Goal: Task Accomplishment & Management: Manage account settings

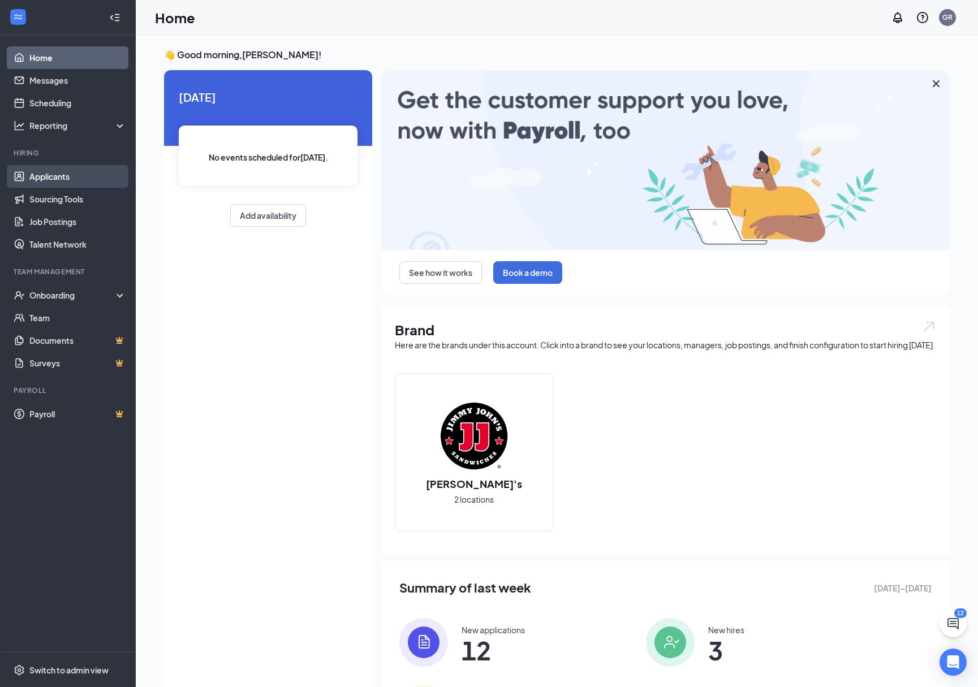
click at [62, 180] on link "Applicants" at bounding box center [77, 176] width 97 height 23
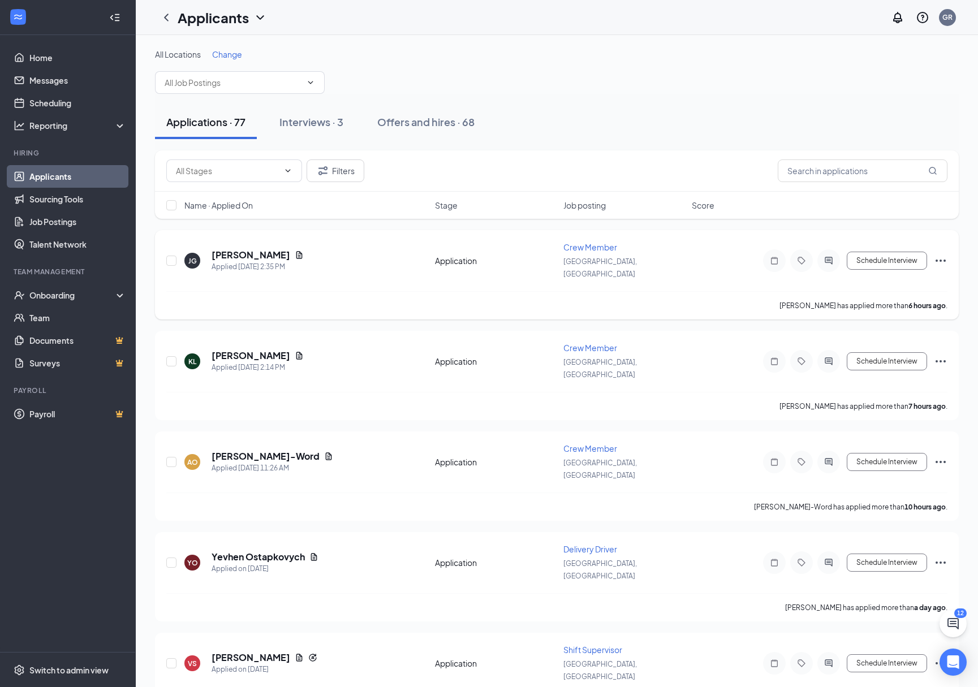
click at [402, 291] on div "[PERSON_NAME] has applied more than 6 hours ago ." at bounding box center [556, 305] width 781 height 28
click at [237, 249] on h5 "[PERSON_NAME]" at bounding box center [251, 255] width 79 height 12
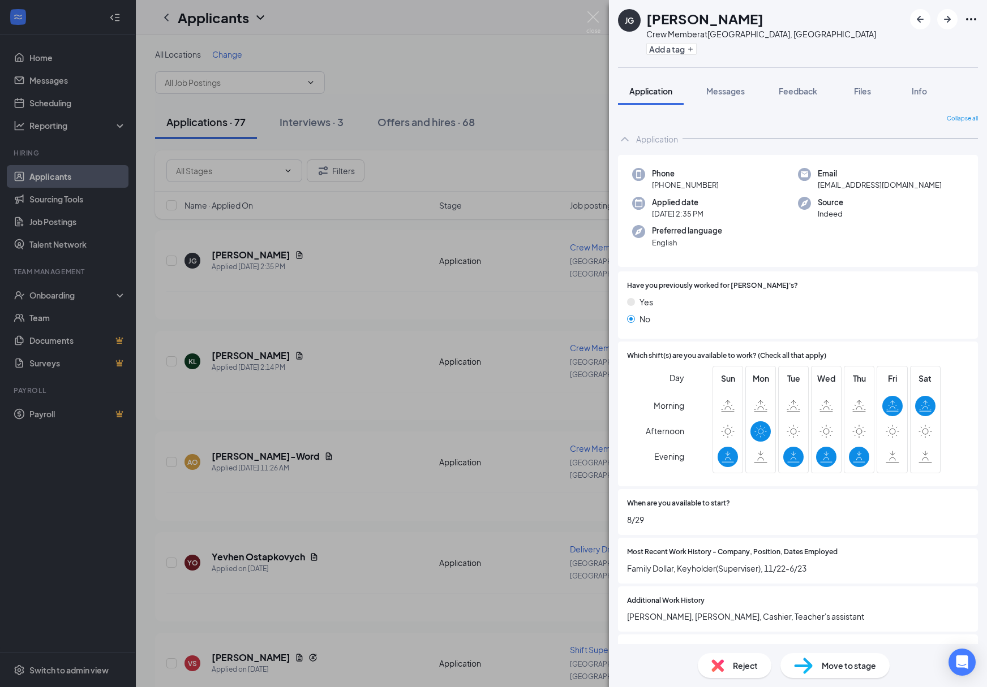
click at [364, 262] on div "[PERSON_NAME] Crew Member at [GEOGRAPHIC_DATA], [GEOGRAPHIC_DATA] Add a tag App…" at bounding box center [493, 343] width 987 height 687
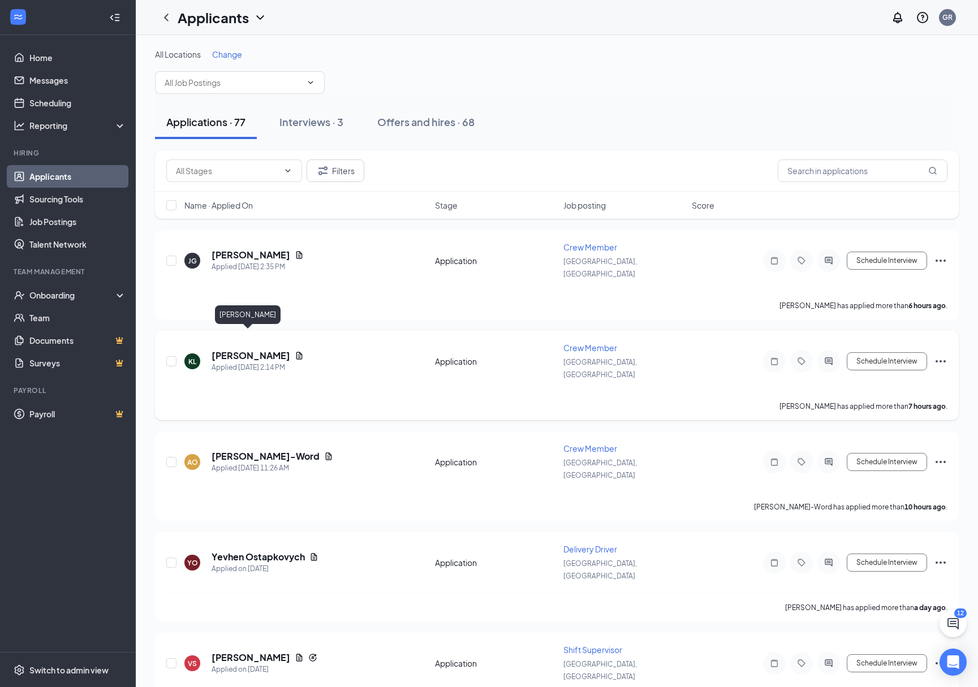
click at [249, 350] on h5 "[PERSON_NAME]" at bounding box center [251, 356] width 79 height 12
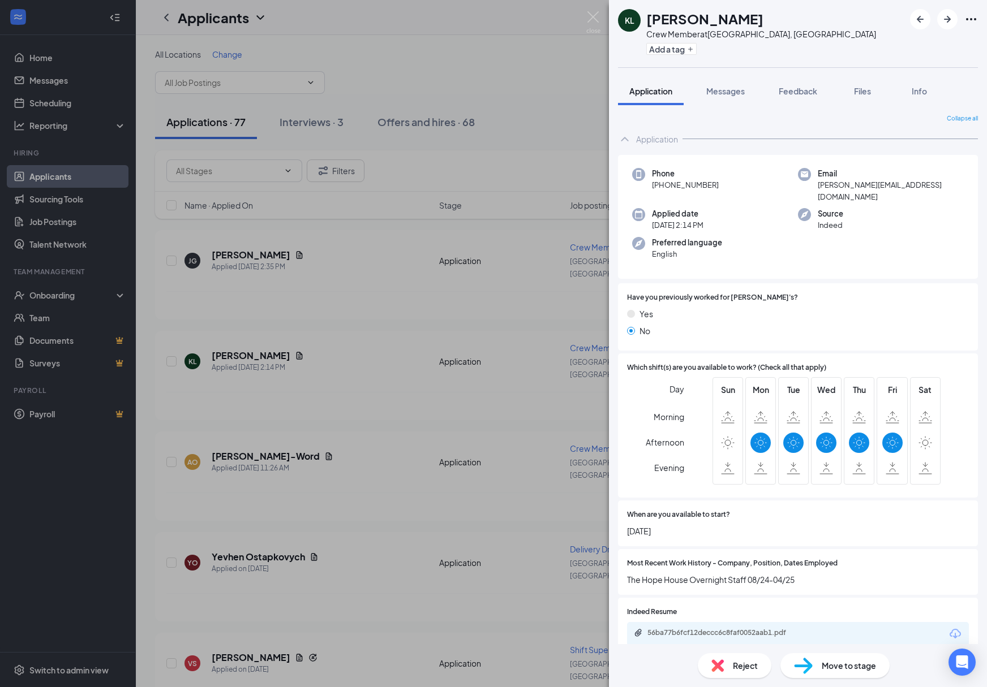
click at [377, 309] on div "KL [PERSON_NAME] Crew Member at [GEOGRAPHIC_DATA], [GEOGRAPHIC_DATA] Add a tag …" at bounding box center [493, 343] width 987 height 687
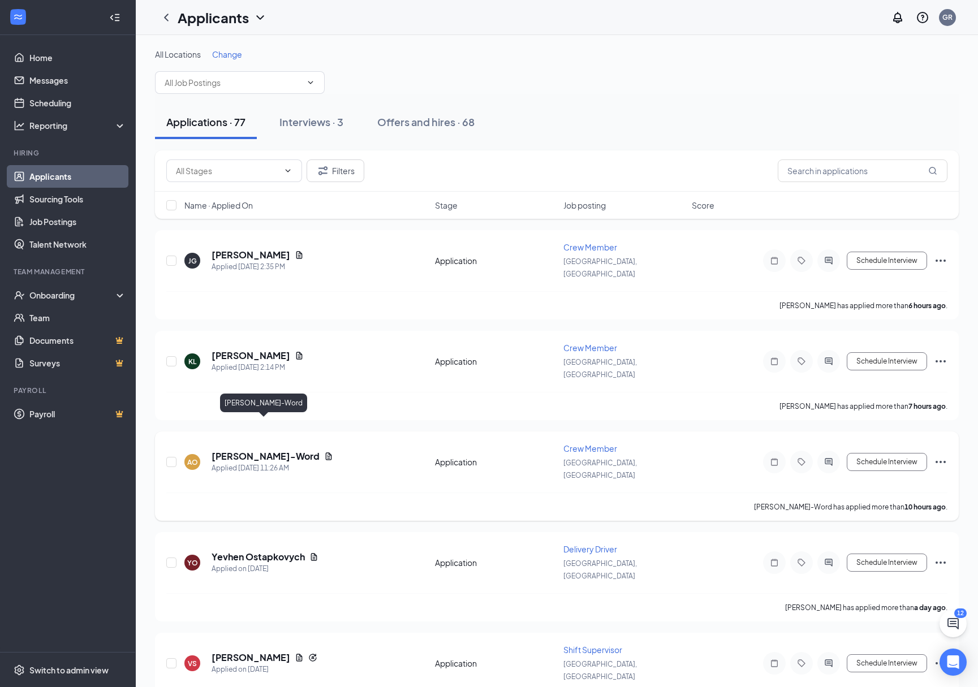
click at [261, 463] on div "Applied [DATE] 11:26 AM" at bounding box center [273, 468] width 122 height 11
click at [262, 450] on h5 "[PERSON_NAME]-Word" at bounding box center [266, 456] width 108 height 12
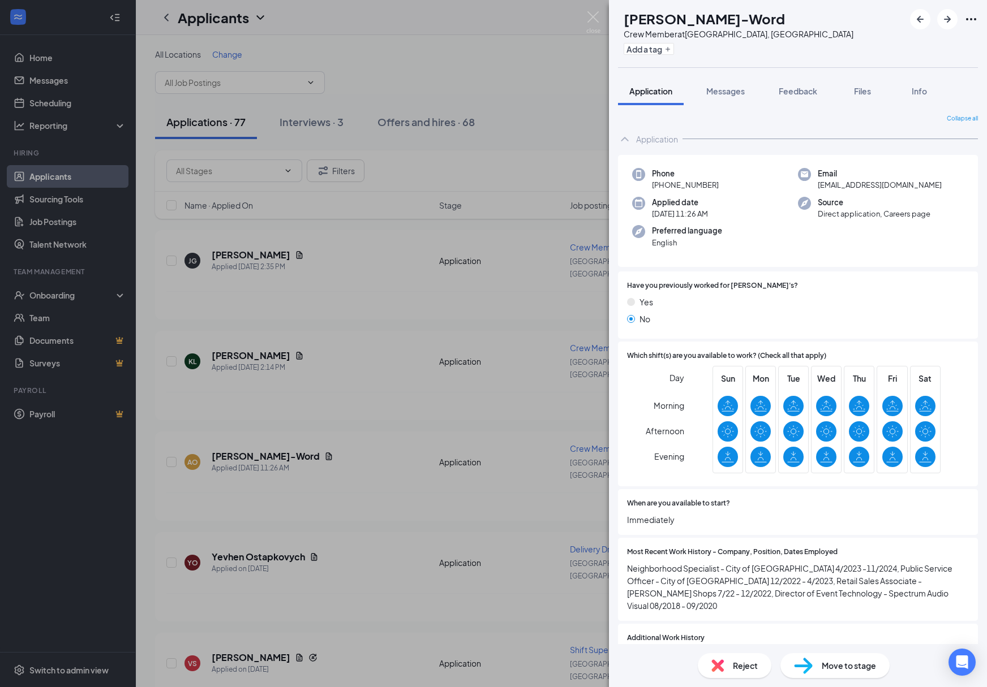
click at [415, 414] on div "AO [PERSON_NAME]-Word Crew Member at [GEOGRAPHIC_DATA], [GEOGRAPHIC_DATA] Add a…" at bounding box center [493, 343] width 987 height 687
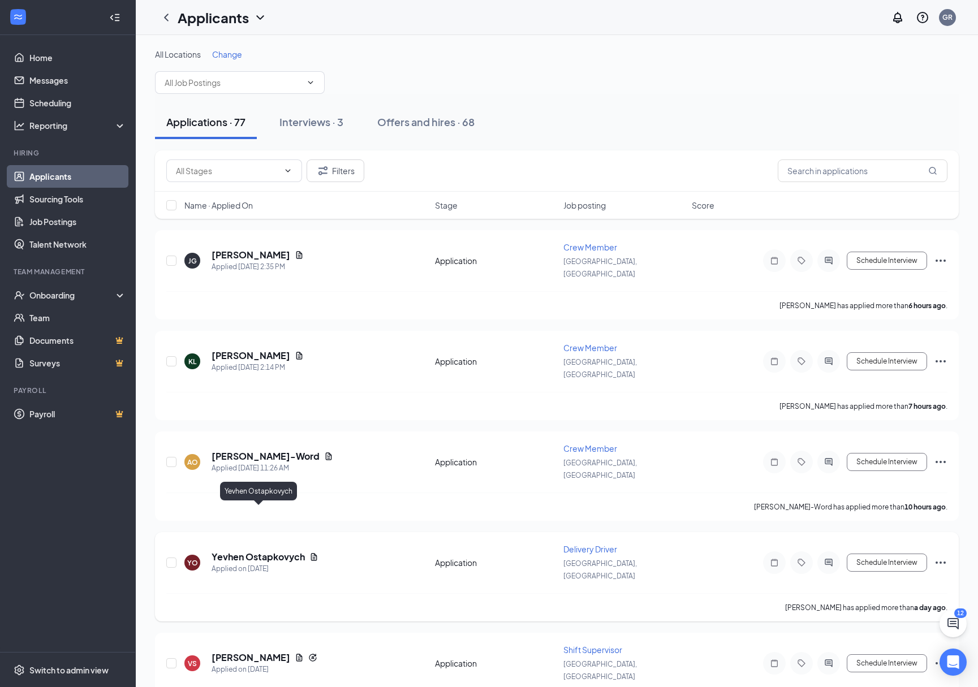
click at [296, 551] on h5 "Yevhen Ostapkovych" at bounding box center [258, 557] width 93 height 12
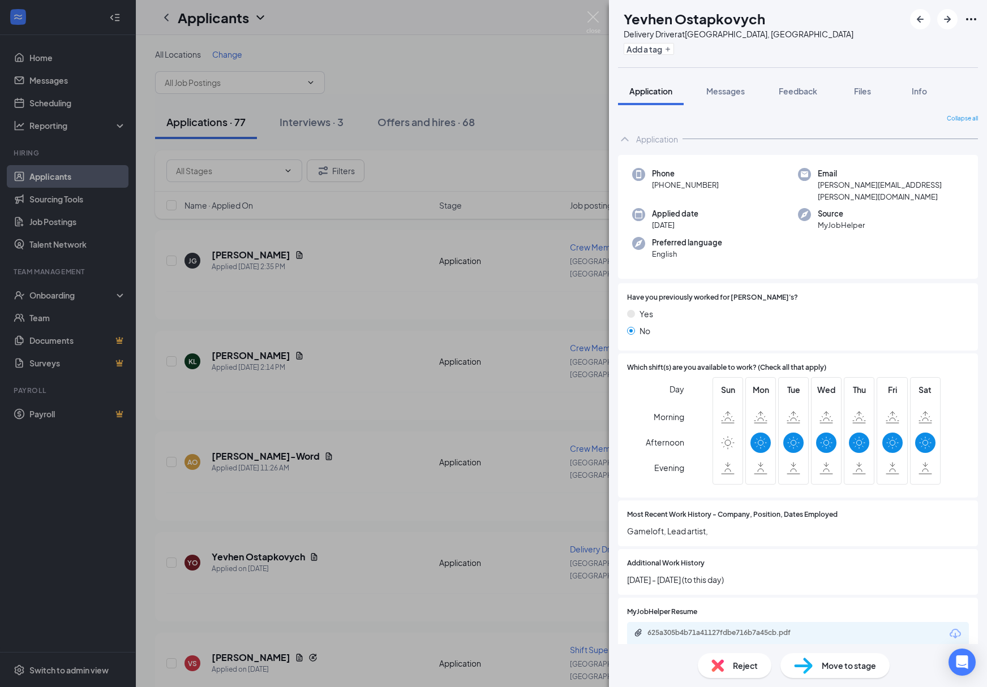
drag, startPoint x: 356, startPoint y: 466, endPoint x: 324, endPoint y: 576, distance: 114.9
click at [357, 467] on div "YO Yevhen Ostapkovych Delivery Driver at [GEOGRAPHIC_DATA], [GEOGRAPHIC_DATA] A…" at bounding box center [493, 343] width 987 height 687
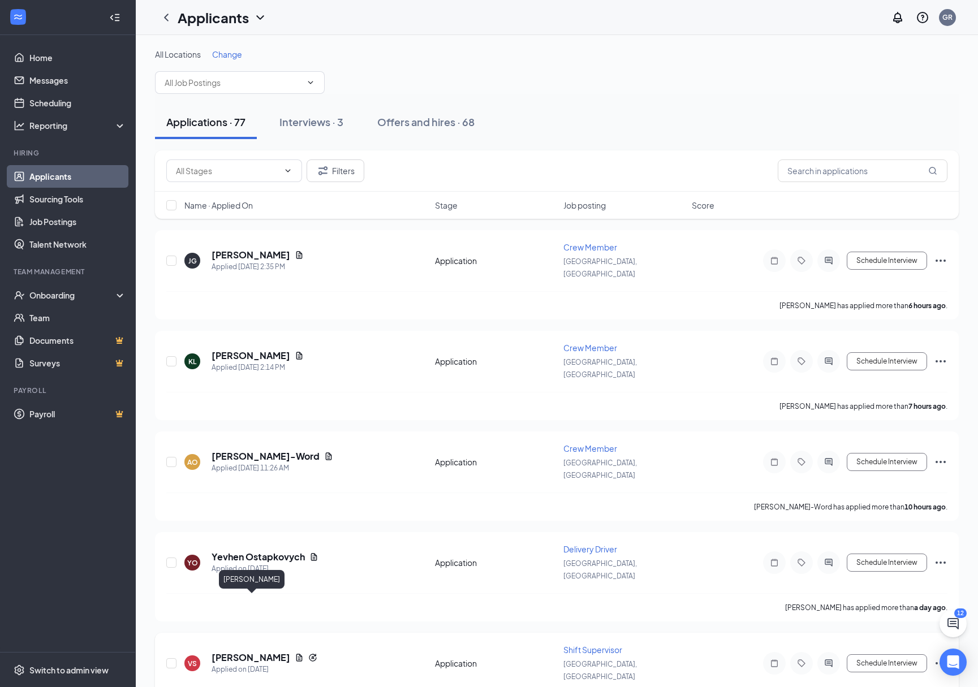
click at [288, 652] on h5 "[PERSON_NAME]" at bounding box center [251, 658] width 79 height 12
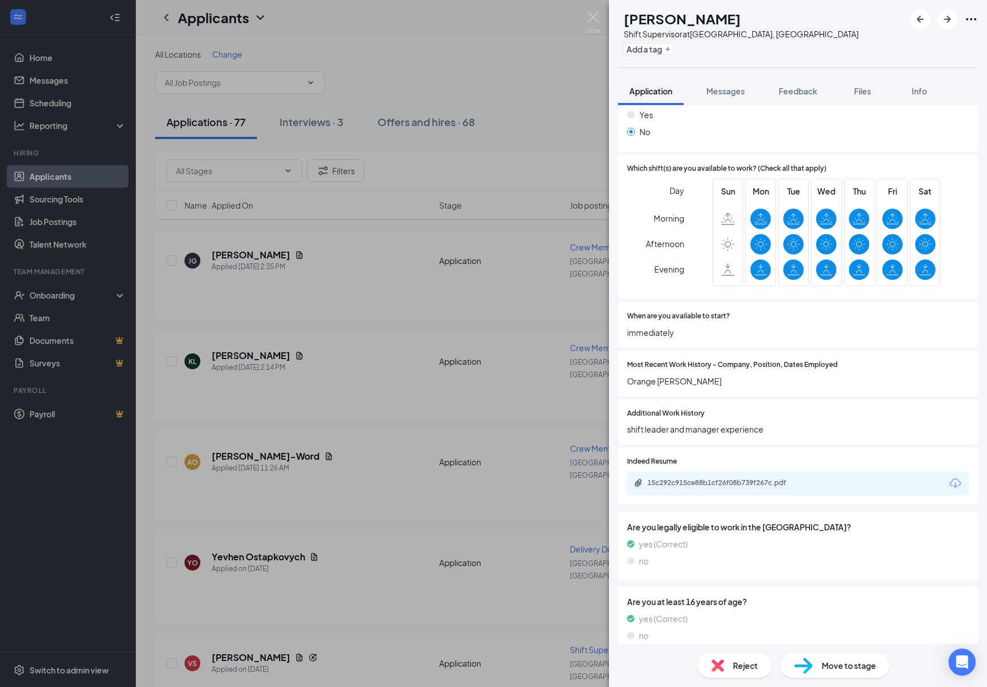
scroll to position [233, 0]
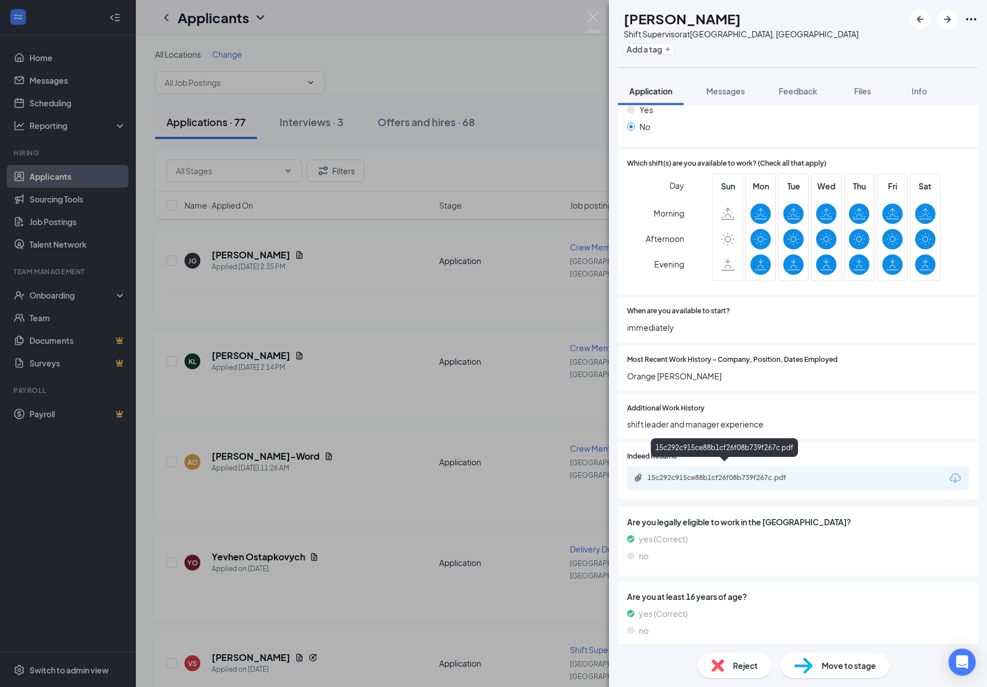
click at [704, 475] on div "15c292c915ce88b1cf26f08b739f267c.pdf" at bounding box center [725, 479] width 183 height 11
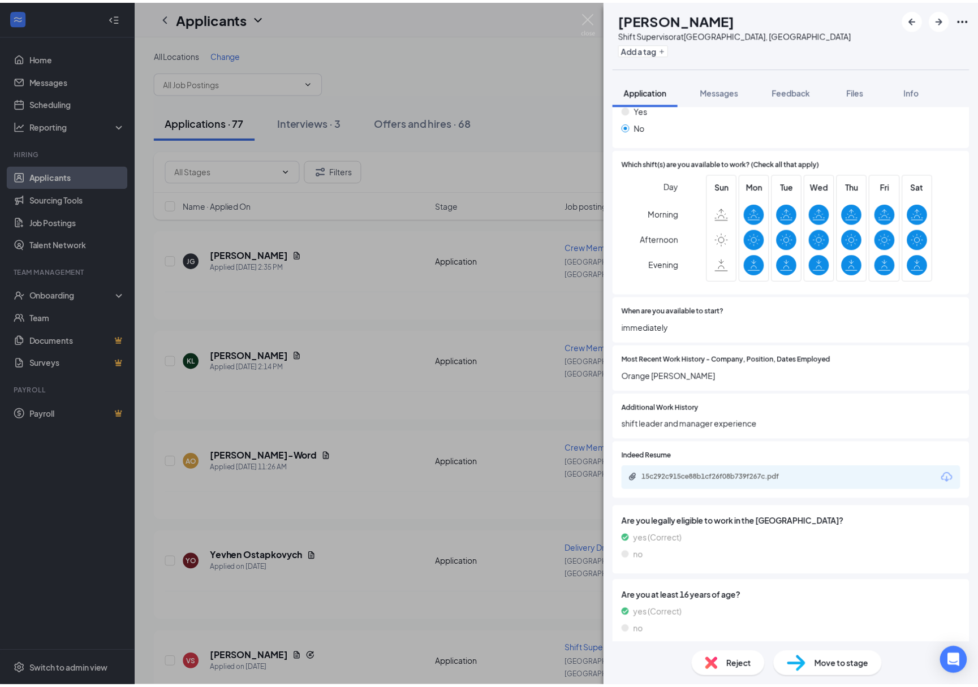
scroll to position [229, 0]
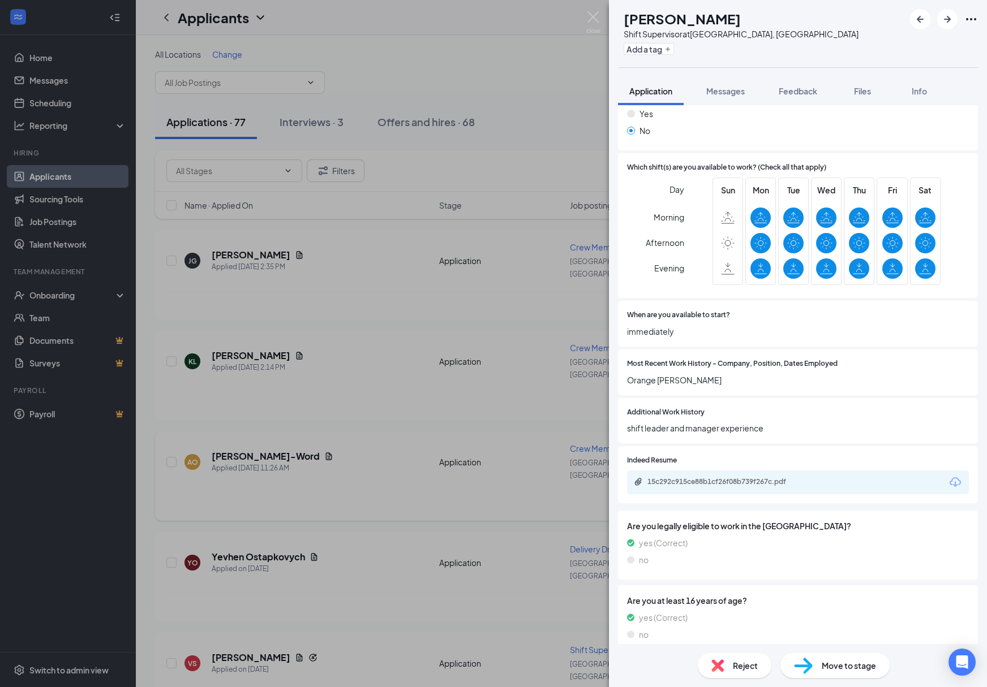
click at [437, 454] on div "VS [PERSON_NAME] Shift Supervisor at [GEOGRAPHIC_DATA], [GEOGRAPHIC_DATA] Add a…" at bounding box center [493, 343] width 987 height 687
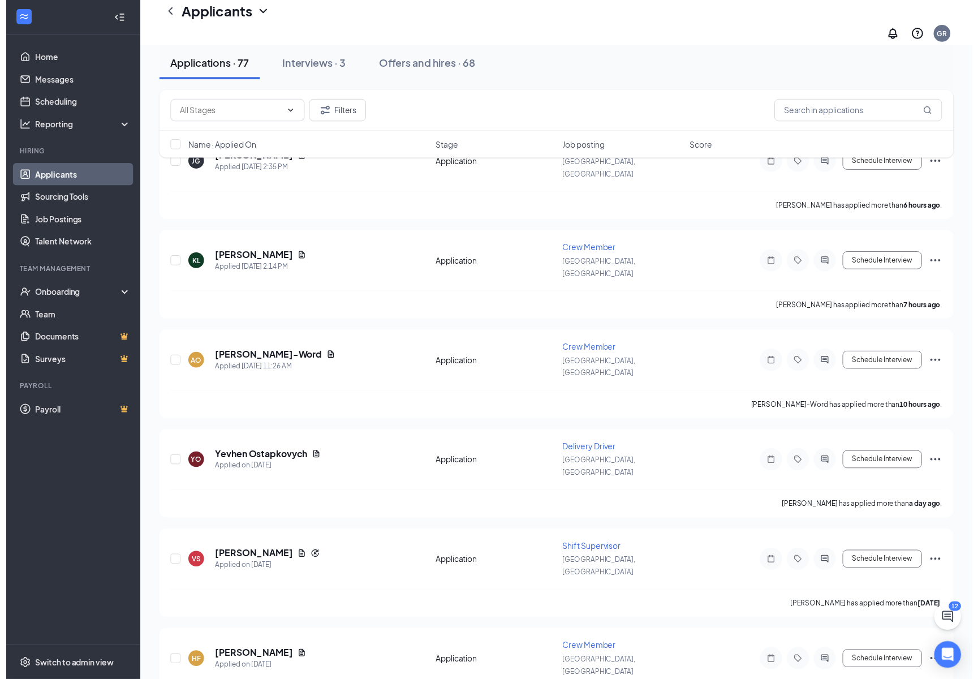
scroll to position [113, 0]
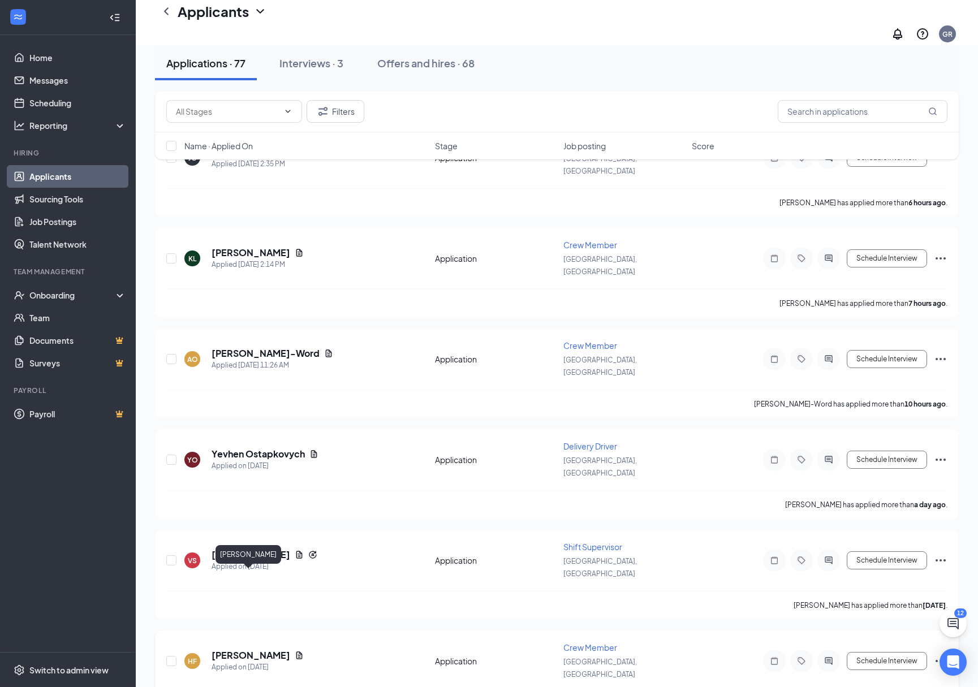
click at [253, 649] on h5 "[PERSON_NAME]" at bounding box center [251, 655] width 79 height 12
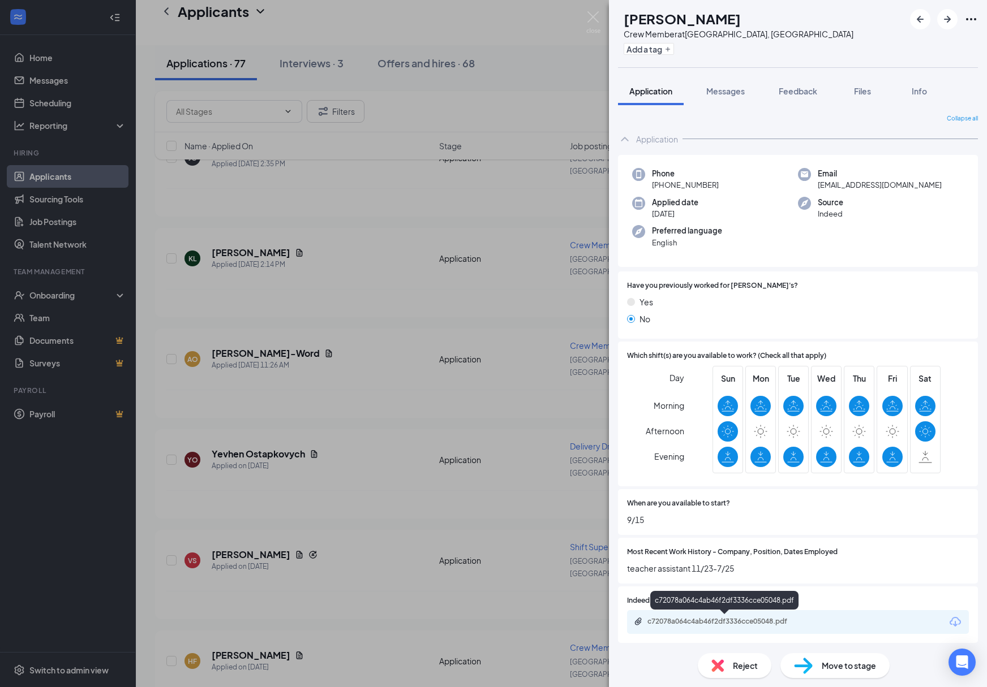
click at [738, 621] on div "c72078a064c4ab46f2df3336cce05048.pdf" at bounding box center [726, 621] width 158 height 9
click at [383, 606] on div "HF [PERSON_NAME] Crew Member at [GEOGRAPHIC_DATA], [GEOGRAPHIC_DATA] Add a tag …" at bounding box center [493, 343] width 987 height 687
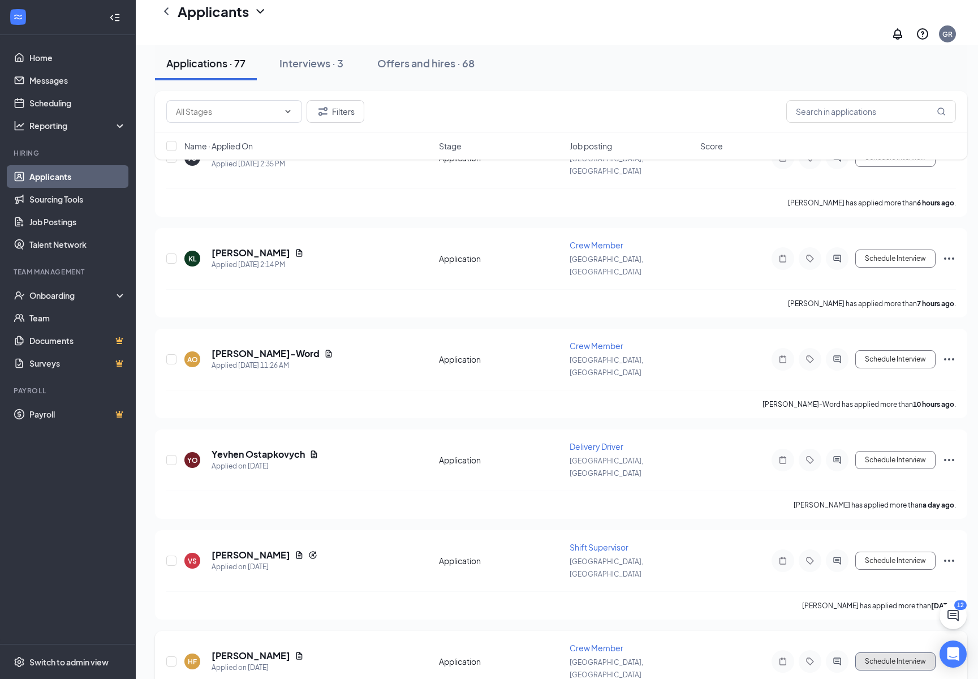
click at [873, 652] on button "Schedule Interview" at bounding box center [895, 661] width 80 height 18
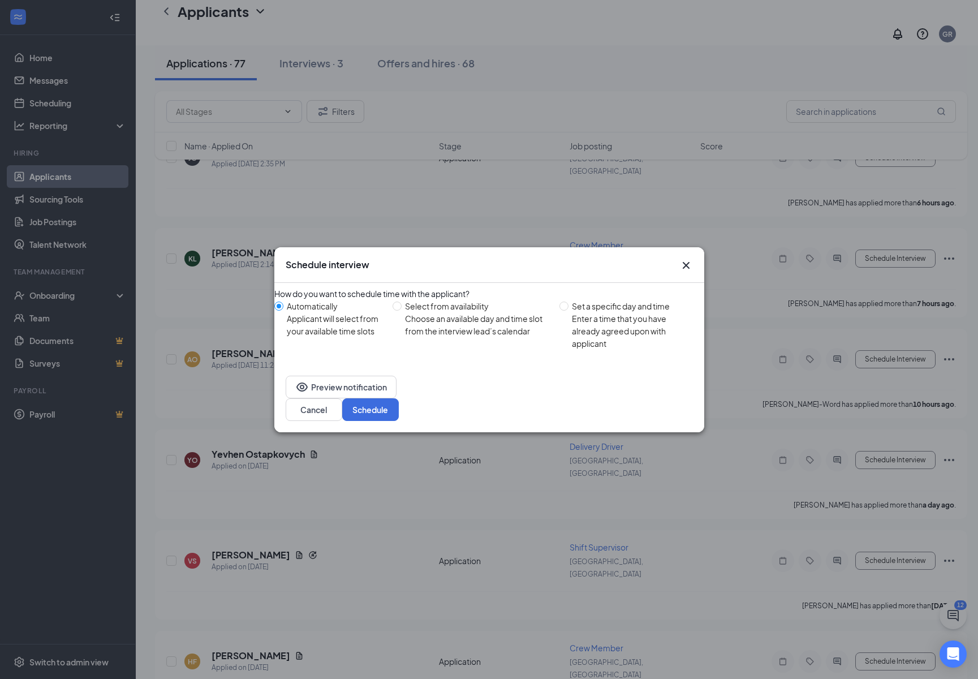
click at [480, 312] on div "Select from availability" at bounding box center [477, 306] width 145 height 12
click at [402, 311] on input "Select from availability Choose an available day and time slot from the intervi…" at bounding box center [397, 306] width 9 height 9
radio input "true"
radio input "false"
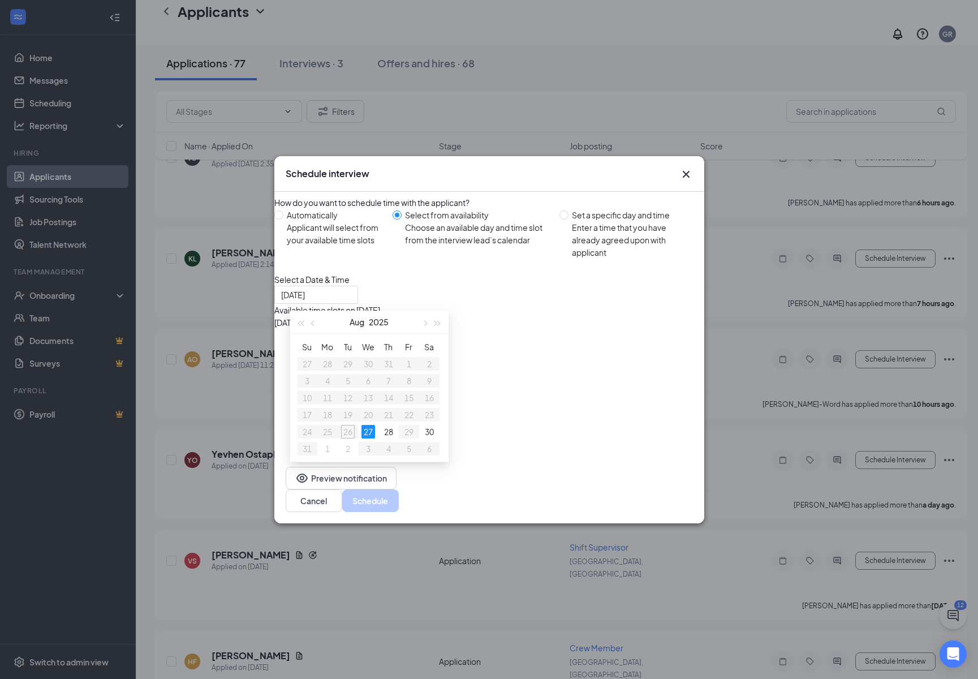
click at [688, 170] on icon "Cross" at bounding box center [685, 173] width 7 height 7
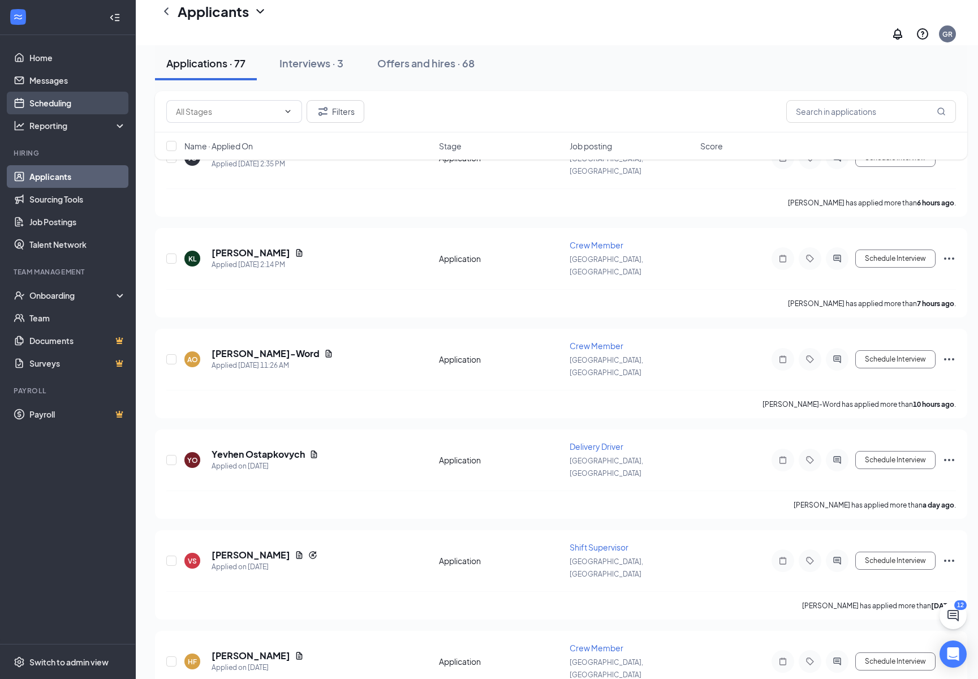
click at [55, 99] on link "Scheduling" at bounding box center [77, 103] width 97 height 23
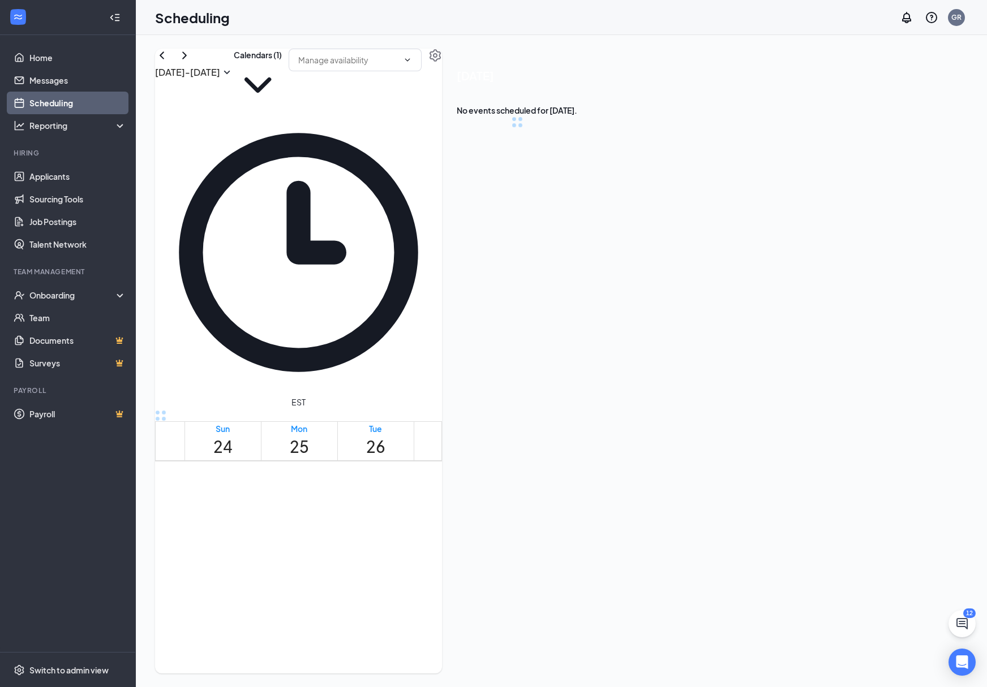
scroll to position [556, 0]
click at [421, 71] on span at bounding box center [355, 60] width 133 height 23
click at [673, 100] on div "Delete all availability" at bounding box center [636, 98] width 74 height 12
type input "Delete all availability"
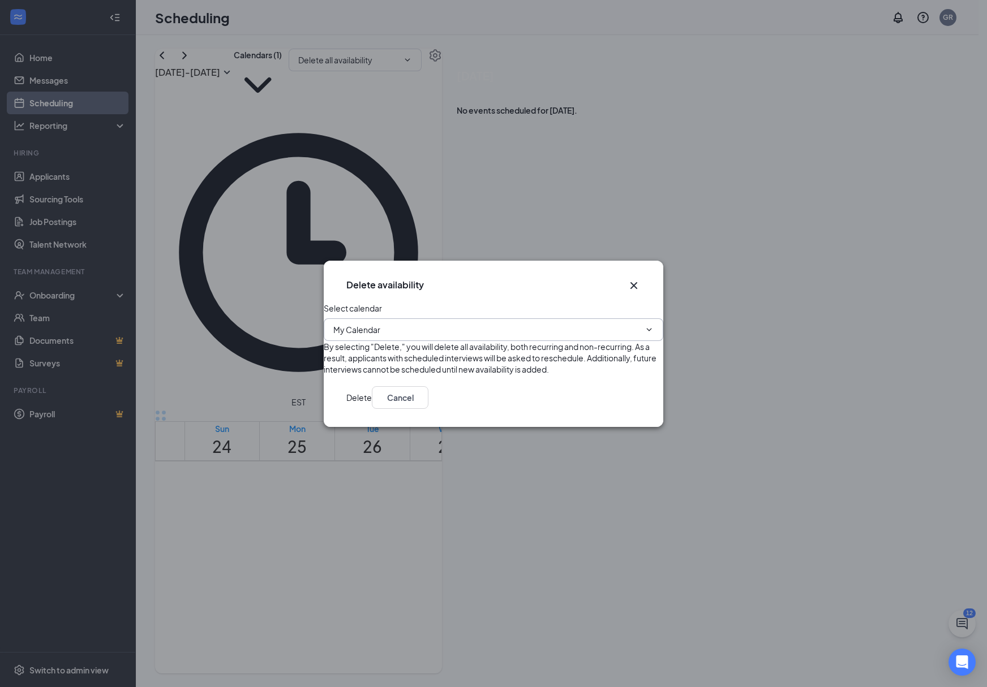
click at [522, 324] on input "My Calendar" at bounding box center [486, 330] width 307 height 12
click at [446, 342] on div "[PERSON_NAME] Calendar" at bounding box center [396, 336] width 100 height 12
type input "[PERSON_NAME] Calendar"
click at [372, 409] on button "Delete" at bounding box center [358, 397] width 25 height 23
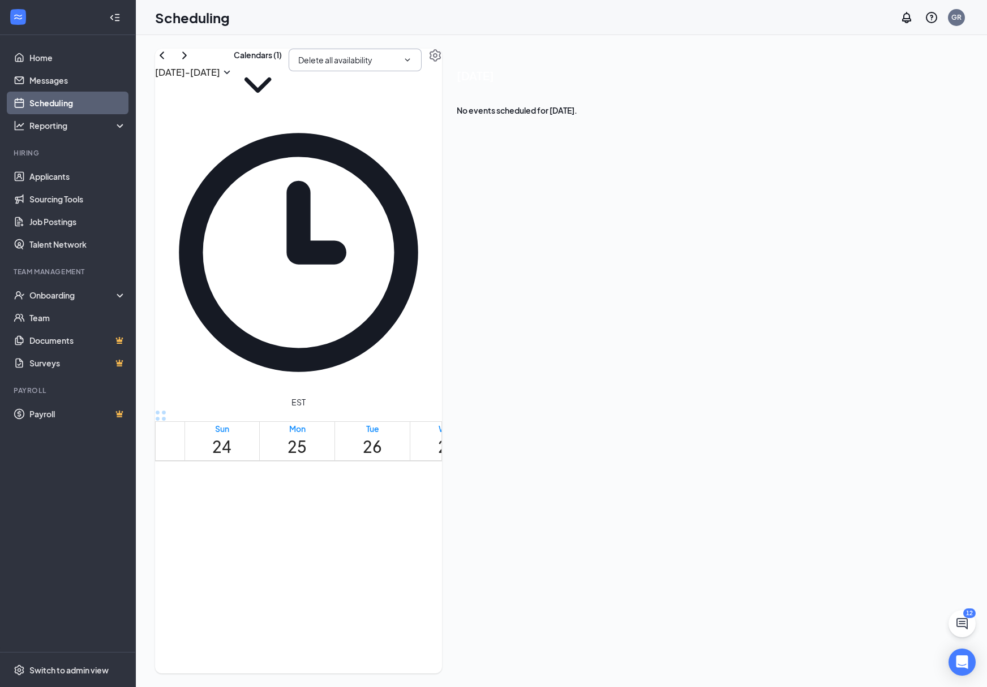
click at [398, 66] on input "Delete all availability" at bounding box center [348, 60] width 100 height 12
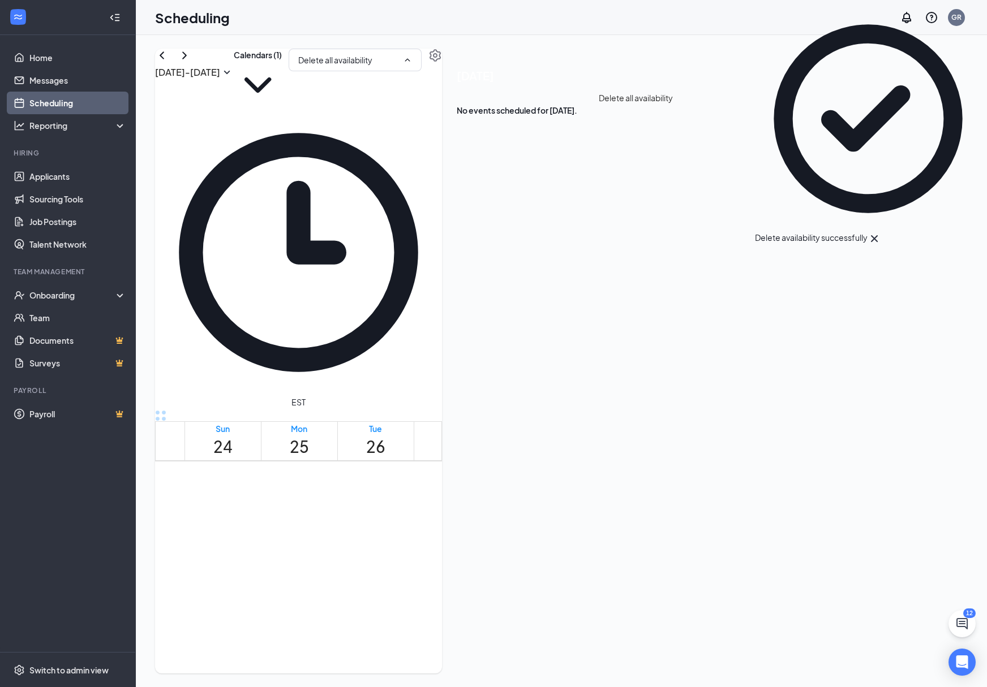
click at [634, 104] on div "Delete all availability" at bounding box center [636, 98] width 74 height 12
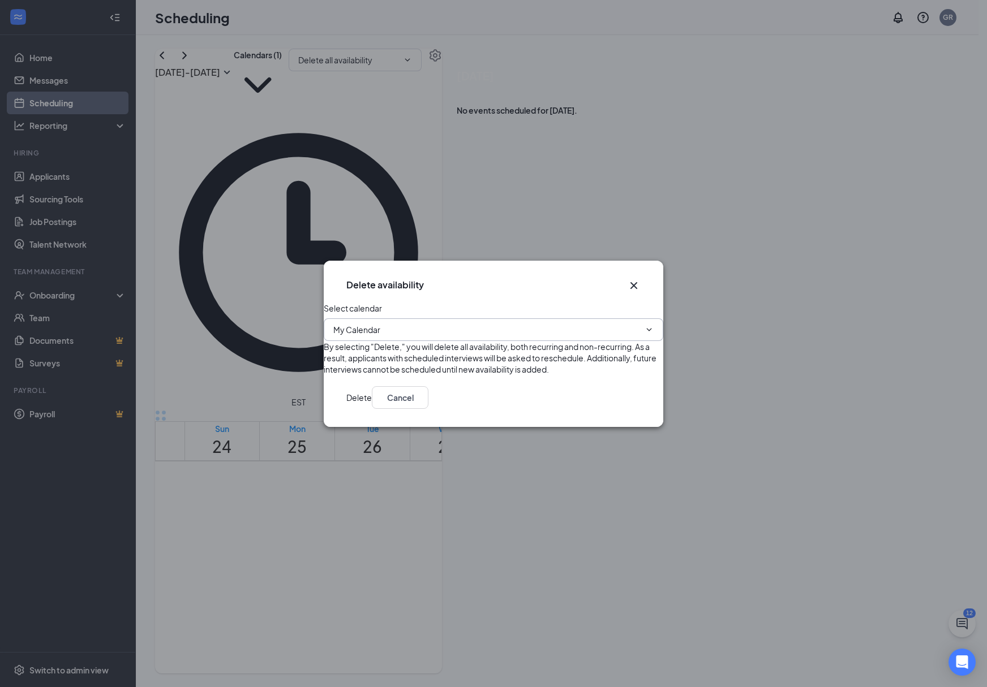
click at [410, 324] on input "My Calendar" at bounding box center [486, 330] width 307 height 12
click at [441, 337] on div "[PERSON_NAME] Calendar" at bounding box center [396, 336] width 100 height 12
click at [452, 324] on input "[PERSON_NAME] Calendar" at bounding box center [486, 330] width 307 height 12
click at [393, 550] on div "My Calendar" at bounding box center [369, 556] width 47 height 12
type input "My Calendar"
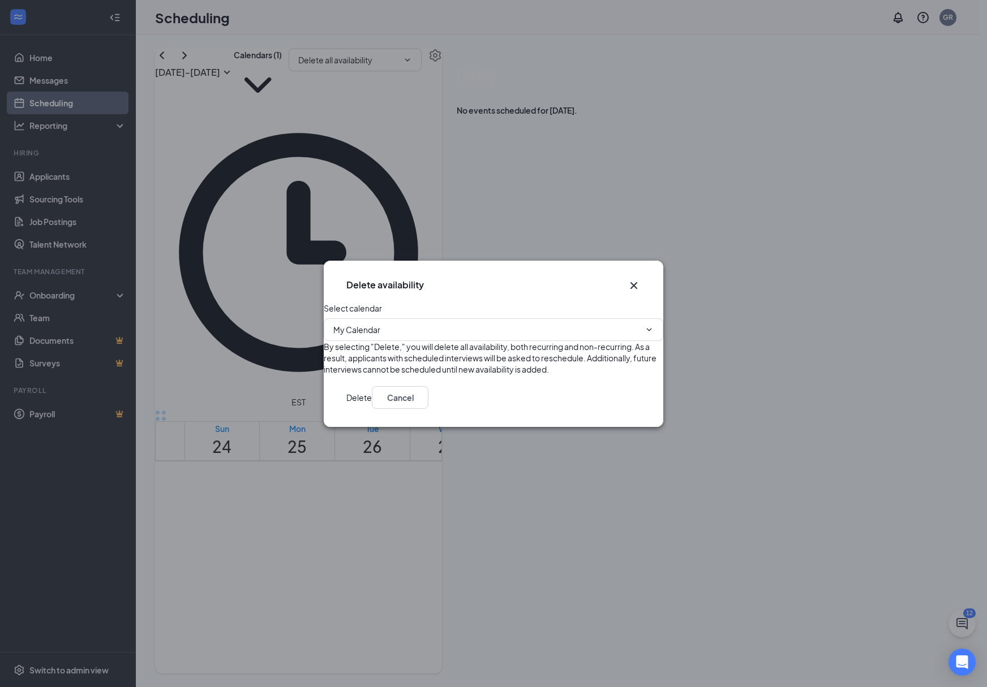
click at [372, 409] on button "Delete" at bounding box center [358, 397] width 25 height 23
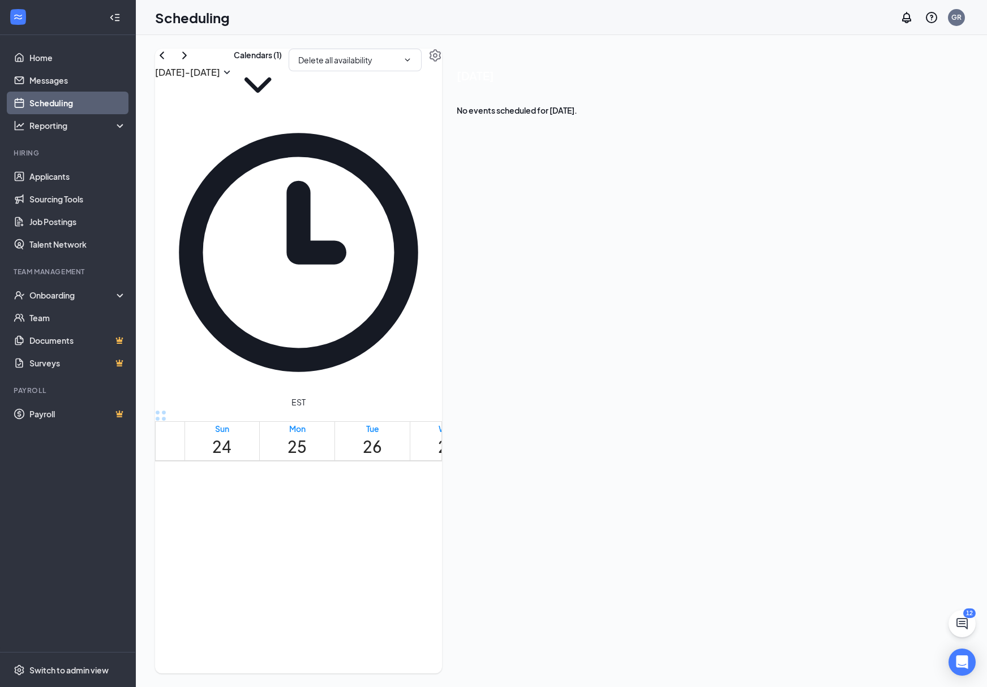
scroll to position [0, 0]
click at [442, 65] on div "[DATE] - [DATE] Calendars (1) Delete all availability EST Sun 24 Mon 25 Tue 26 …" at bounding box center [298, 361] width 287 height 625
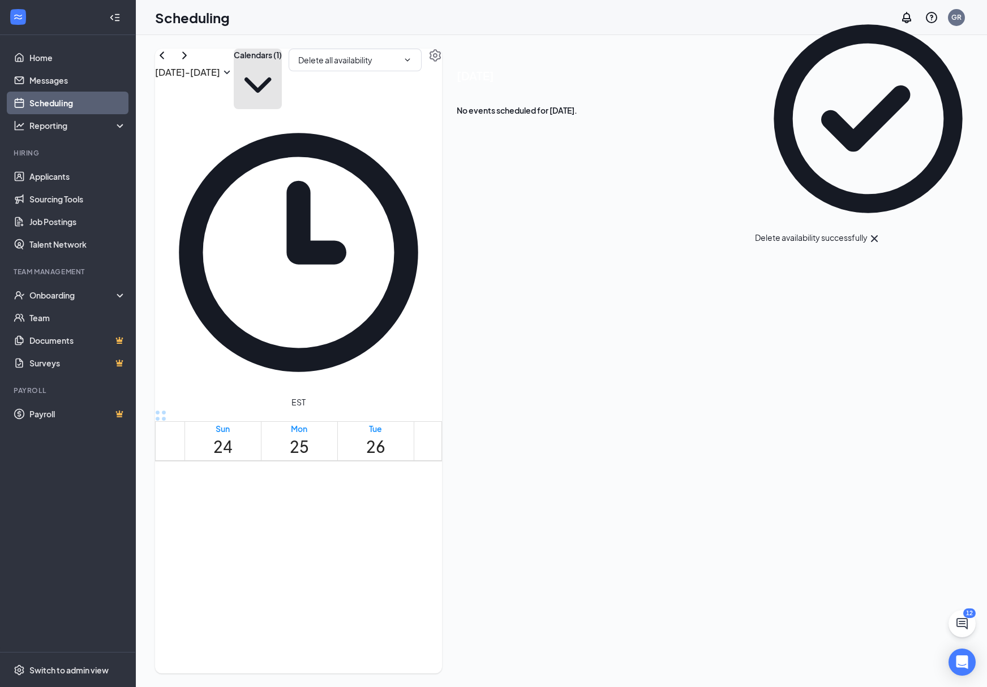
click at [282, 84] on button "Calendars (1)" at bounding box center [258, 79] width 48 height 61
click at [497, 191] on input "[PERSON_NAME]" at bounding box center [493, 194] width 7 height 7
checkbox input "false"
checkbox input "true"
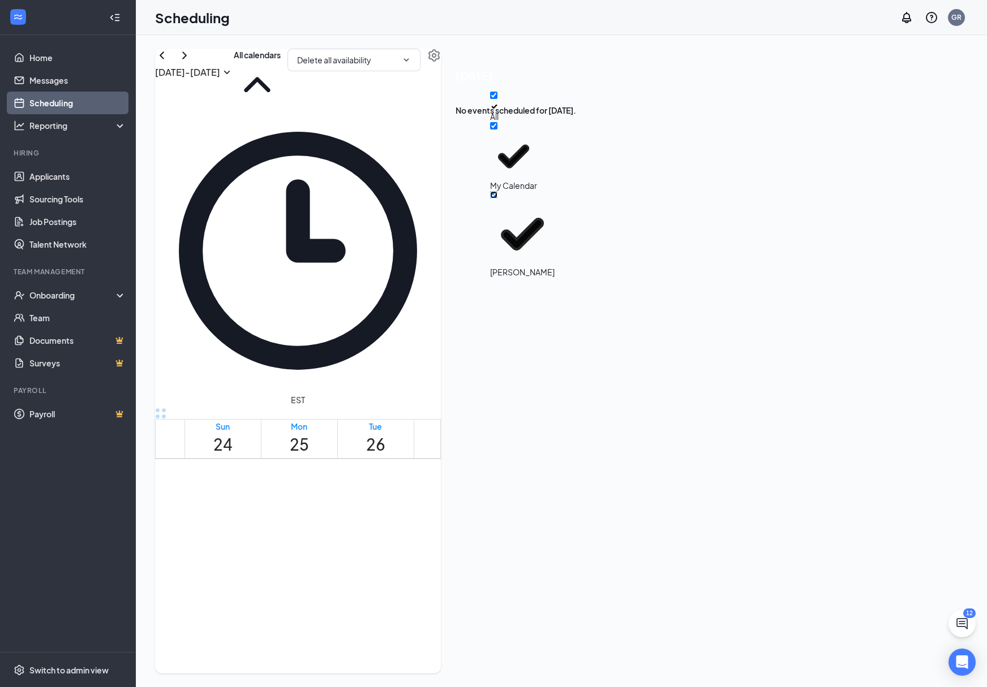
click at [497, 191] on input "[PERSON_NAME]" at bounding box center [493, 194] width 7 height 7
checkbox input "true"
checkbox input "false"
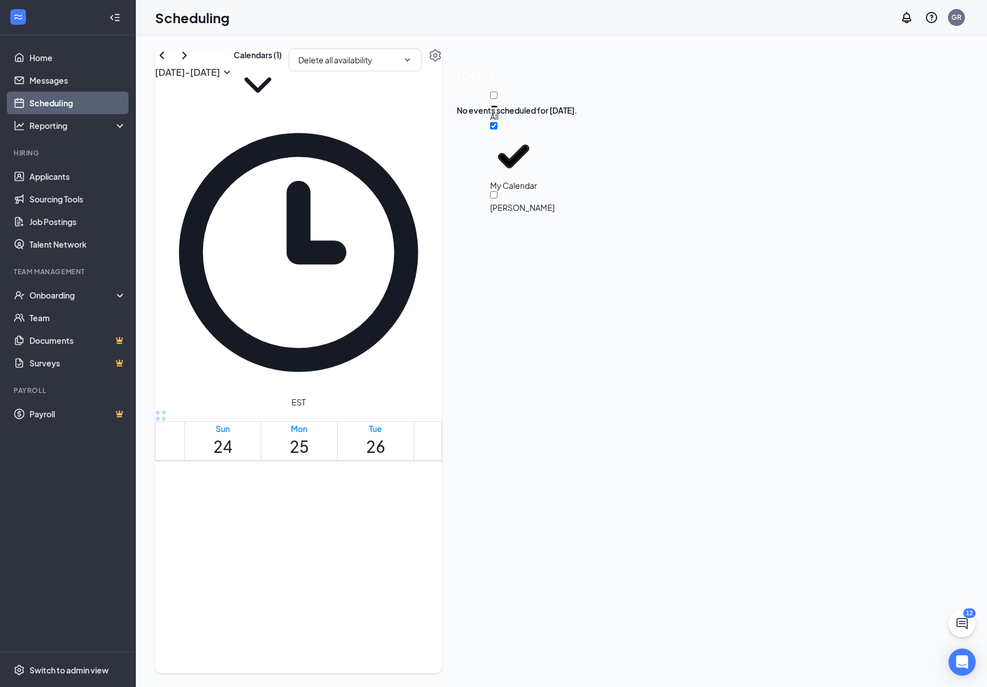
click at [442, 74] on div "[DATE] - [DATE] Calendars (1) Delete all availability" at bounding box center [298, 79] width 287 height 61
click at [328, 477] on td at bounding box center [451, 483] width 535 height 13
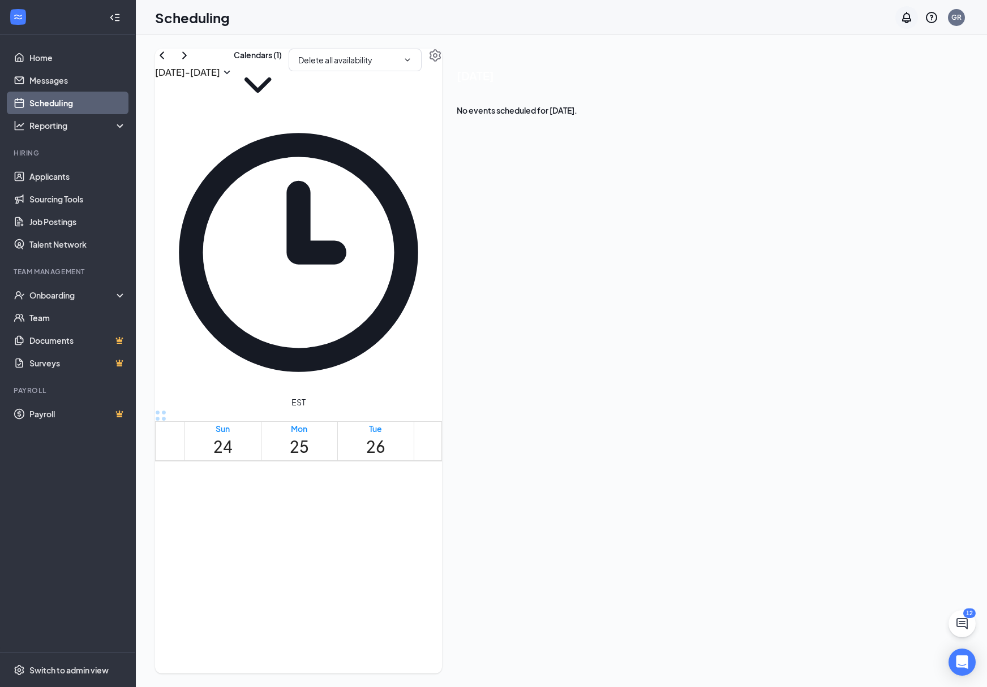
click at [907, 15] on icon "Notifications" at bounding box center [906, 18] width 14 height 14
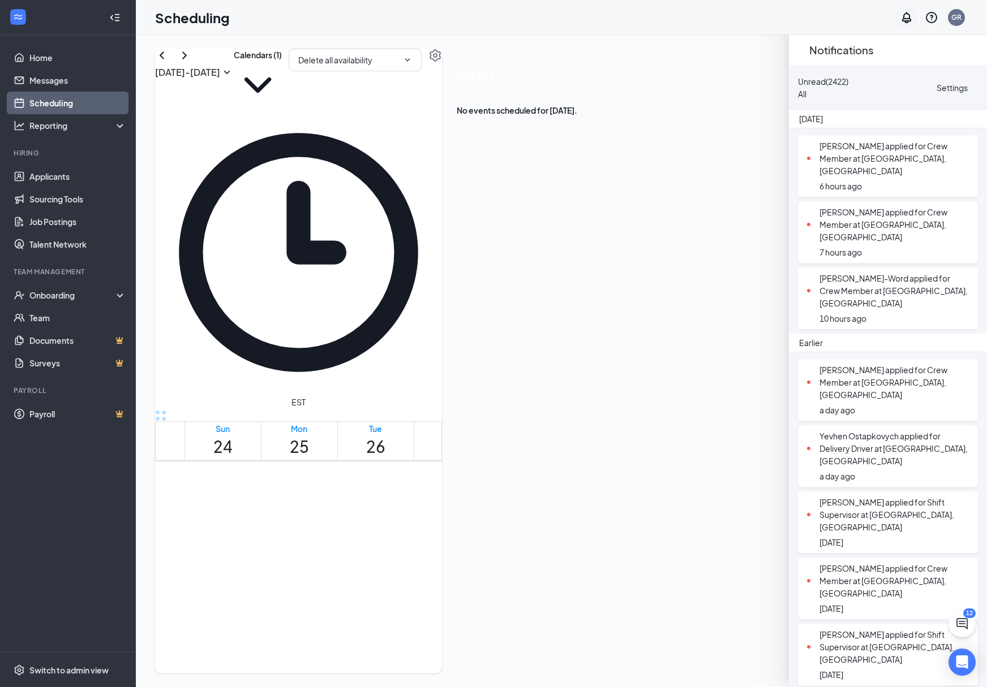
click at [907, 15] on icon "Notifications" at bounding box center [906, 18] width 14 height 14
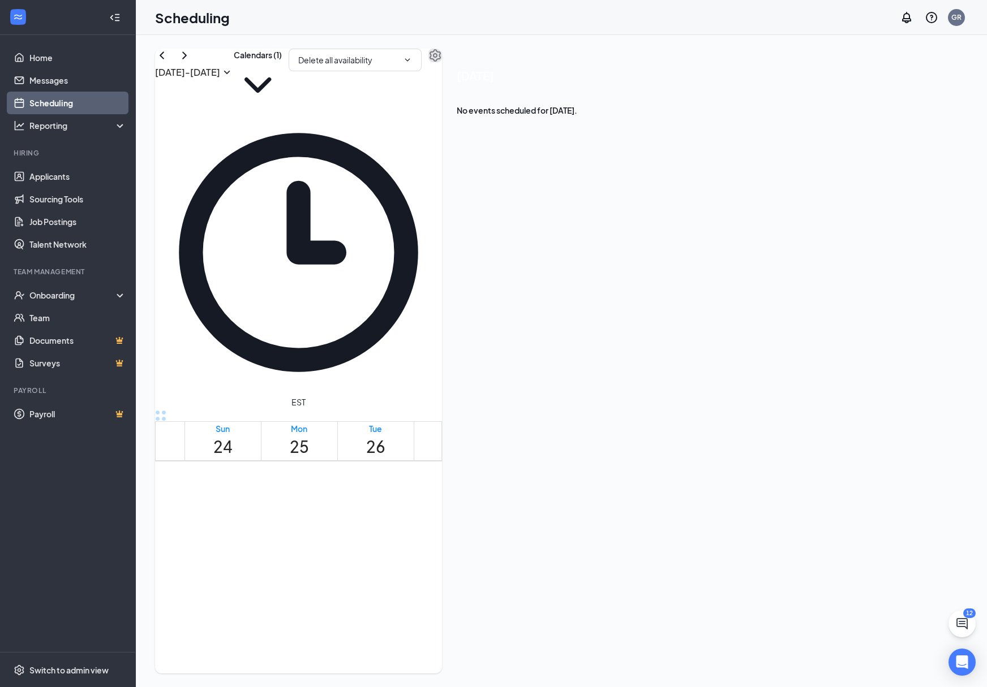
click at [442, 62] on icon "Settings" at bounding box center [435, 56] width 14 height 14
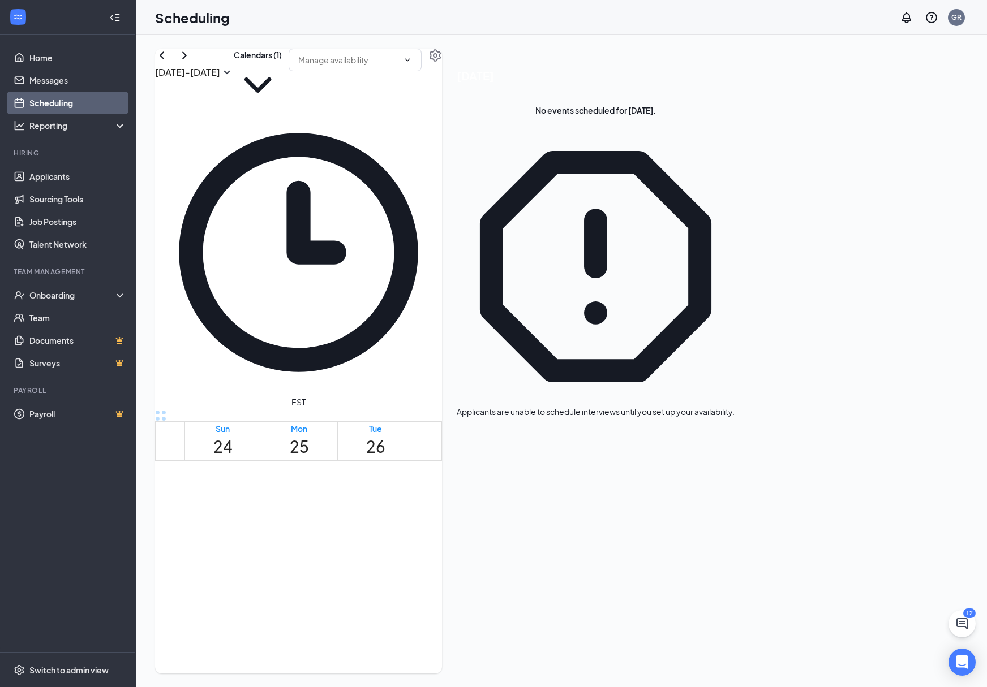
click at [375, 373] on td at bounding box center [451, 379] width 535 height 13
click at [373, 373] on td at bounding box center [451, 379] width 535 height 13
drag, startPoint x: 373, startPoint y: 249, endPoint x: 365, endPoint y: 262, distance: 14.8
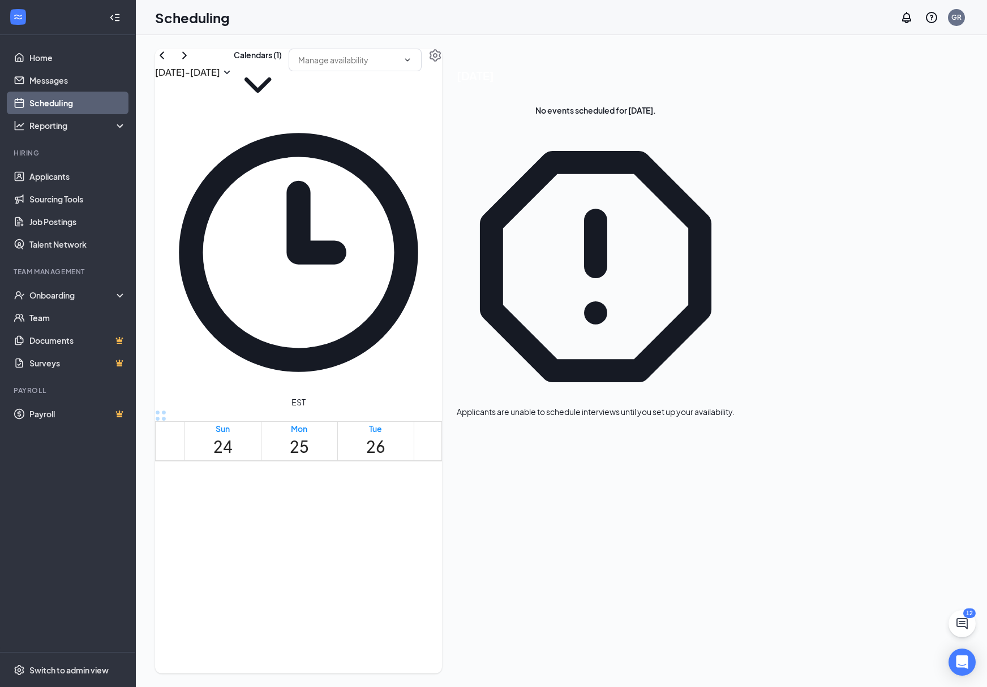
click at [365, 386] on td at bounding box center [451, 392] width 535 height 13
click at [282, 72] on button "Calendars (1)" at bounding box center [258, 79] width 48 height 61
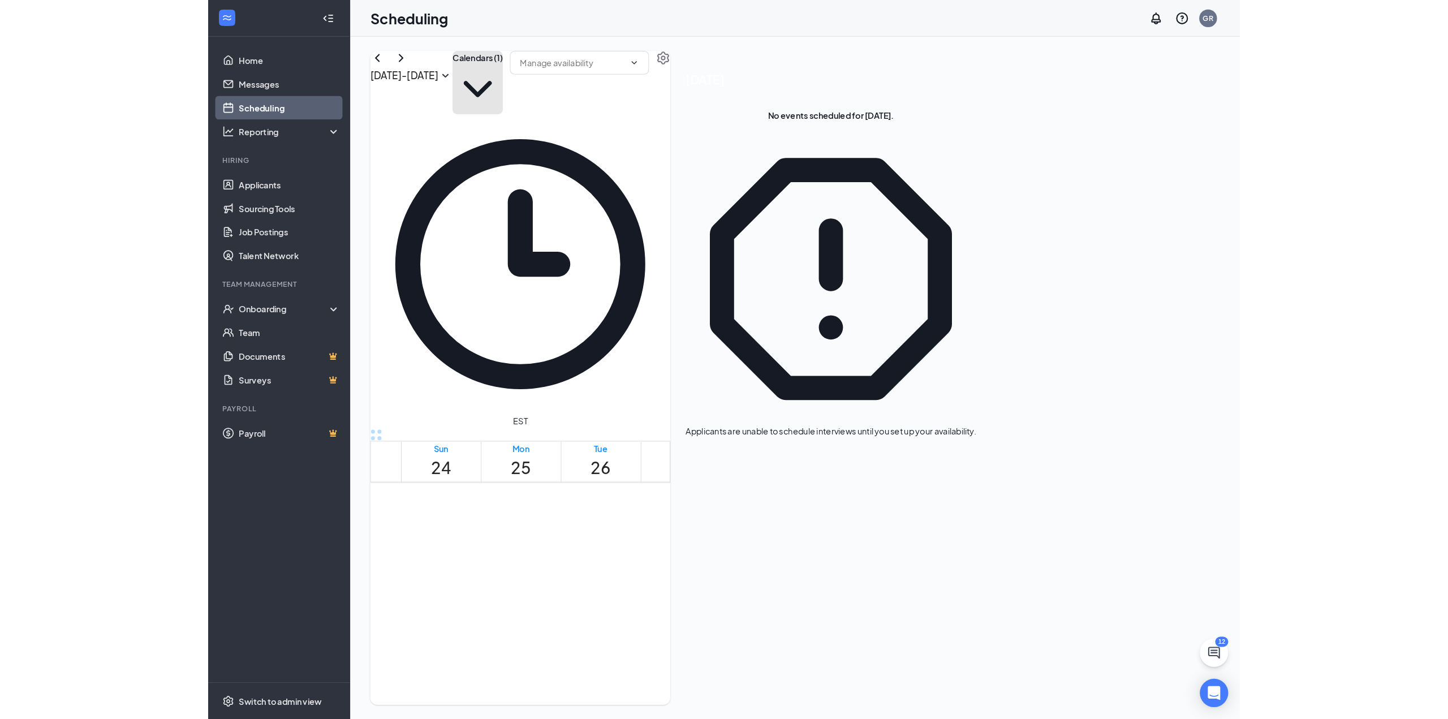
scroll to position [339, 0]
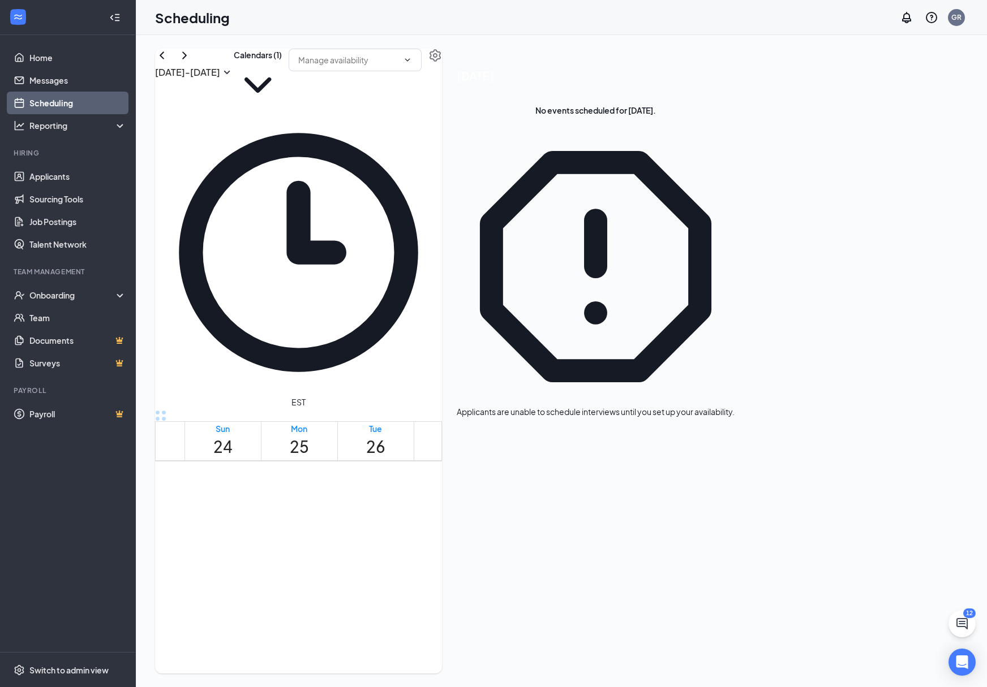
click at [373, 603] on td at bounding box center [451, 609] width 535 height 13
click at [372, 590] on td at bounding box center [451, 596] width 535 height 13
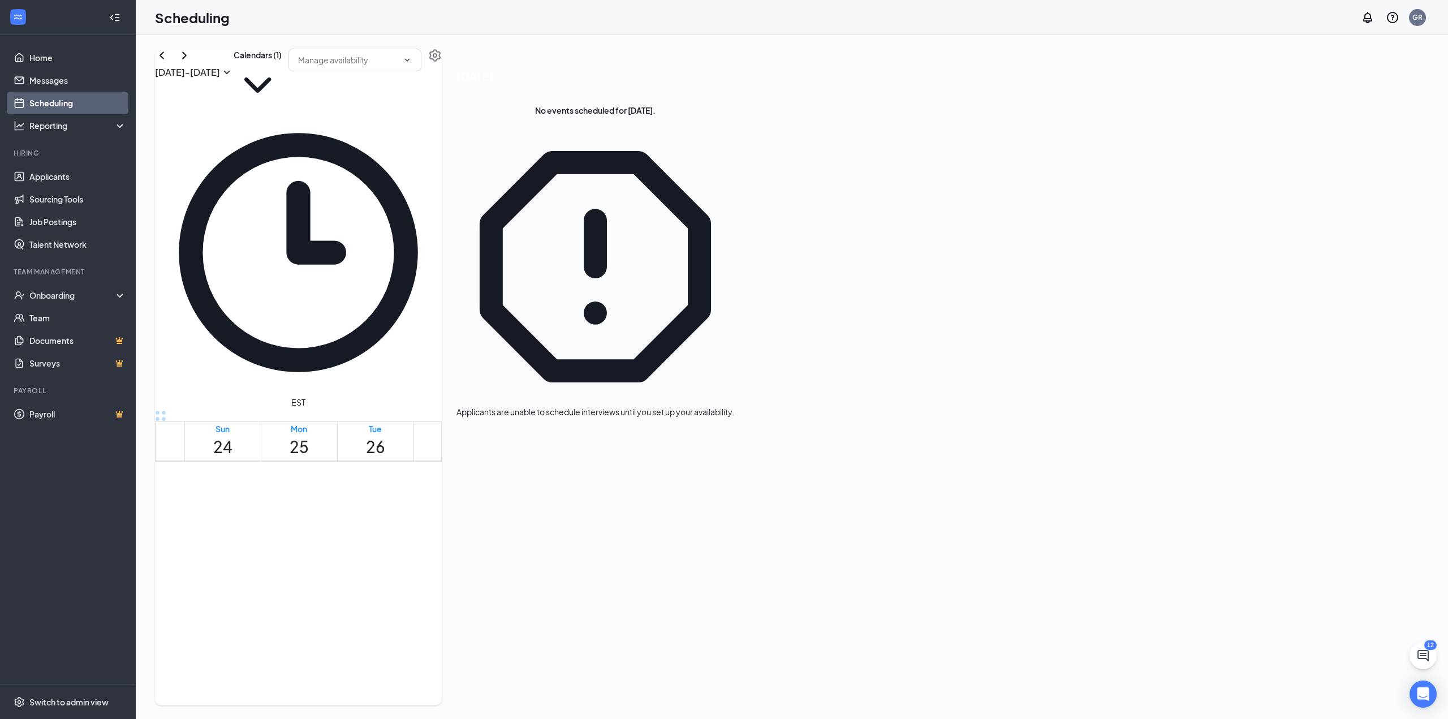
scroll to position [0, 0]
click at [355, 669] on td at bounding box center [451, 675] width 535 height 13
click at [488, 617] on td at bounding box center [451, 623] width 535 height 13
click at [432, 420] on td at bounding box center [451, 426] width 535 height 13
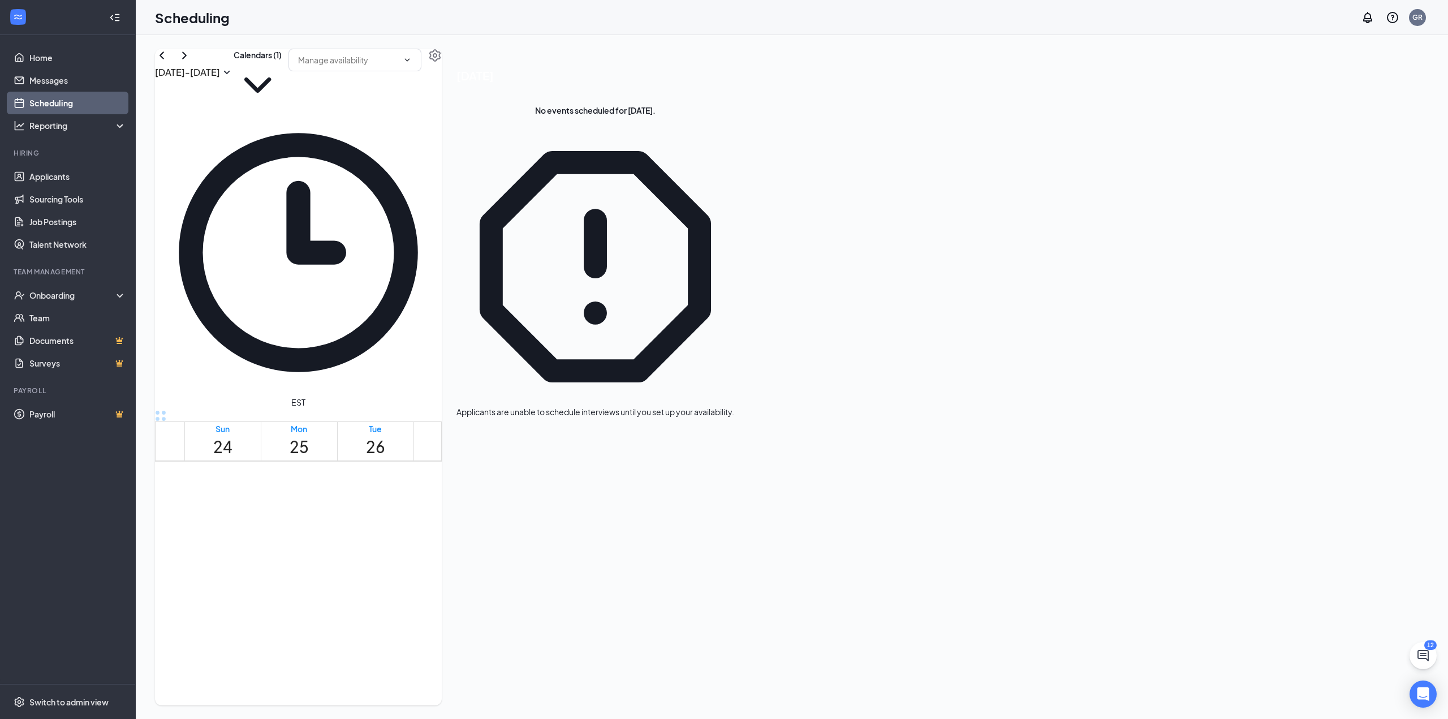
click at [432, 420] on td at bounding box center [451, 426] width 535 height 13
click at [433, 420] on td at bounding box center [451, 426] width 535 height 13
click at [431, 420] on td at bounding box center [451, 426] width 535 height 13
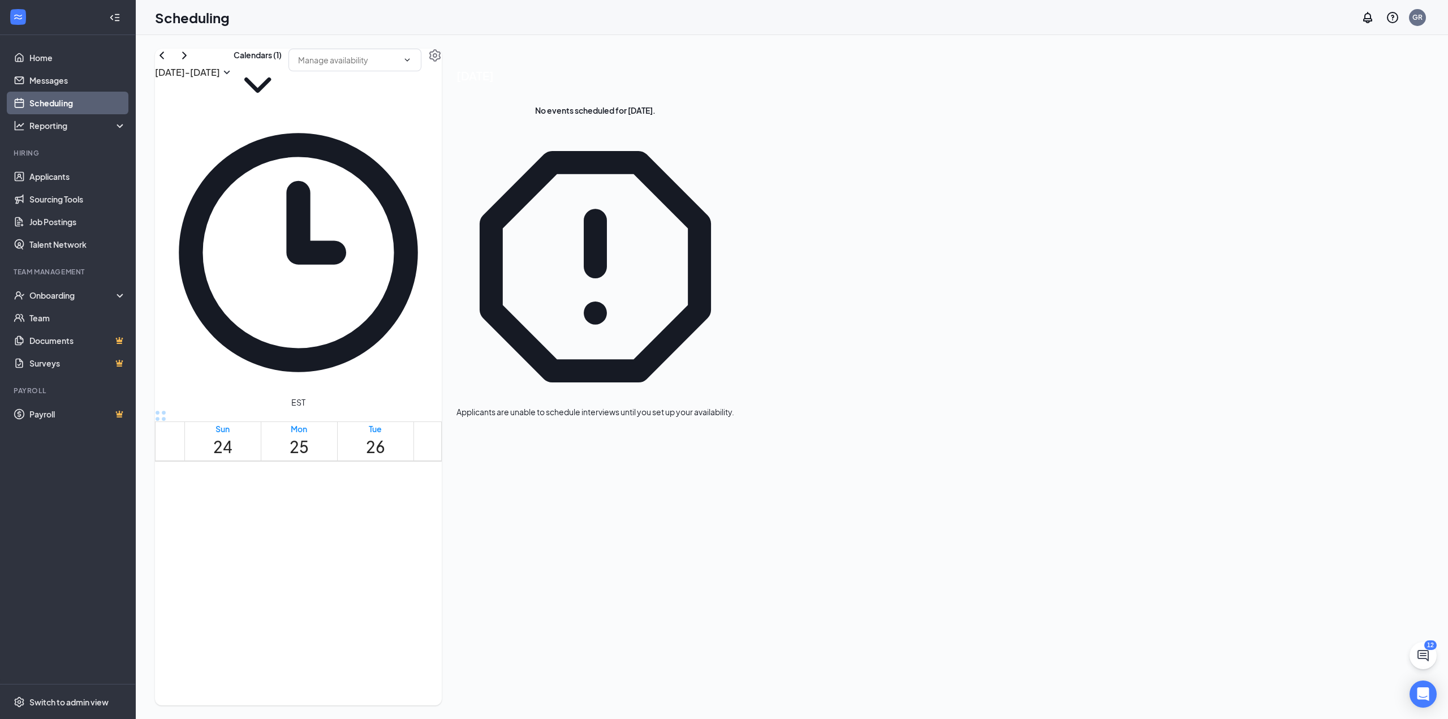
click at [431, 420] on td at bounding box center [451, 426] width 535 height 13
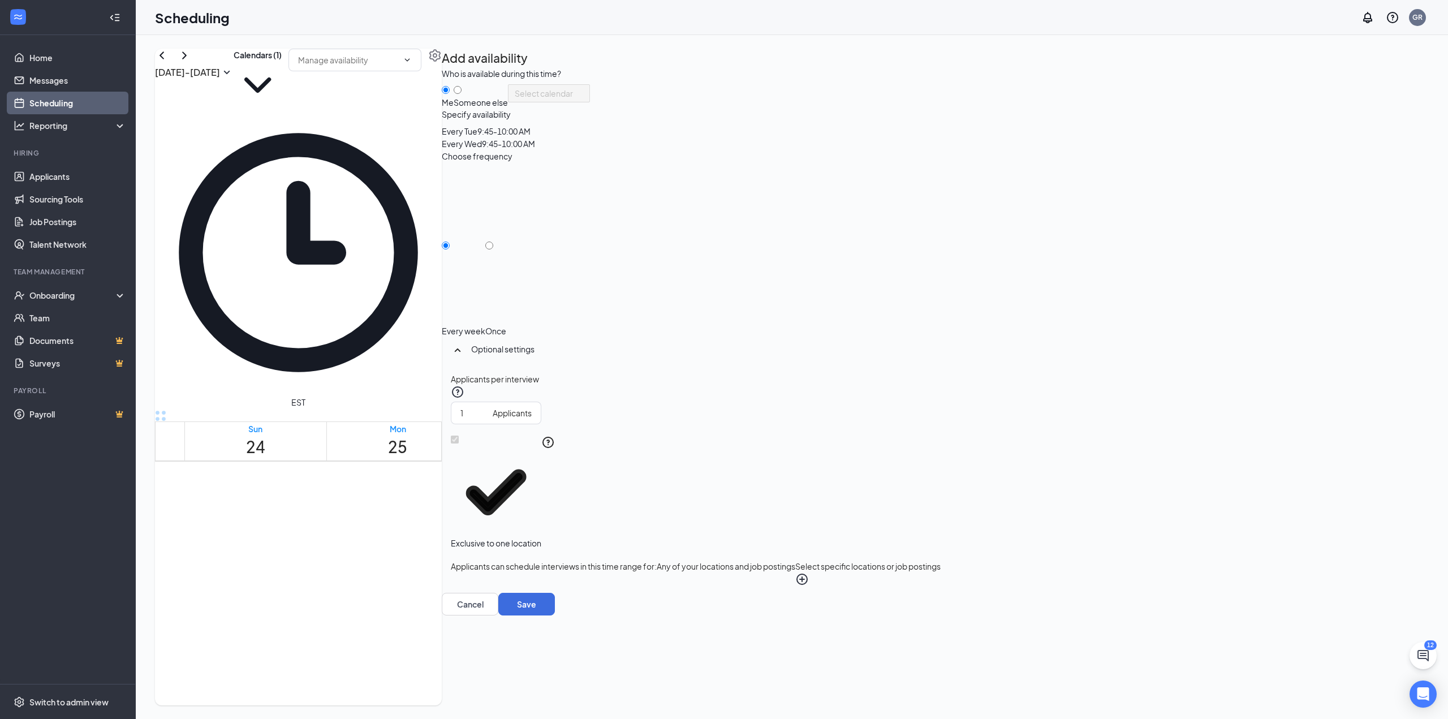
scroll to position [509, 0]
click at [573, 693] on icon "Cross" at bounding box center [538, 726] width 67 height 67
click at [597, 459] on td at bounding box center [682, 465] width 996 height 13
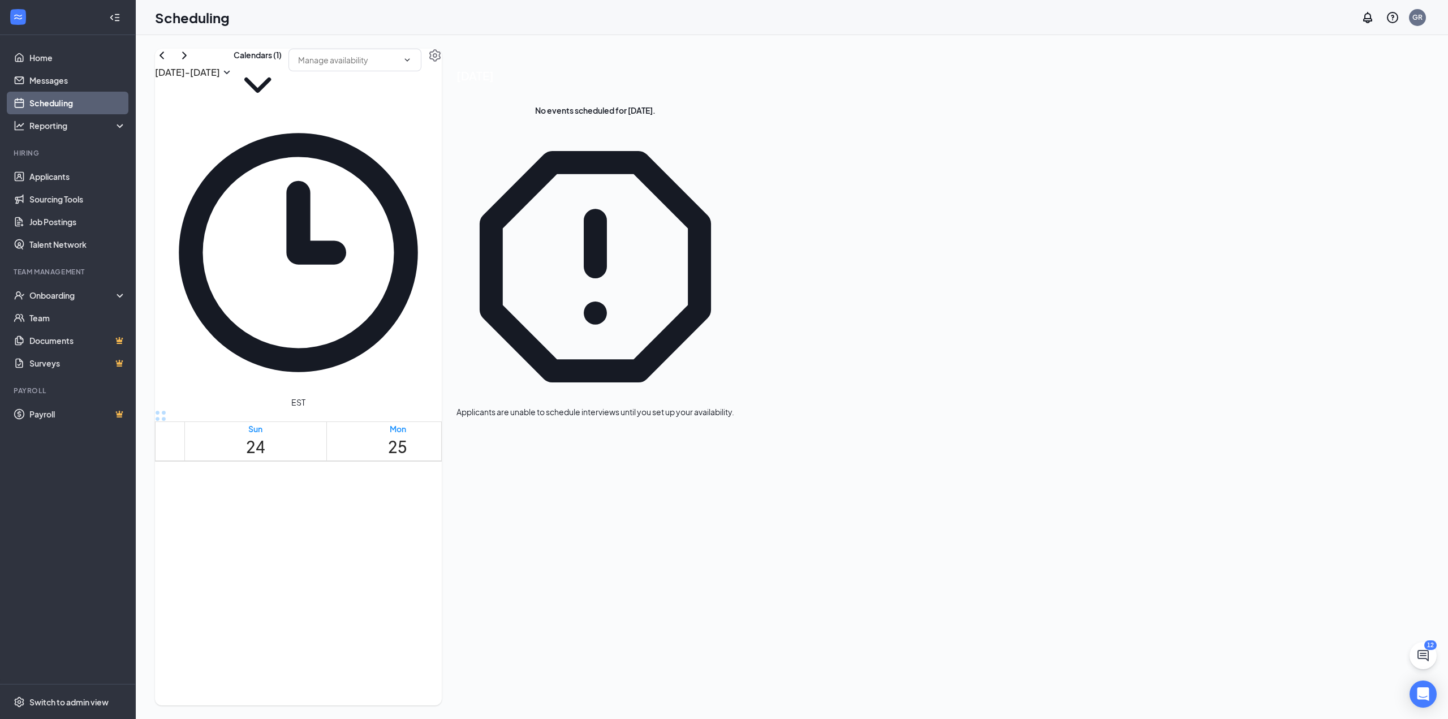
click at [668, 459] on td at bounding box center [682, 465] width 996 height 13
drag, startPoint x: 677, startPoint y: 290, endPoint x: 687, endPoint y: 387, distance: 97.3
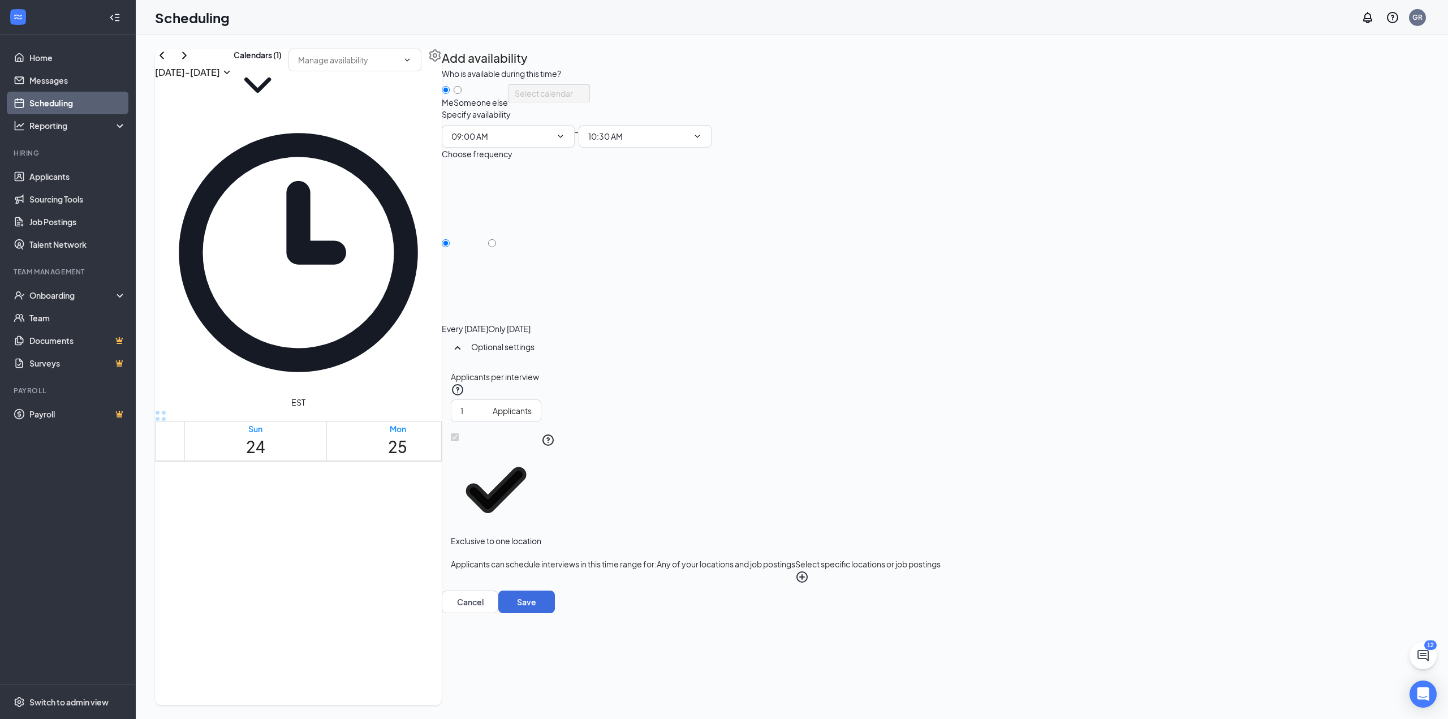
scroll to position [735, 0]
click at [532, 404] on div "Applicants" at bounding box center [512, 410] width 39 height 12
type input "2"
click at [488, 404] on input "2" at bounding box center [474, 410] width 28 height 12
click at [1011, 415] on td at bounding box center [682, 421] width 996 height 13
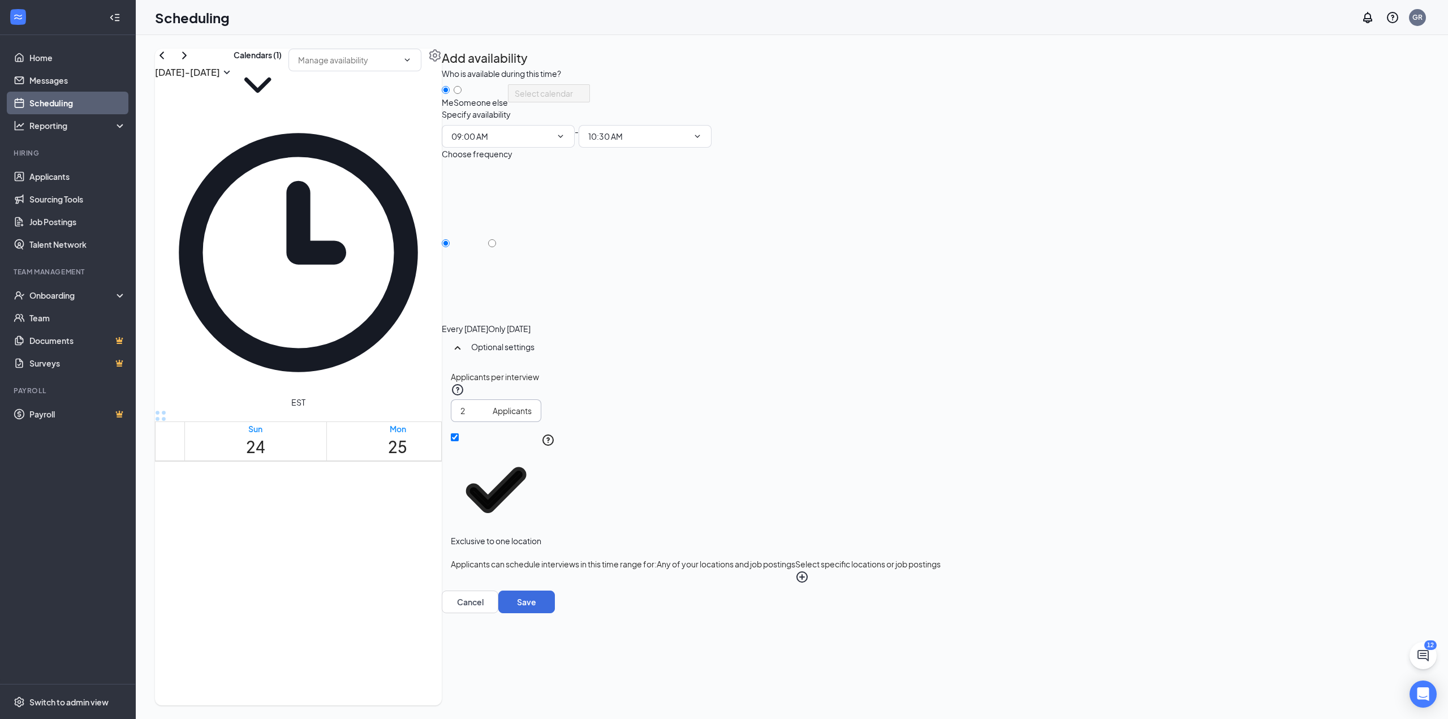
scroll to position [453, 0]
drag, startPoint x: 808, startPoint y: 347, endPoint x: 798, endPoint y: 439, distance: 92.2
drag, startPoint x: 975, startPoint y: 346, endPoint x: 970, endPoint y: 440, distance: 93.5
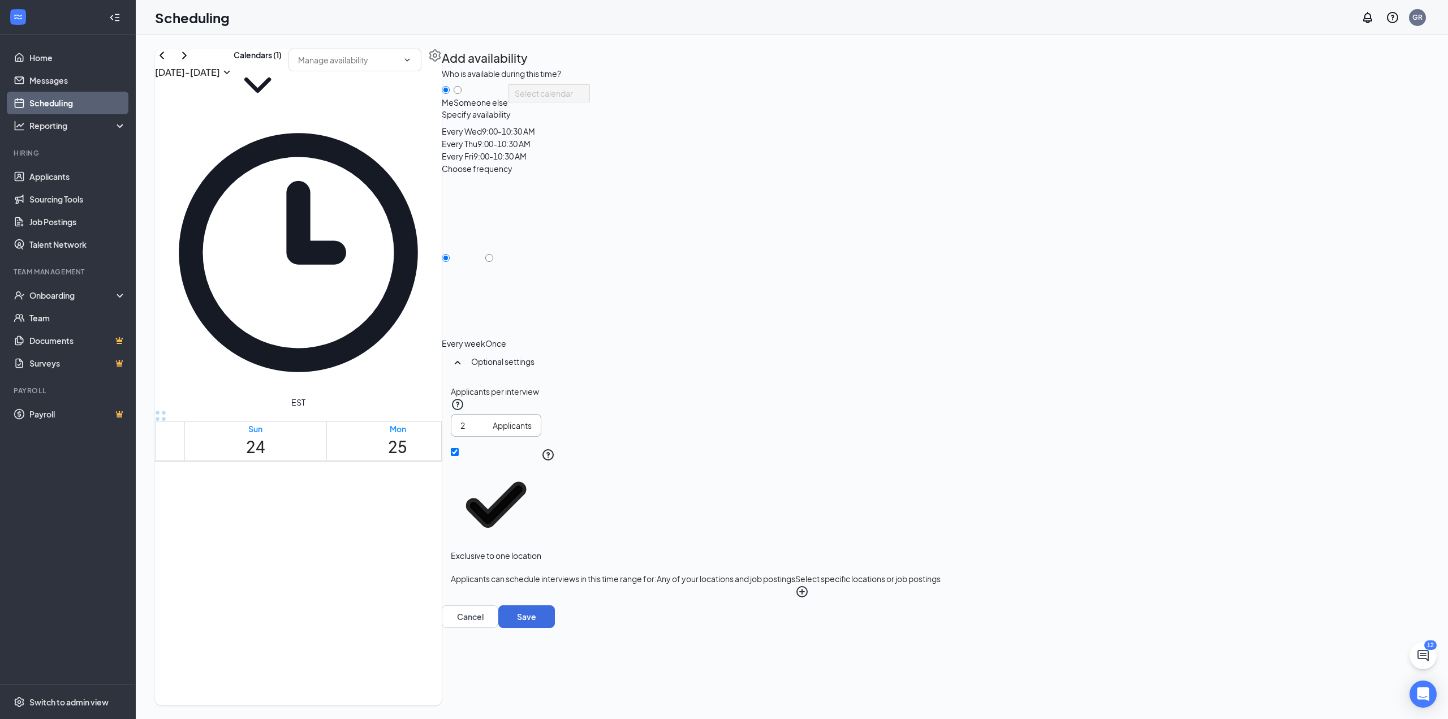
drag, startPoint x: 1094, startPoint y: 347, endPoint x: 1084, endPoint y: 443, distance: 96.1
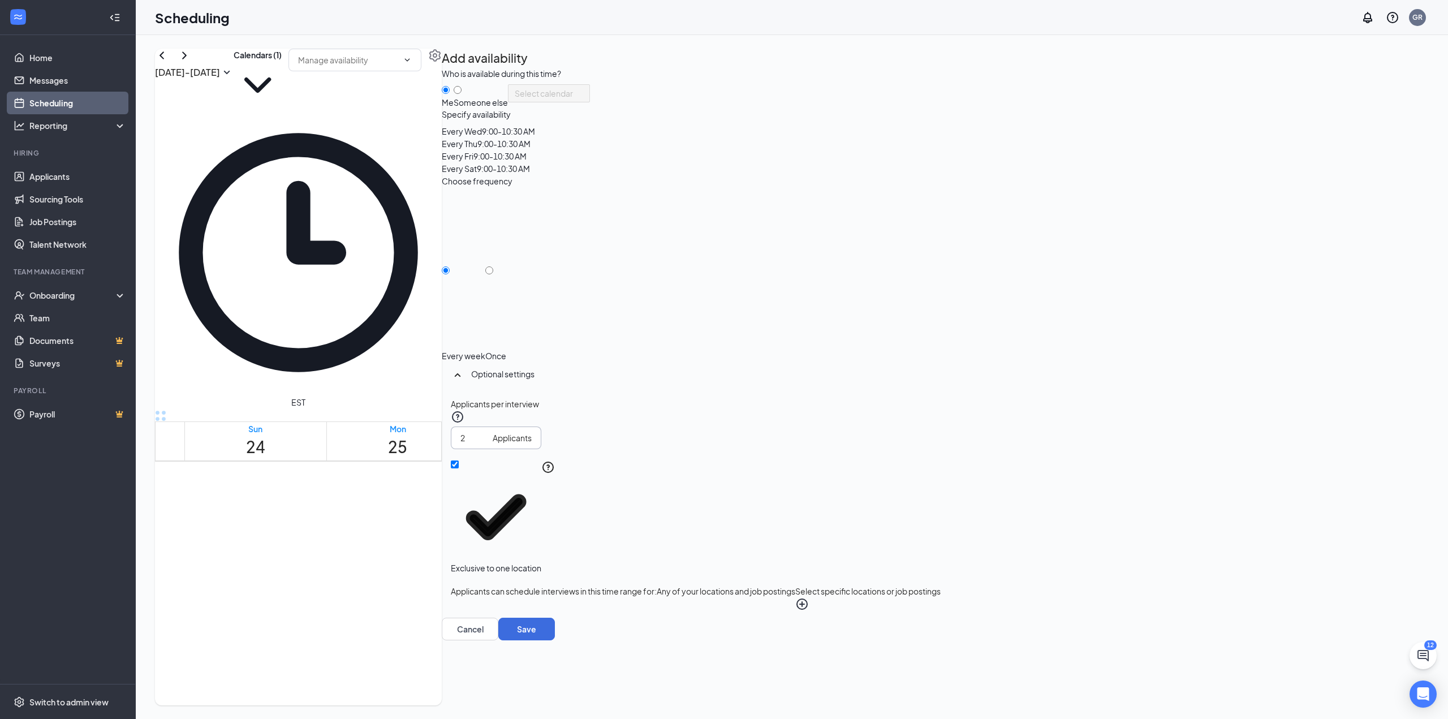
drag, startPoint x: 589, startPoint y: 347, endPoint x: 588, endPoint y: 436, distance: 88.8
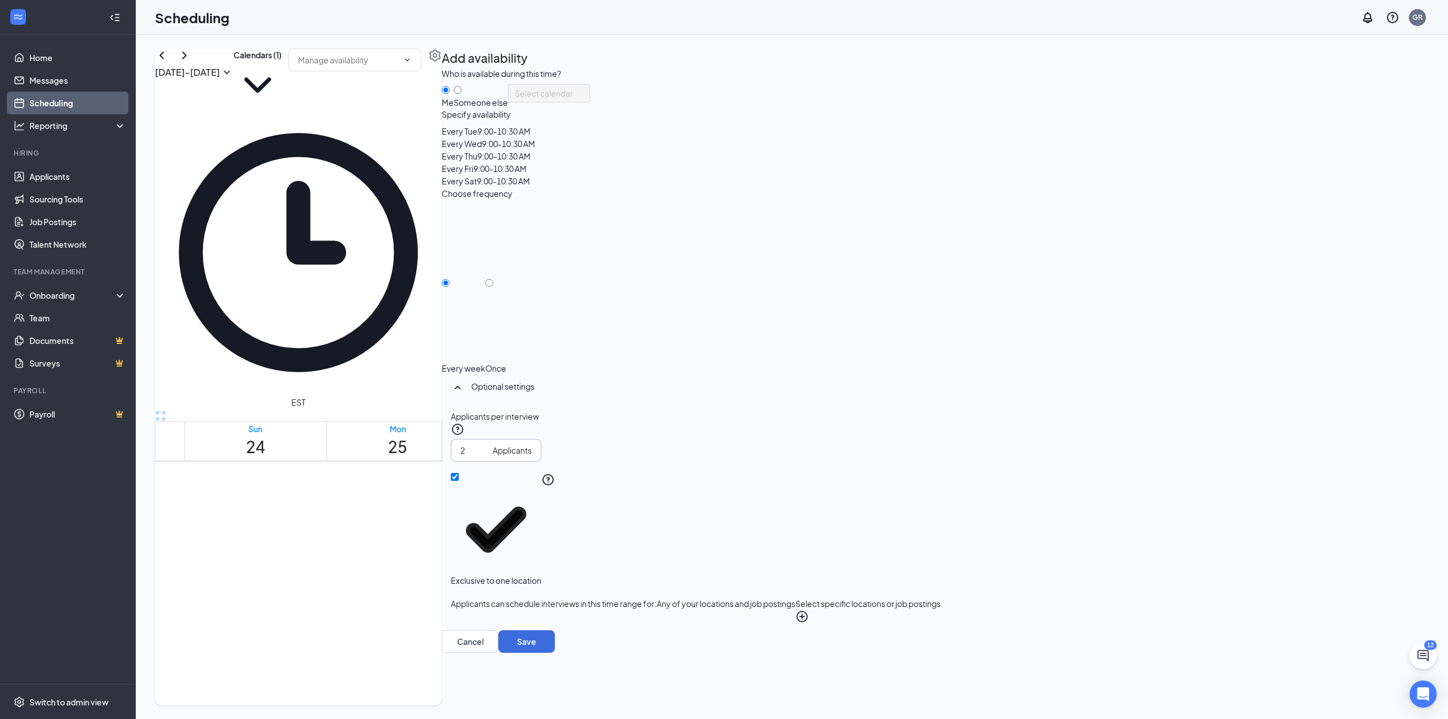
drag, startPoint x: 359, startPoint y: 346, endPoint x: 364, endPoint y: 437, distance: 90.7
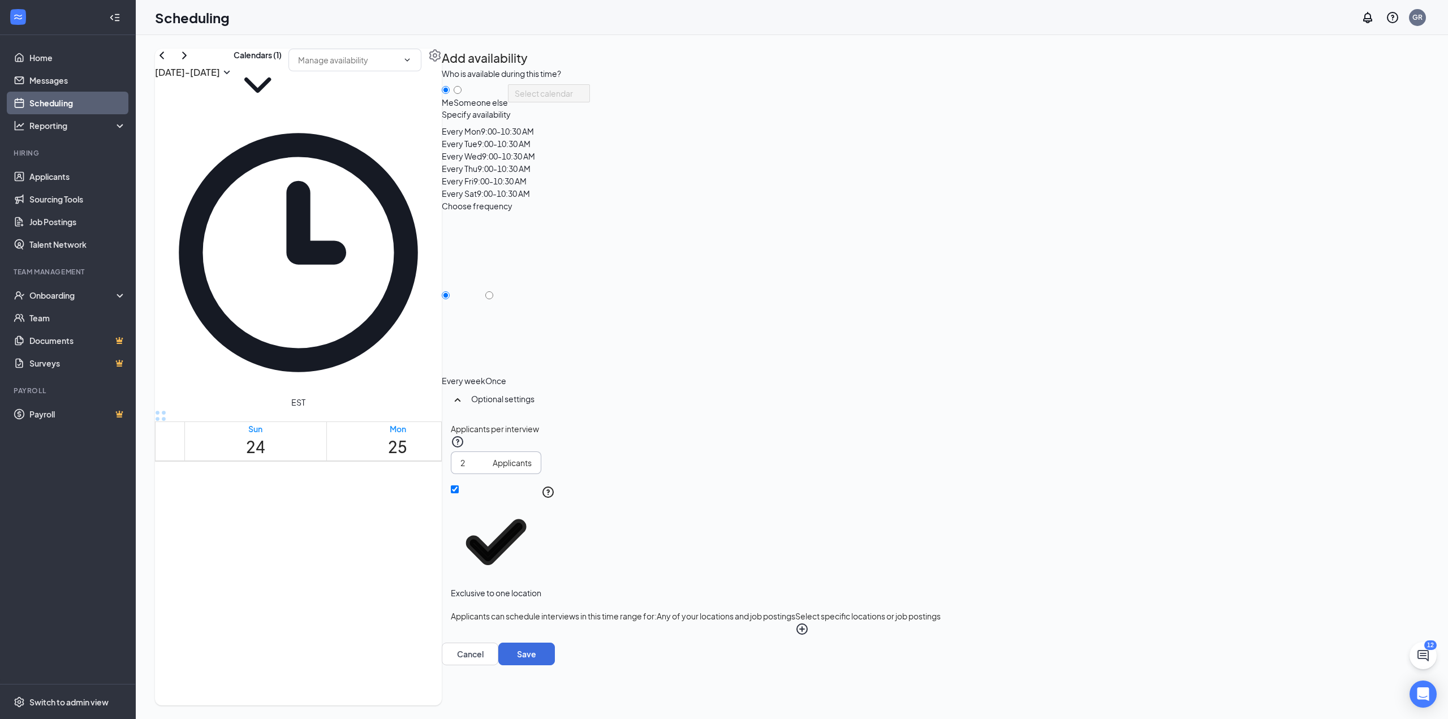
drag, startPoint x: 239, startPoint y: 347, endPoint x: 255, endPoint y: 450, distance: 104.3
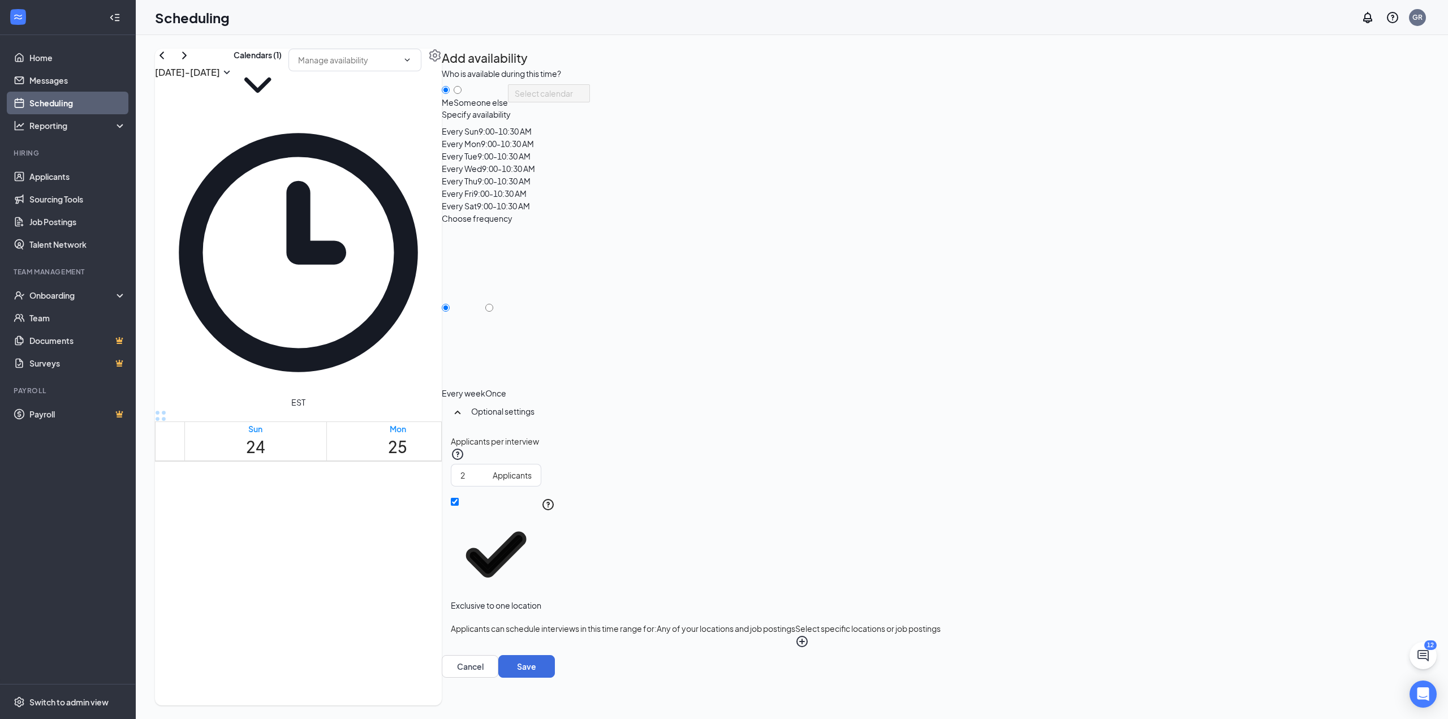
click at [941, 622] on button "Select specific locations or job postings" at bounding box center [867, 635] width 145 height 26
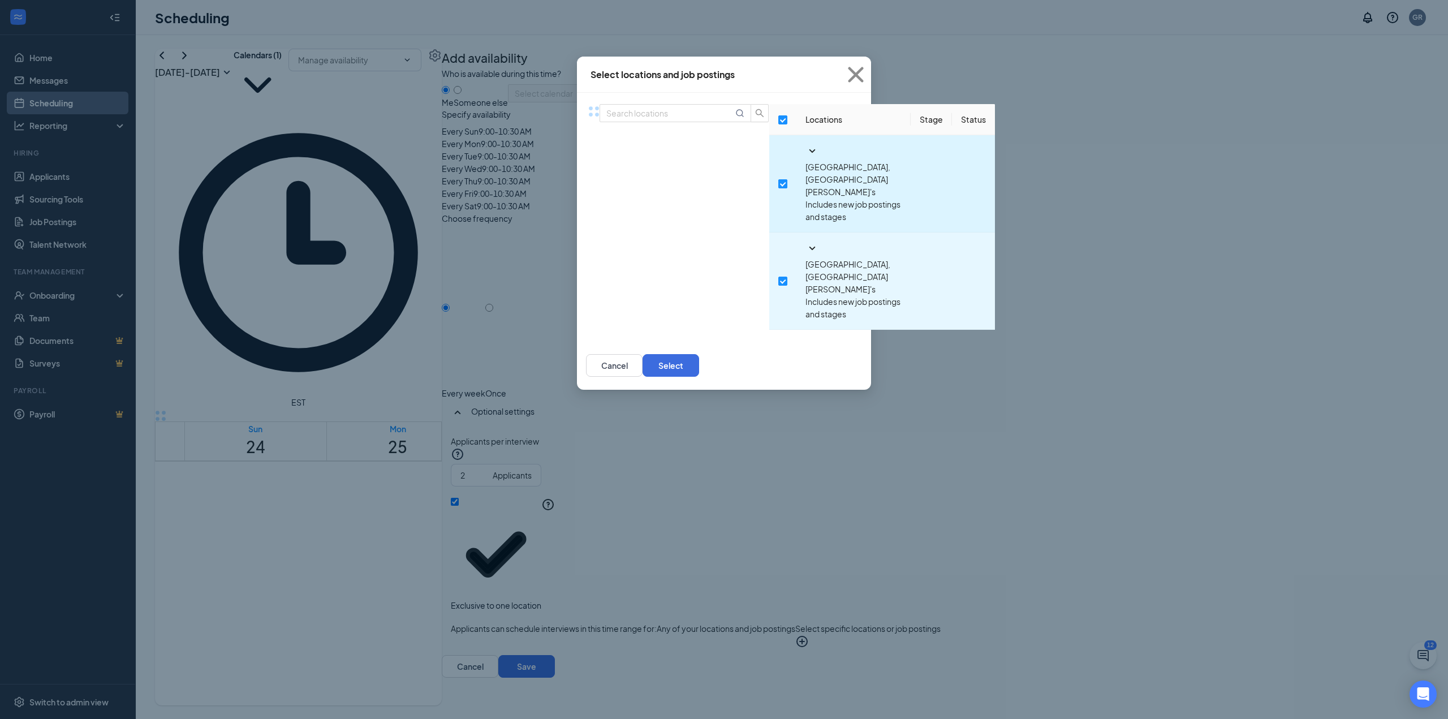
click at [778, 179] on input "checkbox" at bounding box center [782, 183] width 9 height 9
checkbox input "false"
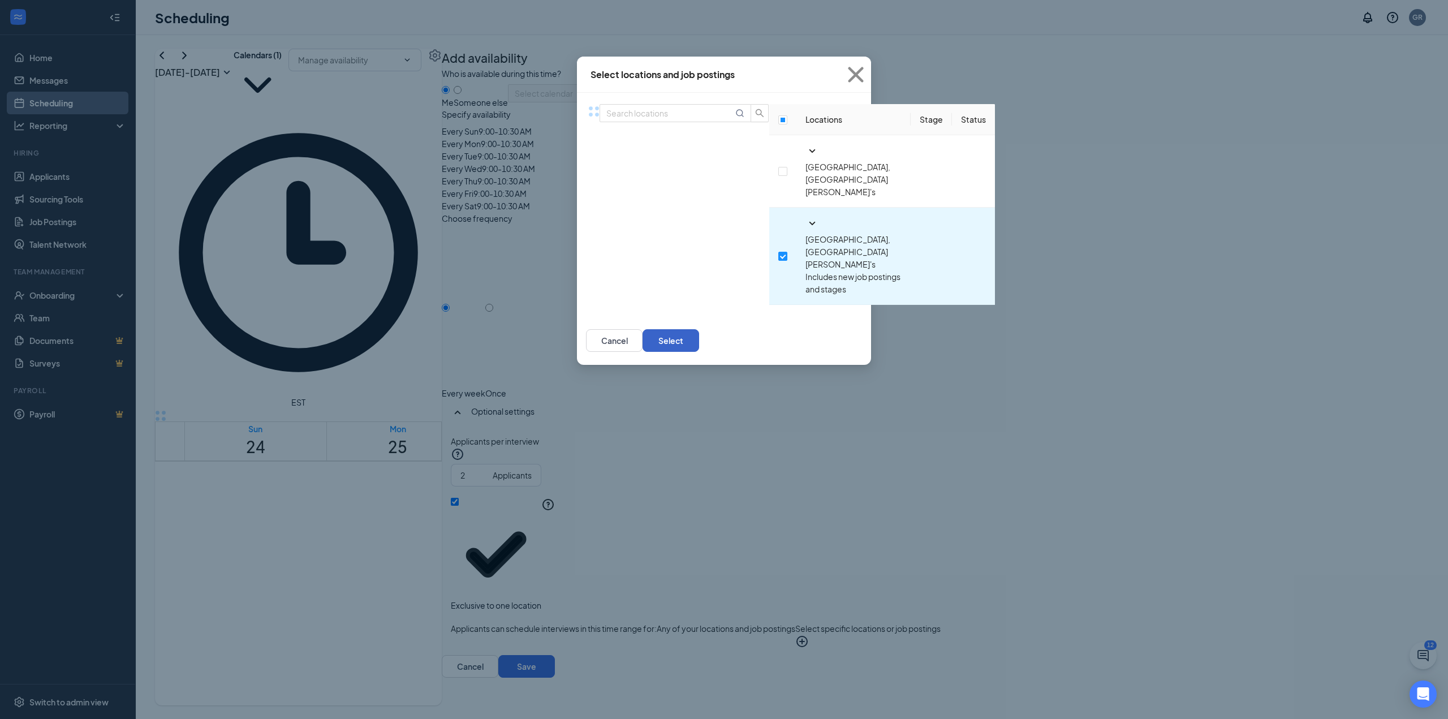
click at [699, 329] on button "Select" at bounding box center [671, 340] width 57 height 23
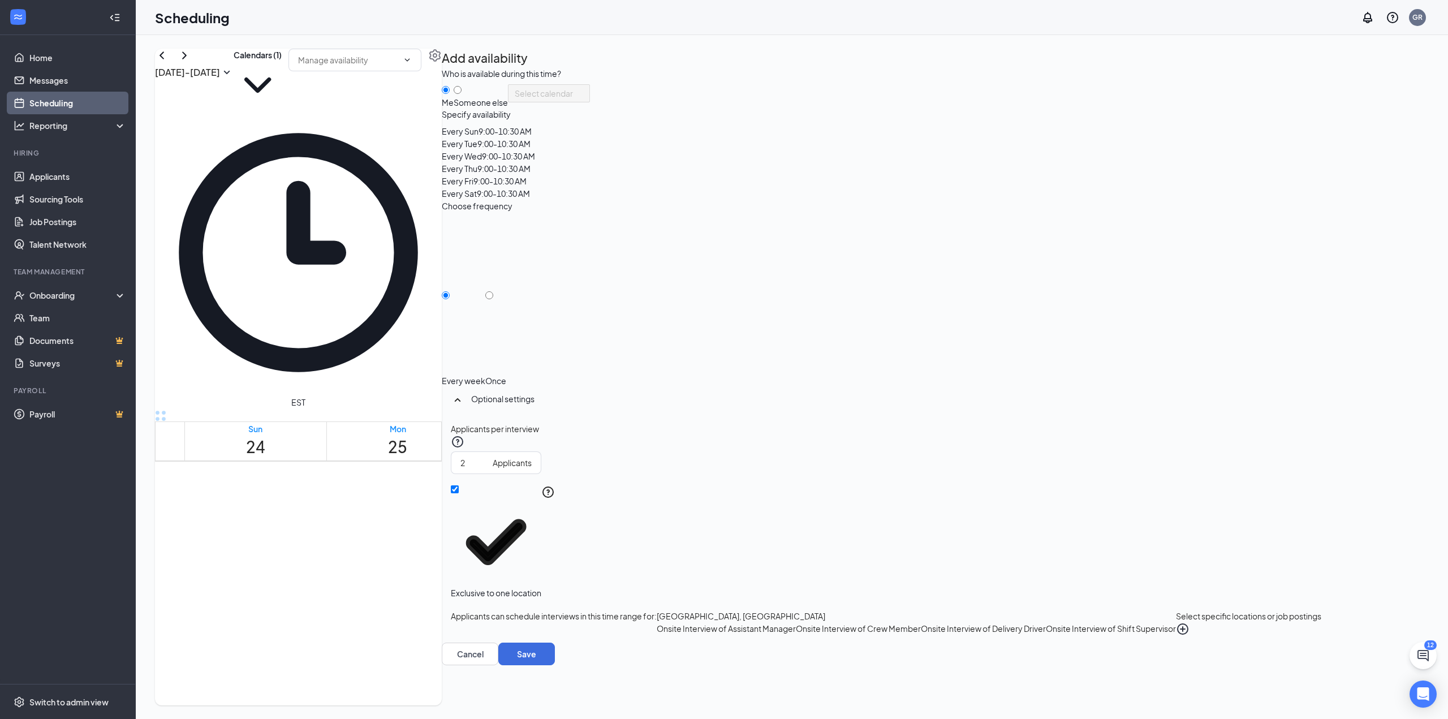
click at [435, 516] on td at bounding box center [682, 522] width 996 height 13
drag, startPoint x: 406, startPoint y: 347, endPoint x: 408, endPoint y: 446, distance: 99.0
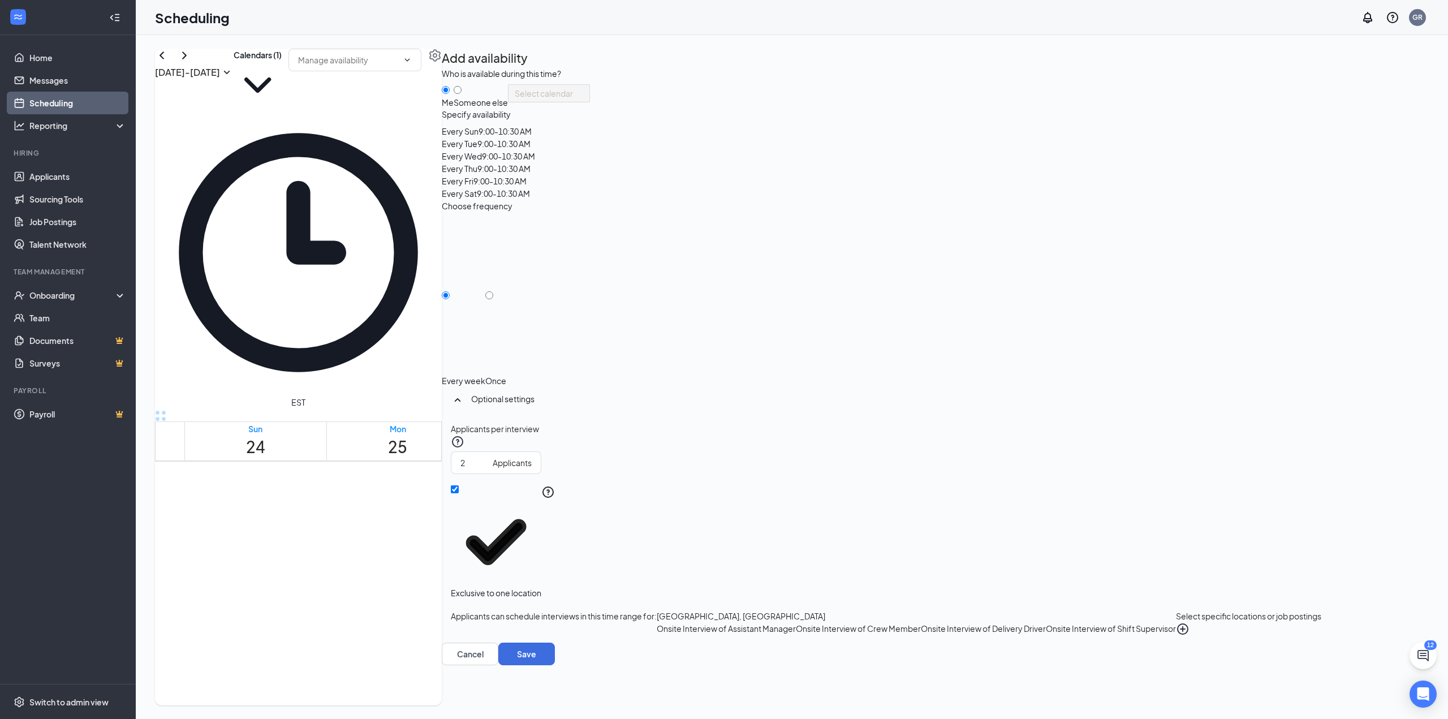
drag, startPoint x: 433, startPoint y: 352, endPoint x: 433, endPoint y: 440, distance: 88.3
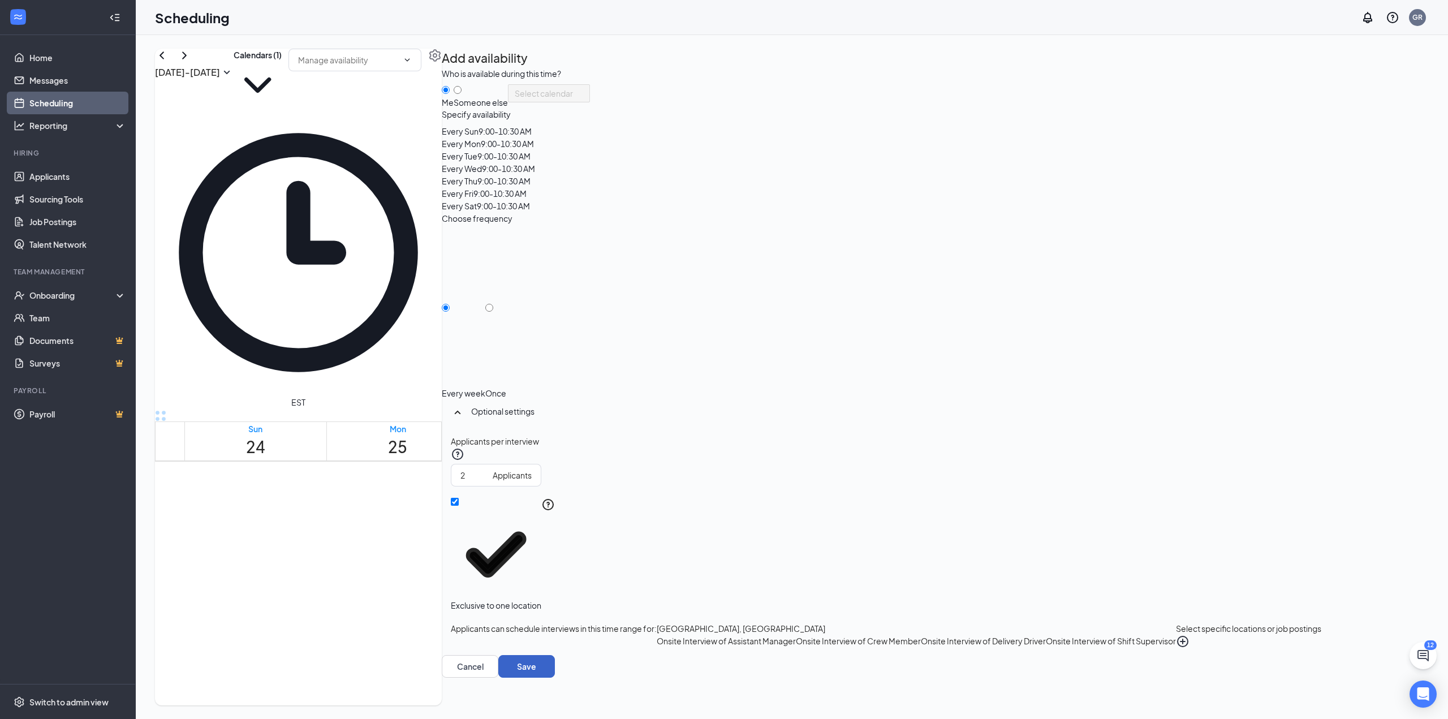
click at [555, 678] on button "Save" at bounding box center [526, 666] width 57 height 23
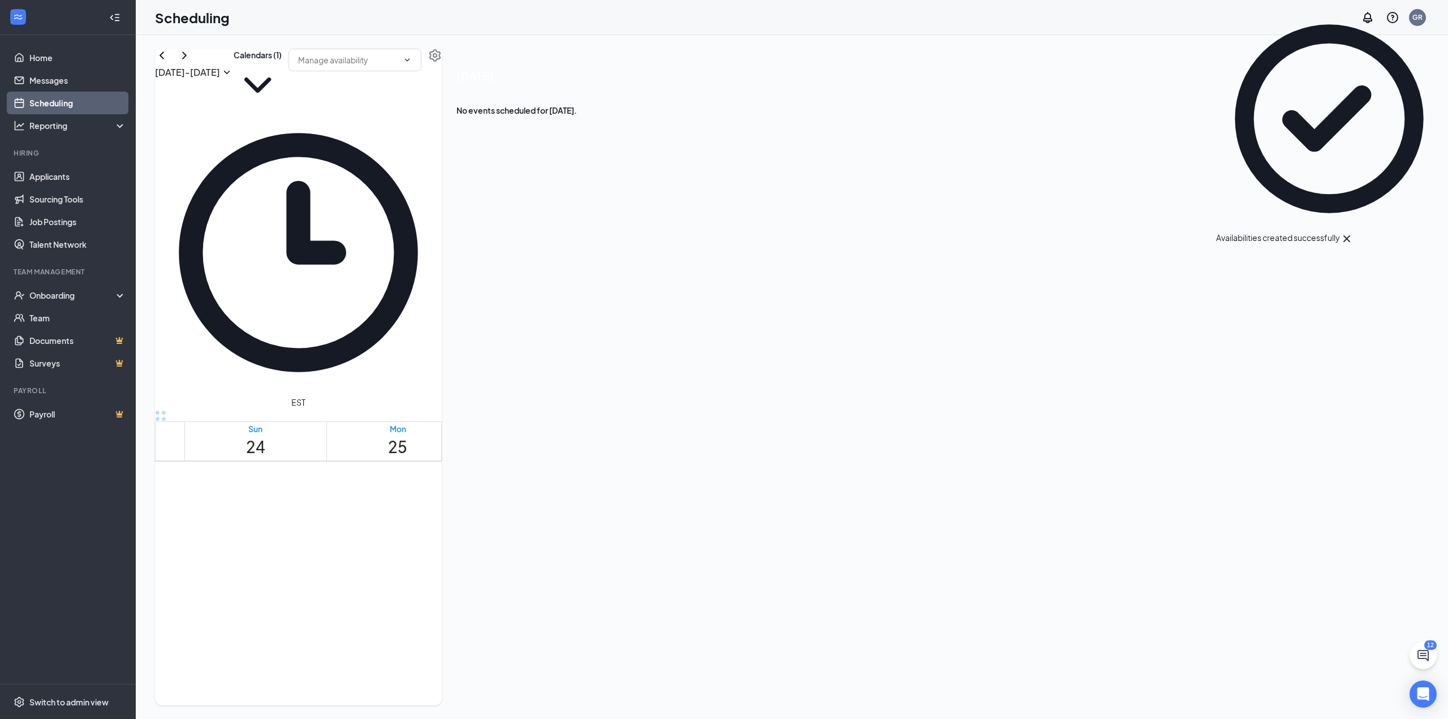
click at [660, 661] on div at bounding box center [660, 666] width 0 height 11
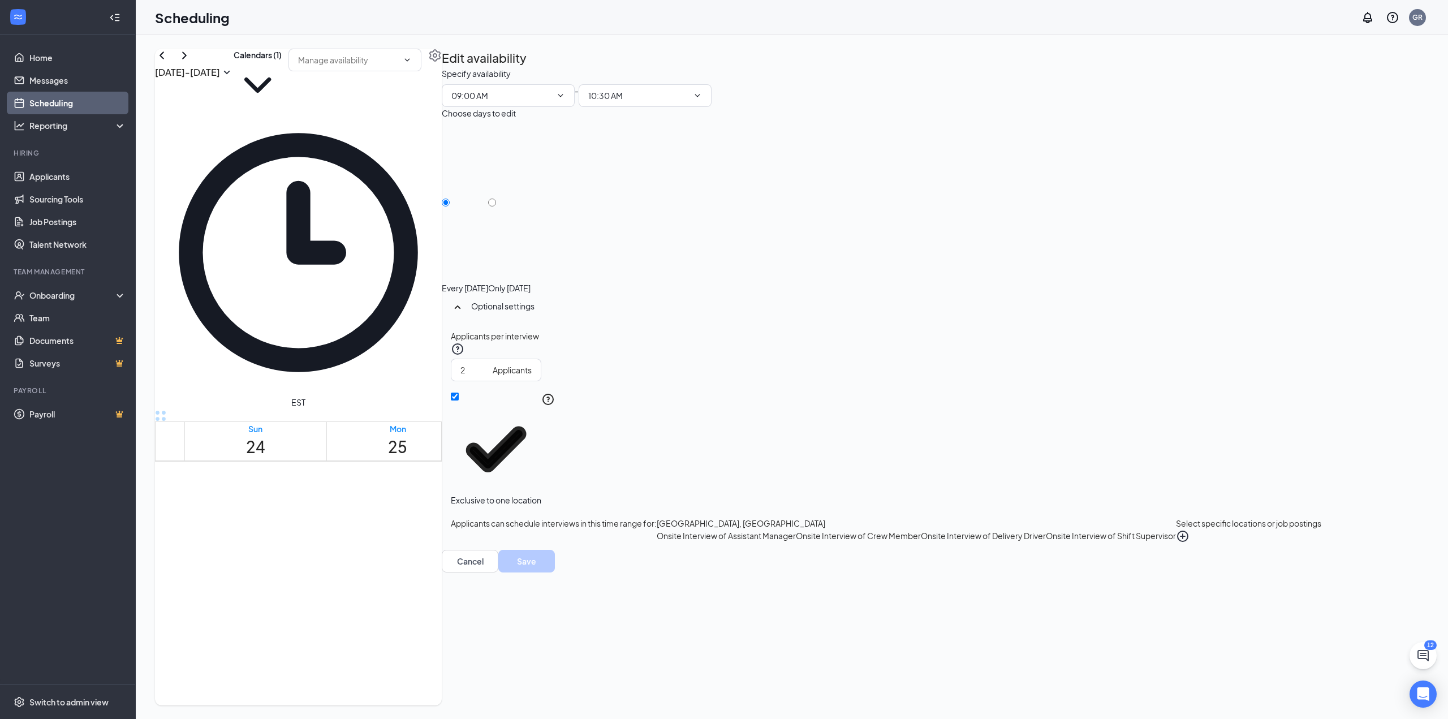
click at [802, 661] on div at bounding box center [802, 666] width 0 height 11
click at [660, 661] on div at bounding box center [660, 666] width 0 height 11
click at [1189, 531] on icon "PlusCircle" at bounding box center [1182, 536] width 11 height 11
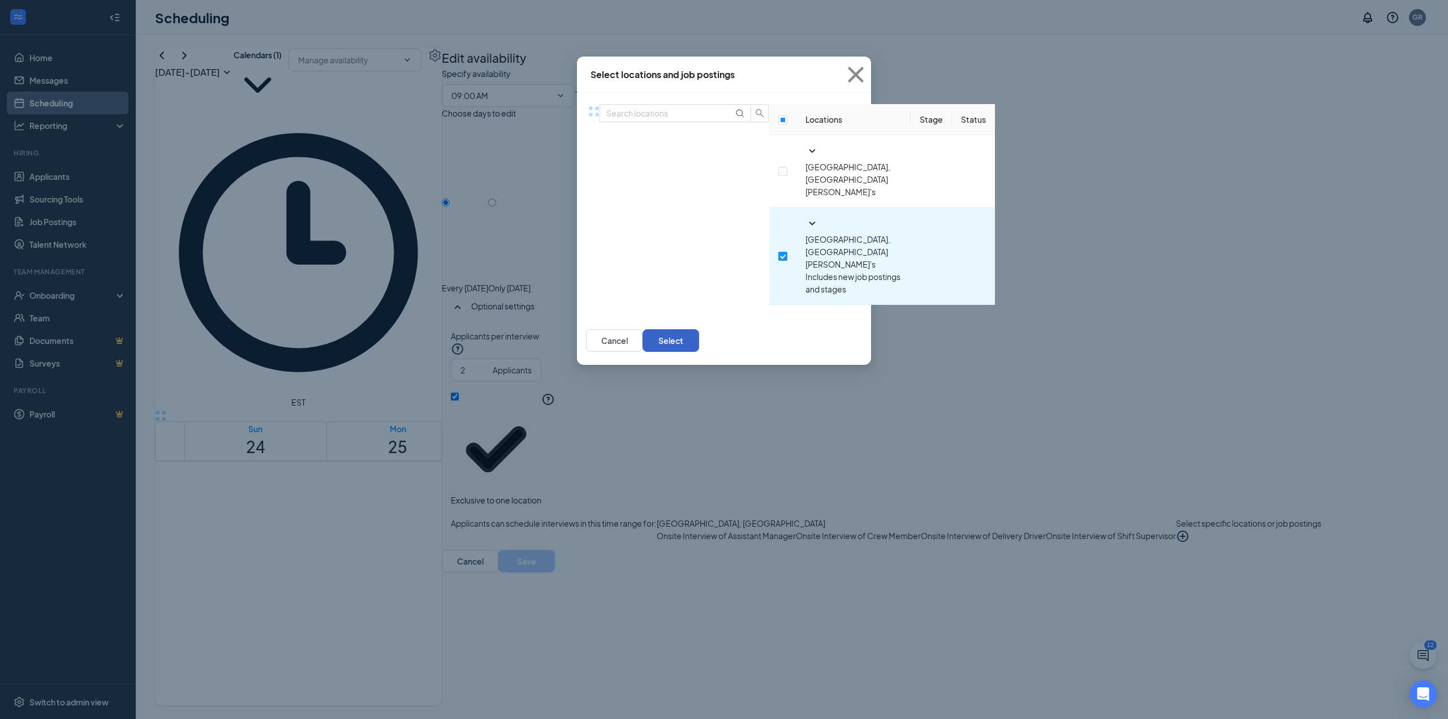
click at [699, 329] on button "Select" at bounding box center [671, 340] width 57 height 23
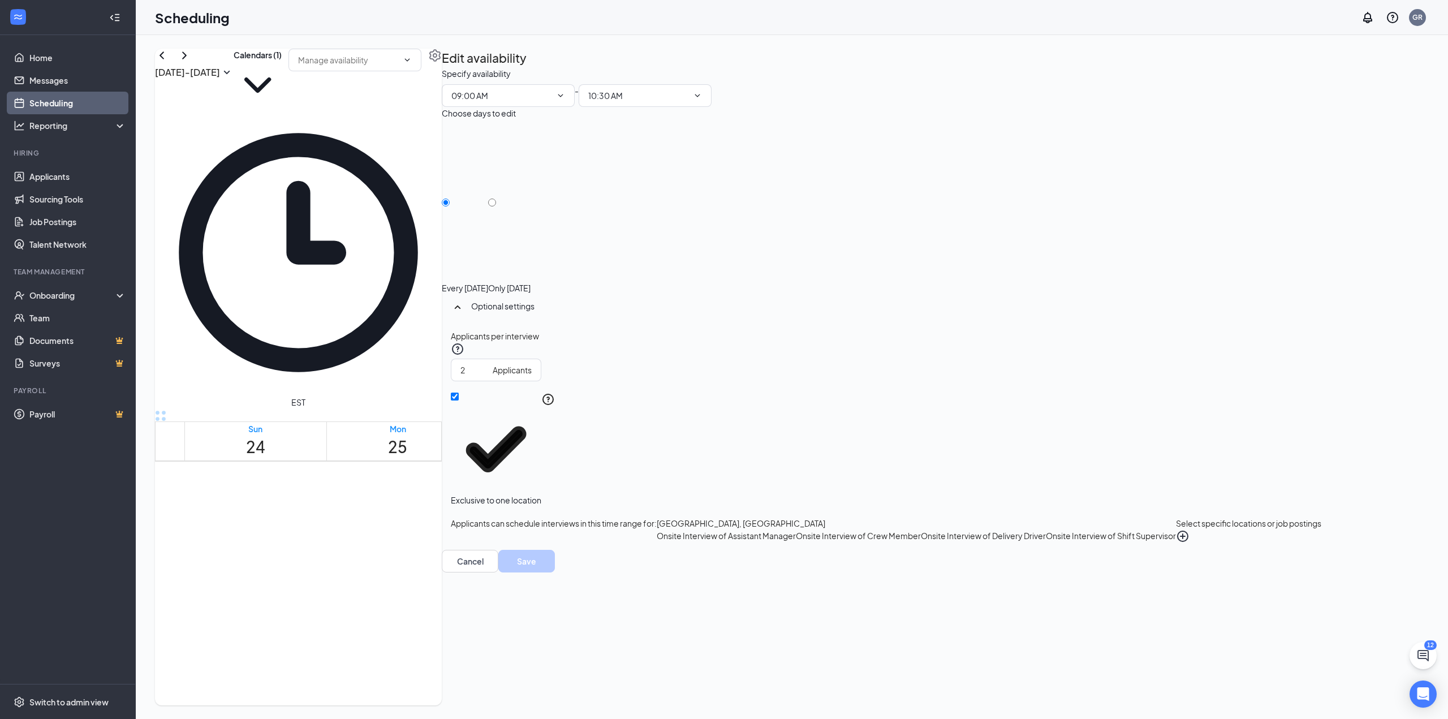
click at [518, 661] on div at bounding box center [518, 666] width 0 height 11
click at [375, 661] on div at bounding box center [375, 666] width 0 height 11
click at [660, 661] on div at bounding box center [660, 666] width 0 height 11
type input "09:00 AM"
type input "10:30 AM"
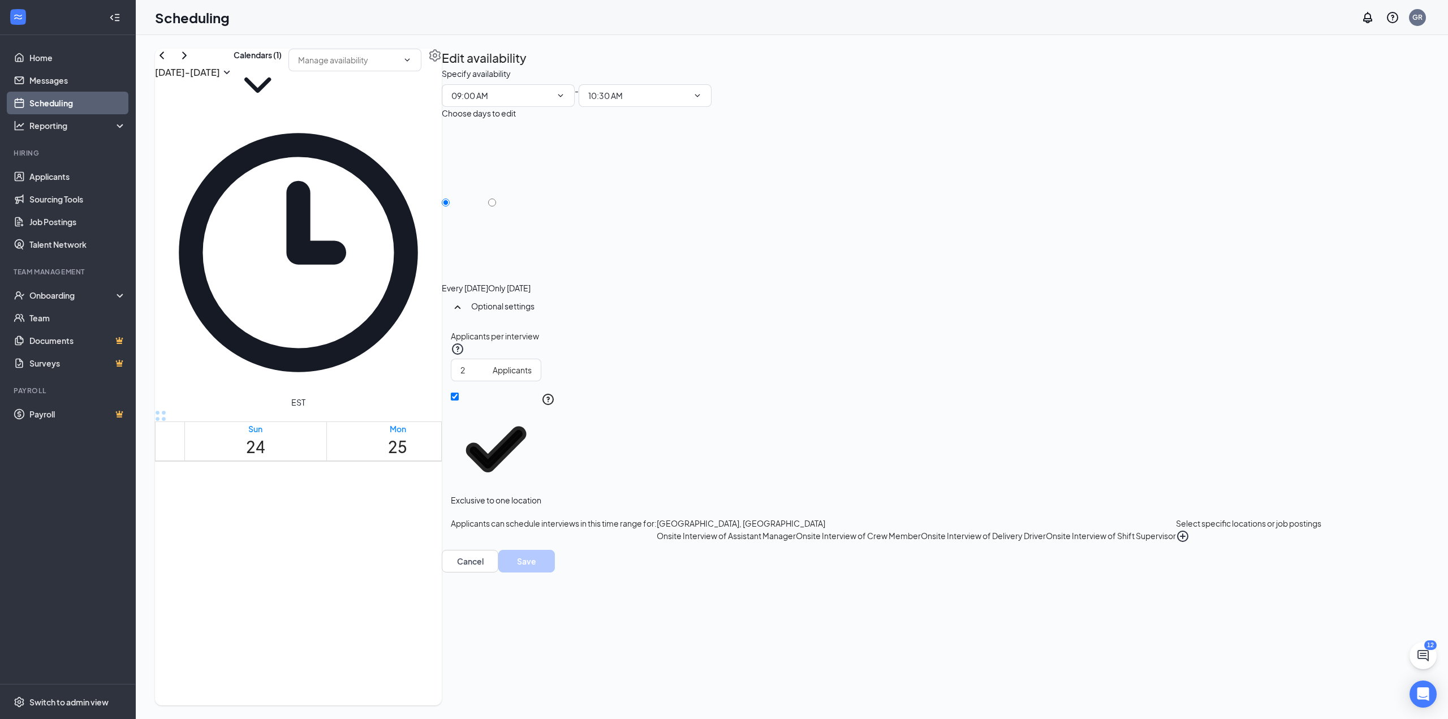
click at [802, 661] on div at bounding box center [802, 666] width 0 height 11
drag, startPoint x: 957, startPoint y: 412, endPoint x: 1073, endPoint y: 401, distance: 116.5
click at [944, 661] on div at bounding box center [944, 666] width 0 height 11
click at [1087, 661] on div at bounding box center [1087, 666] width 0 height 11
click at [518, 661] on div at bounding box center [518, 666] width 0 height 11
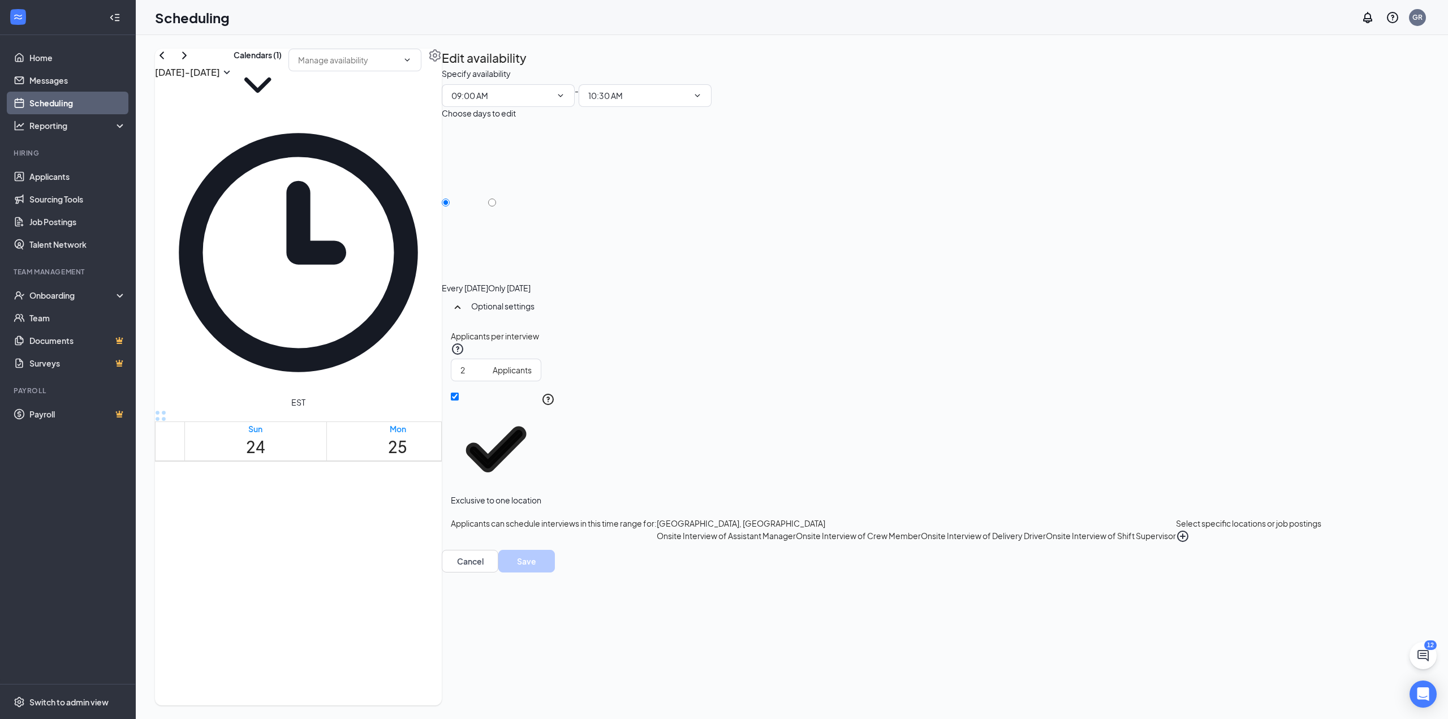
click at [375, 661] on div at bounding box center [375, 666] width 0 height 11
click at [233, 661] on div at bounding box center [233, 666] width 0 height 11
drag, startPoint x: 523, startPoint y: 520, endPoint x: 528, endPoint y: 574, distance: 53.4
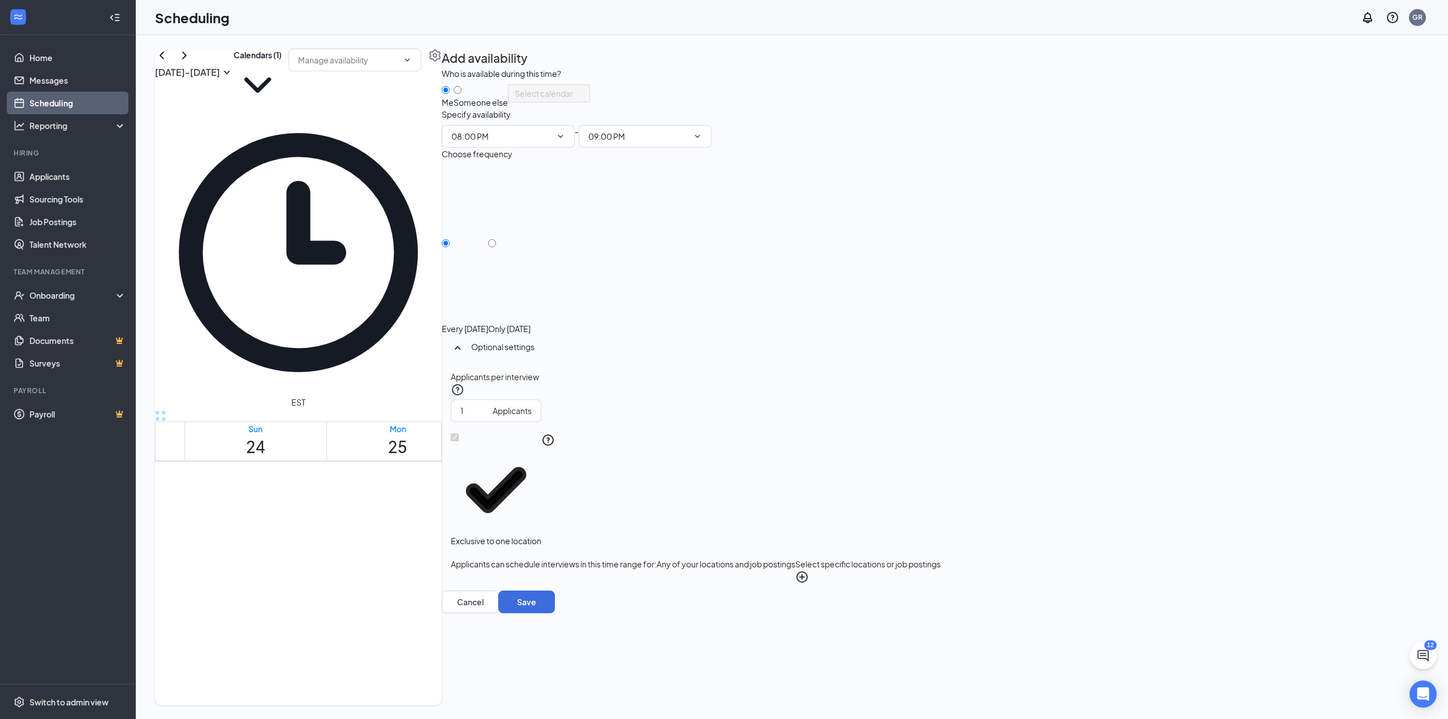
drag, startPoint x: 703, startPoint y: 520, endPoint x: 692, endPoint y: 589, distance: 69.8
drag, startPoint x: 871, startPoint y: 519, endPoint x: 850, endPoint y: 587, distance: 71.6
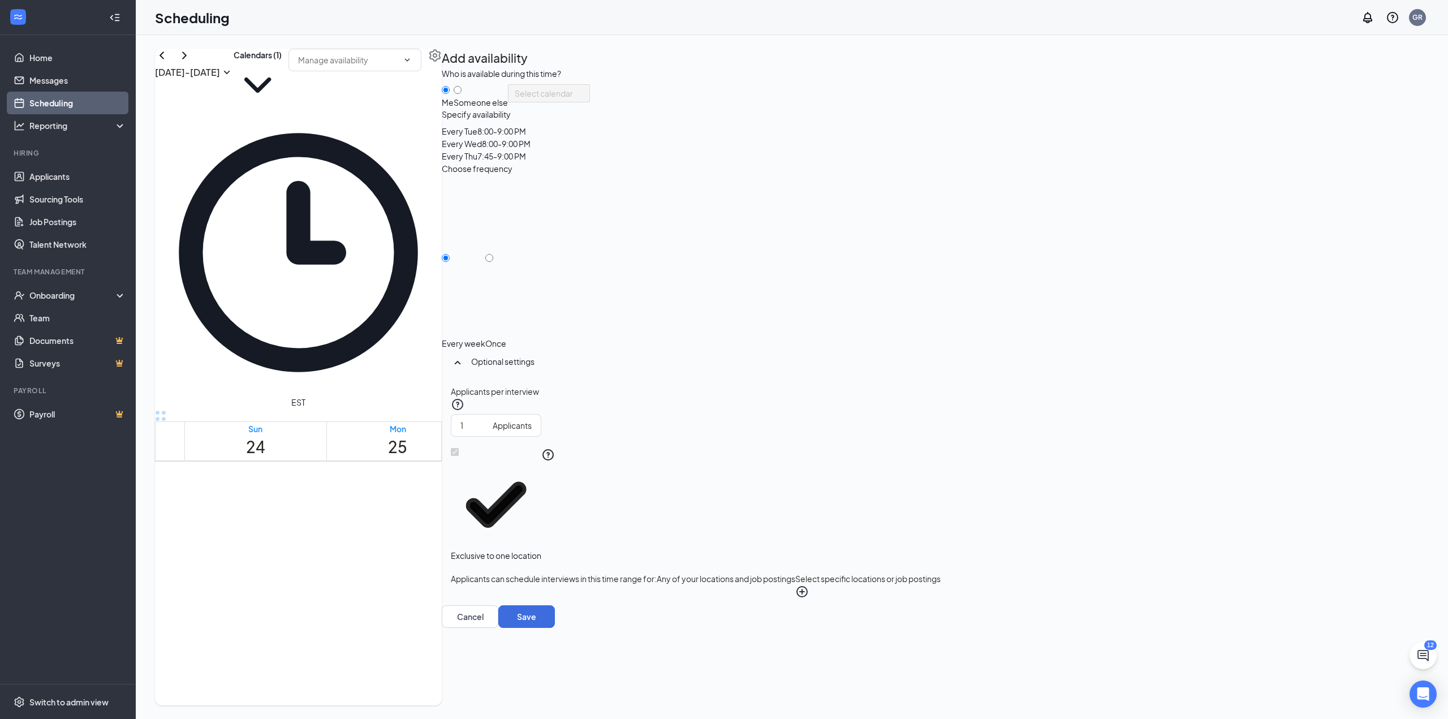
drag, startPoint x: 866, startPoint y: 503, endPoint x: 864, endPoint y: 519, distance: 16.5
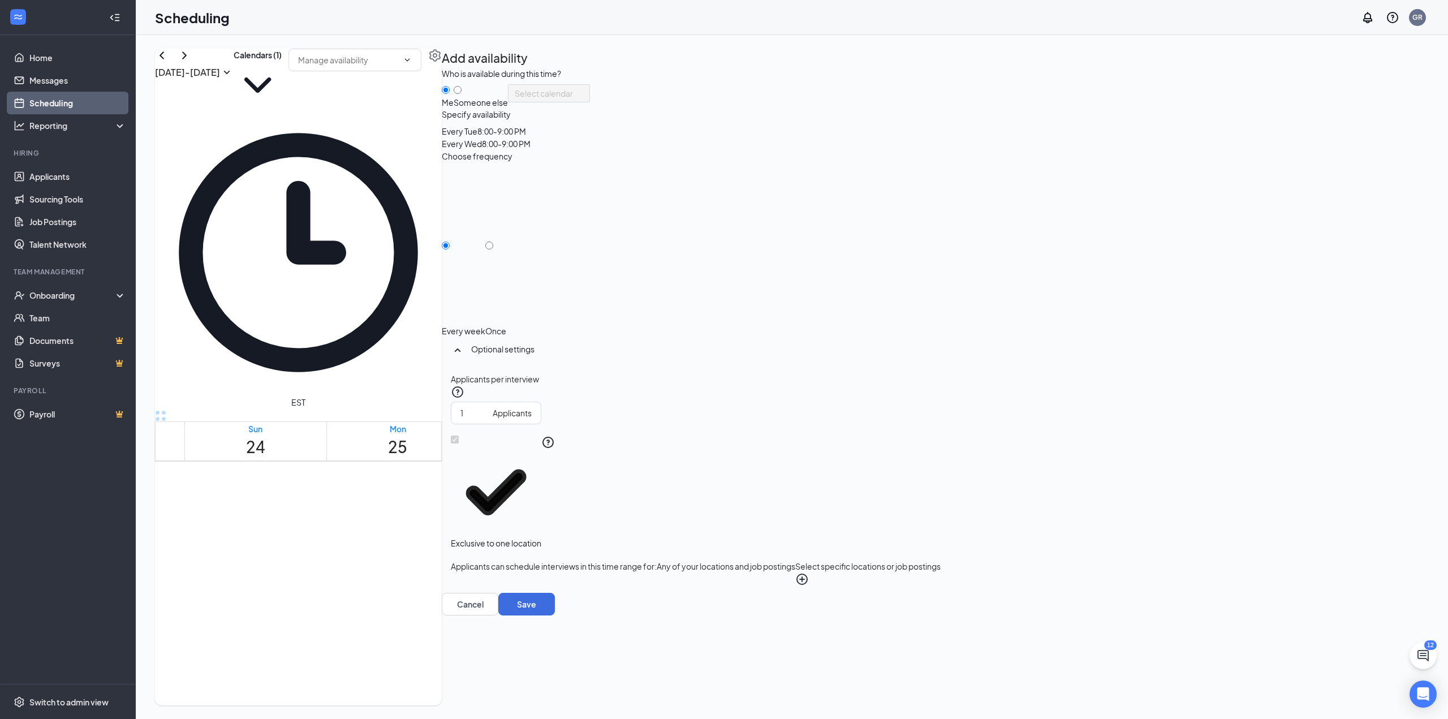
drag, startPoint x: 849, startPoint y: 522, endPoint x: 837, endPoint y: 584, distance: 64.0
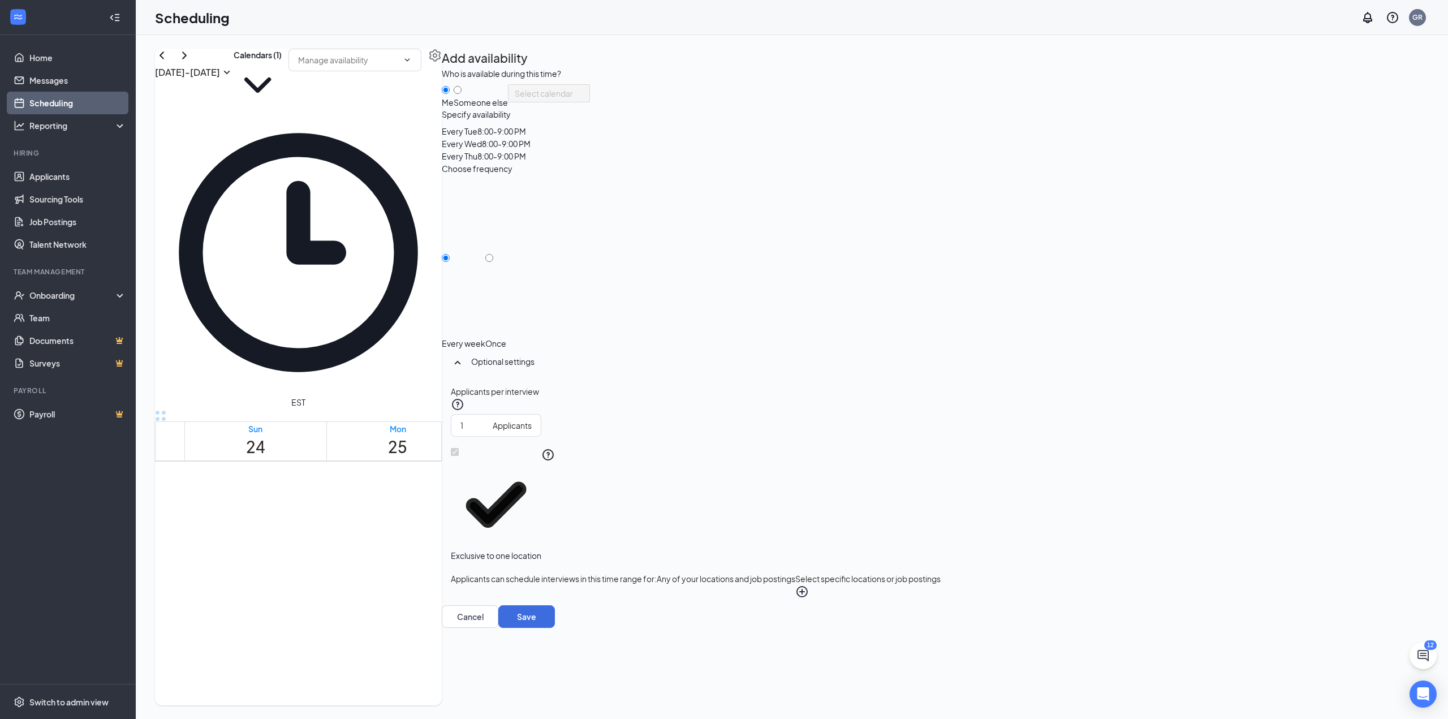
drag, startPoint x: 943, startPoint y: 521, endPoint x: 946, endPoint y: 580, distance: 59.5
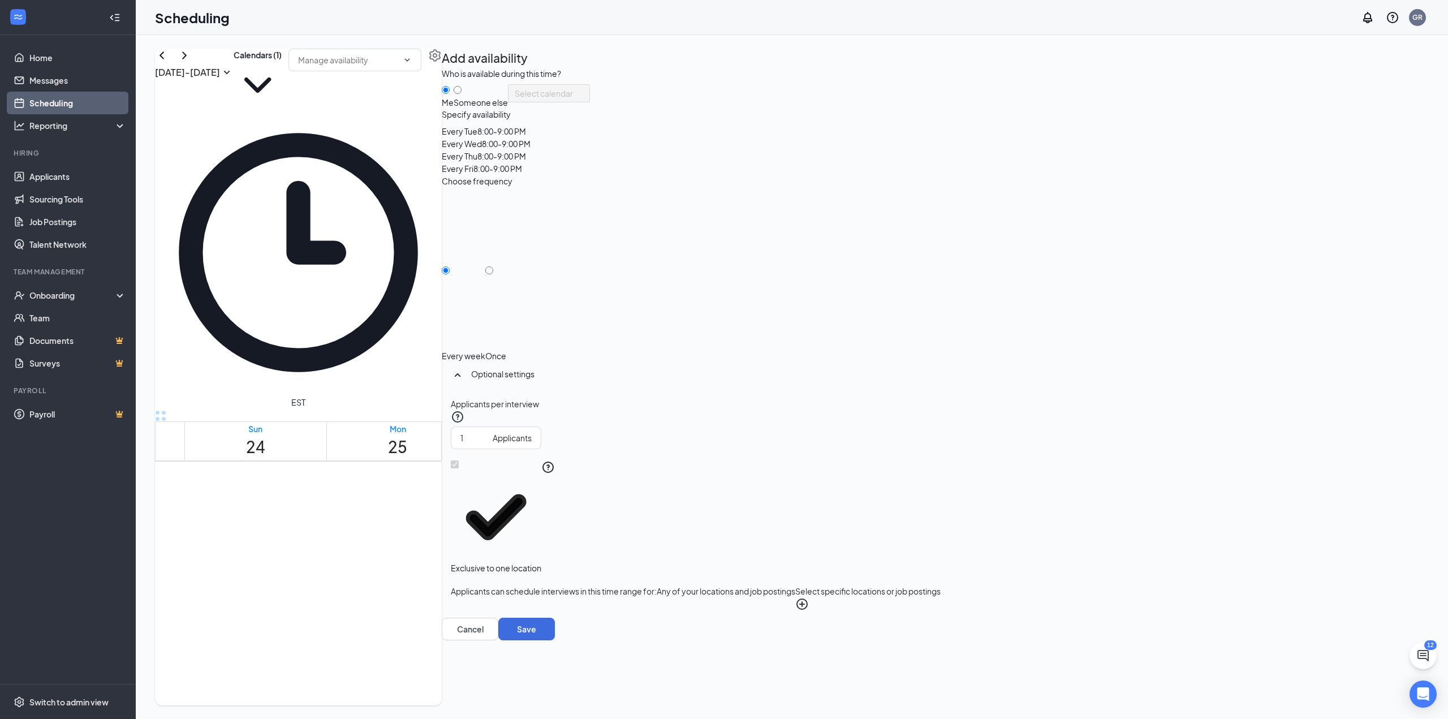
drag, startPoint x: 1100, startPoint y: 522, endPoint x: 1082, endPoint y: 587, distance: 67.4
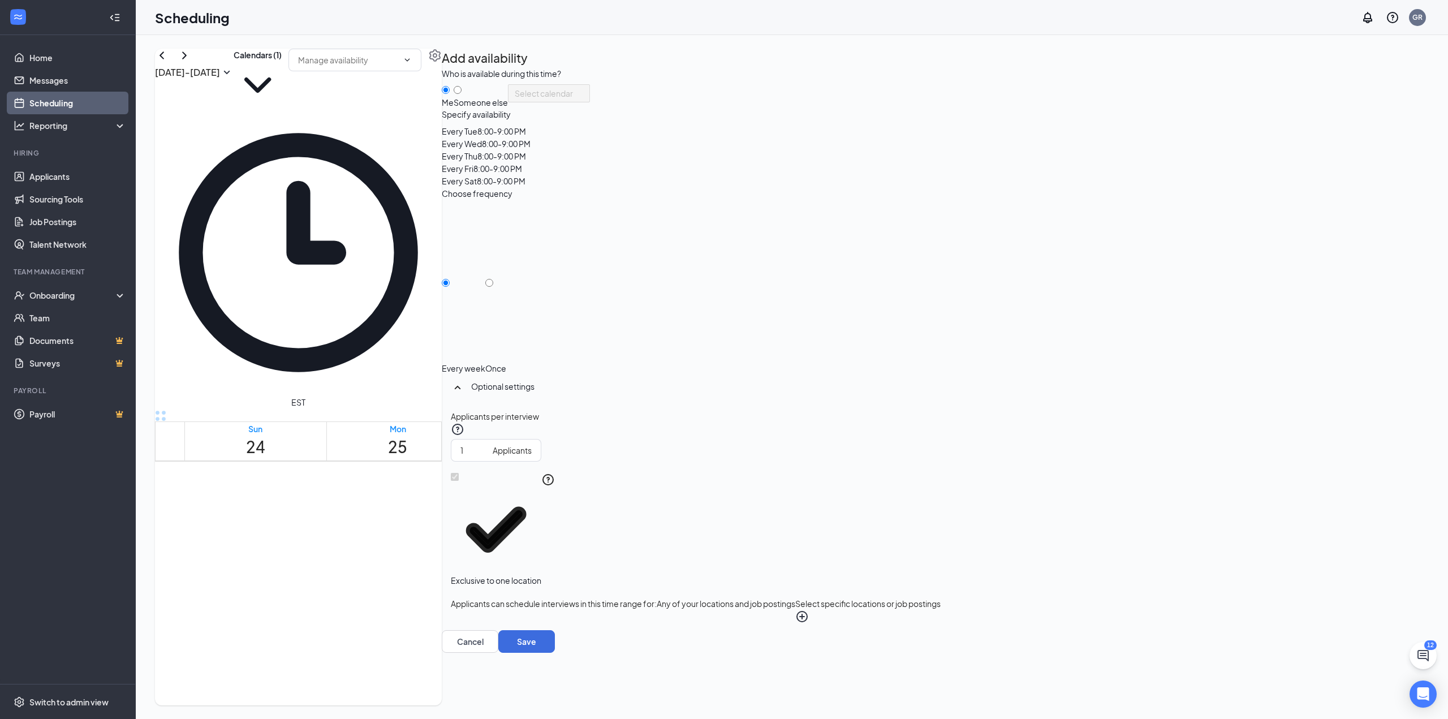
drag, startPoint x: 393, startPoint y: 522, endPoint x: 394, endPoint y: 582, distance: 60.5
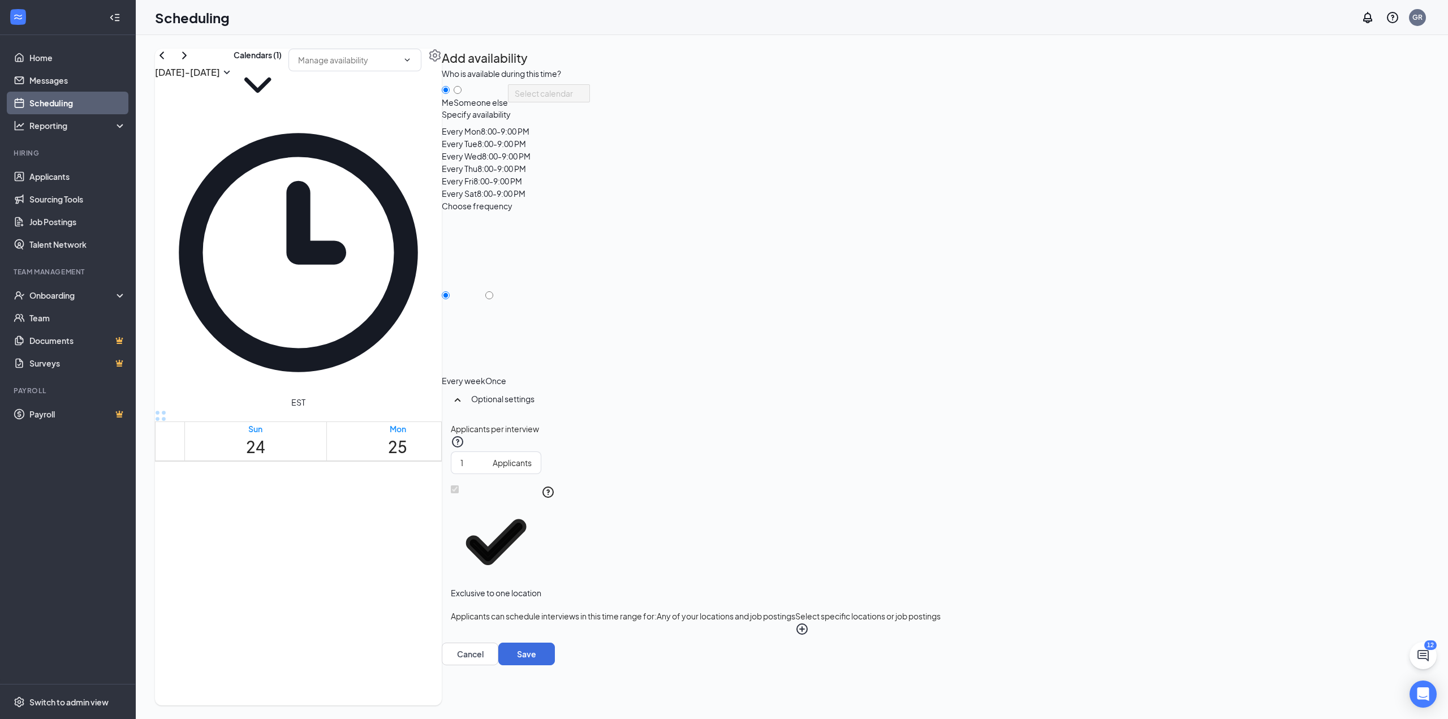
drag, startPoint x: 264, startPoint y: 521, endPoint x: 274, endPoint y: 580, distance: 60.2
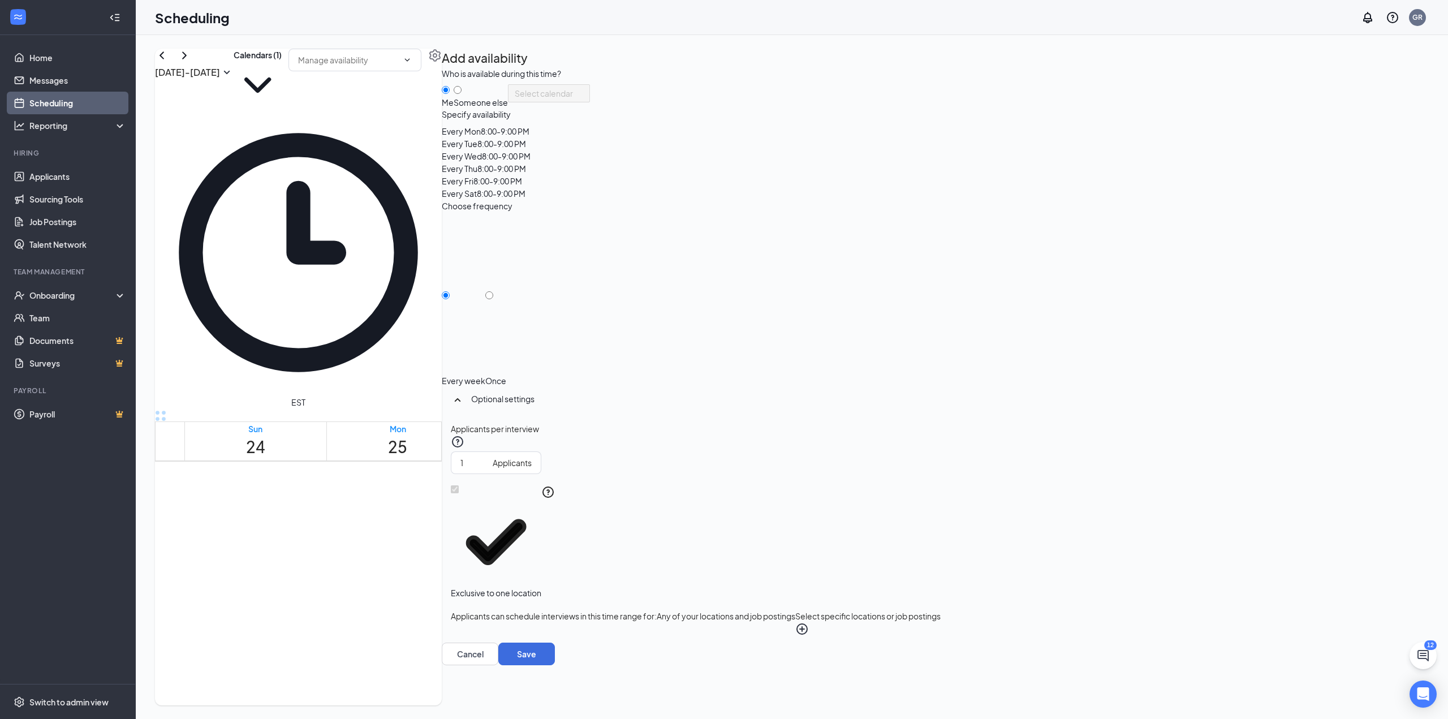
drag, startPoint x: 285, startPoint y: 522, endPoint x: 282, endPoint y: 580, distance: 58.3
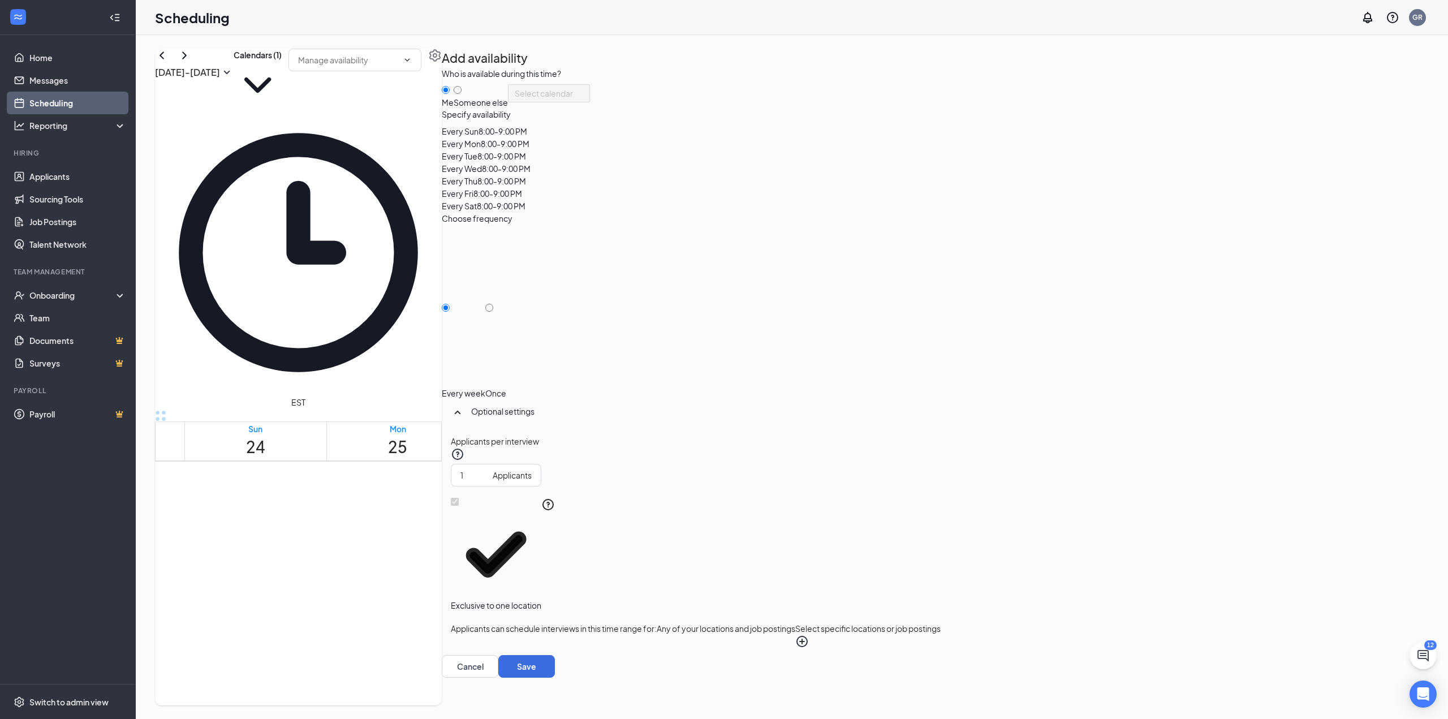
click at [941, 622] on button "Select specific locations or job postings" at bounding box center [867, 635] width 145 height 26
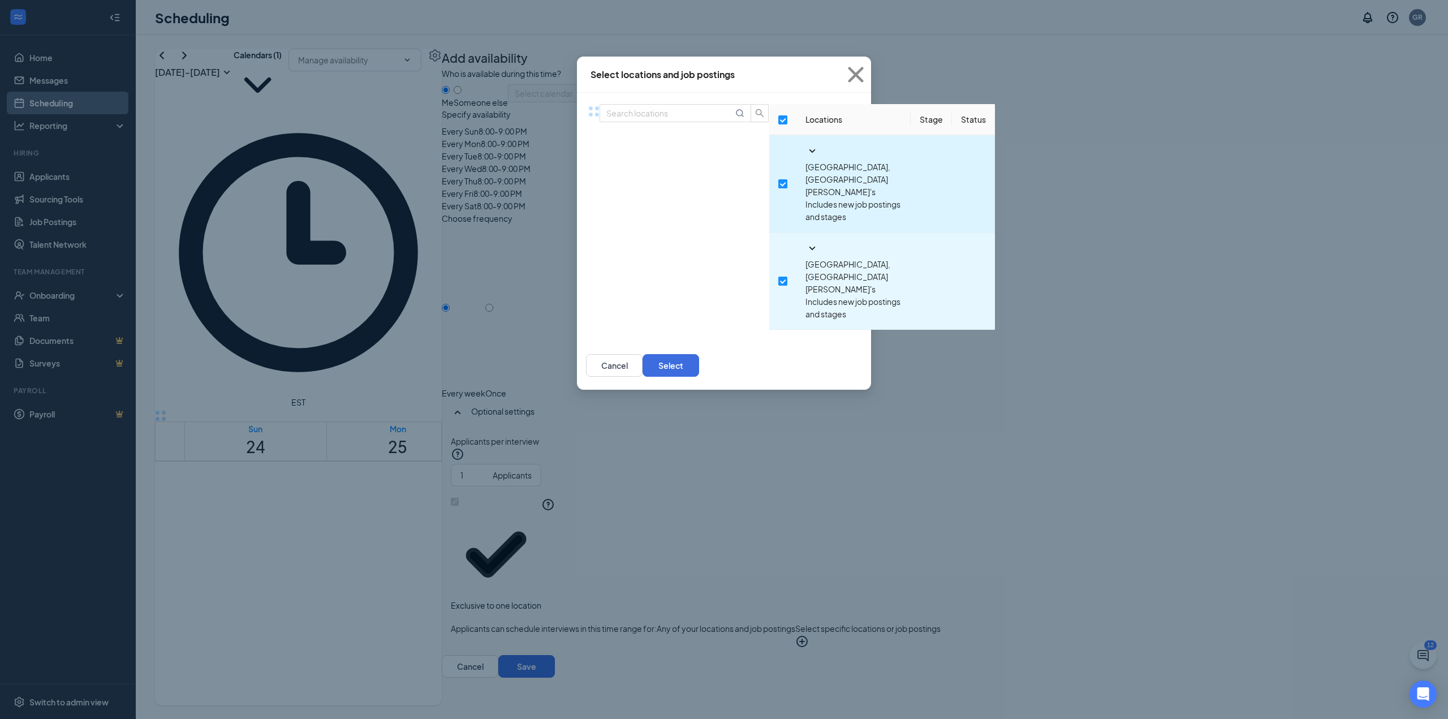
click at [778, 179] on input "checkbox" at bounding box center [782, 183] width 9 height 9
checkbox input "false"
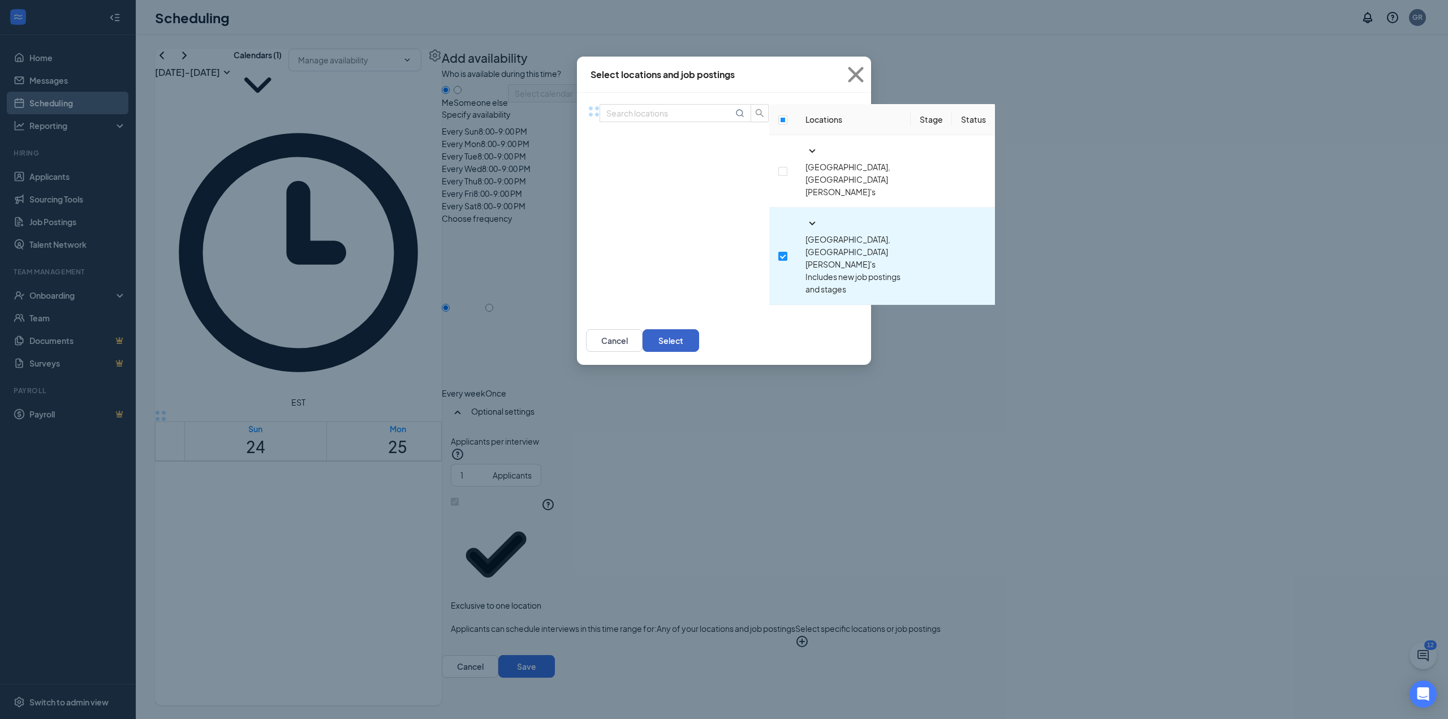
click at [699, 329] on button "Select" at bounding box center [671, 340] width 57 height 23
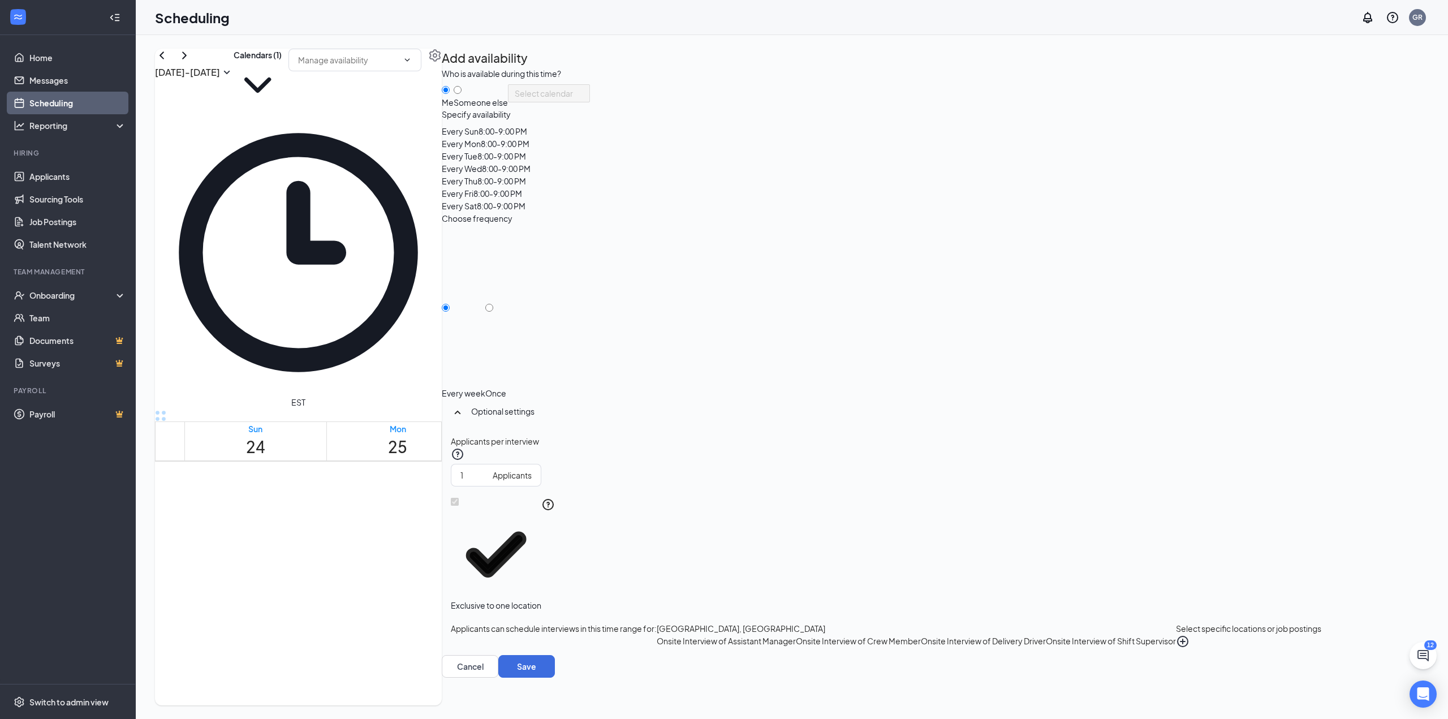
click at [691, 505] on td at bounding box center [682, 498] width 996 height 13
click at [583, 427] on td at bounding box center [682, 420] width 996 height 13
click at [717, 414] on td at bounding box center [682, 407] width 996 height 13
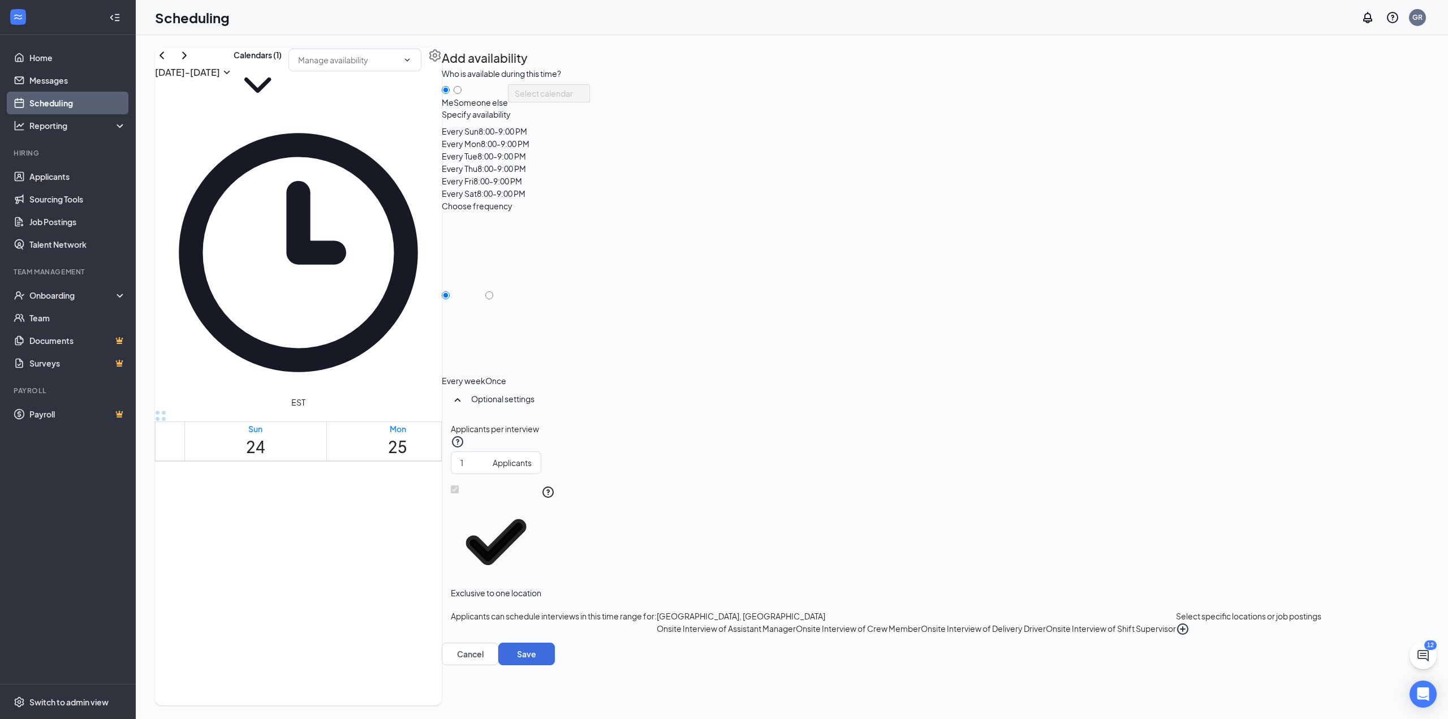
click at [707, 375] on td at bounding box center [682, 368] width 996 height 13
drag, startPoint x: 705, startPoint y: 418, endPoint x: 706, endPoint y: 479, distance: 60.5
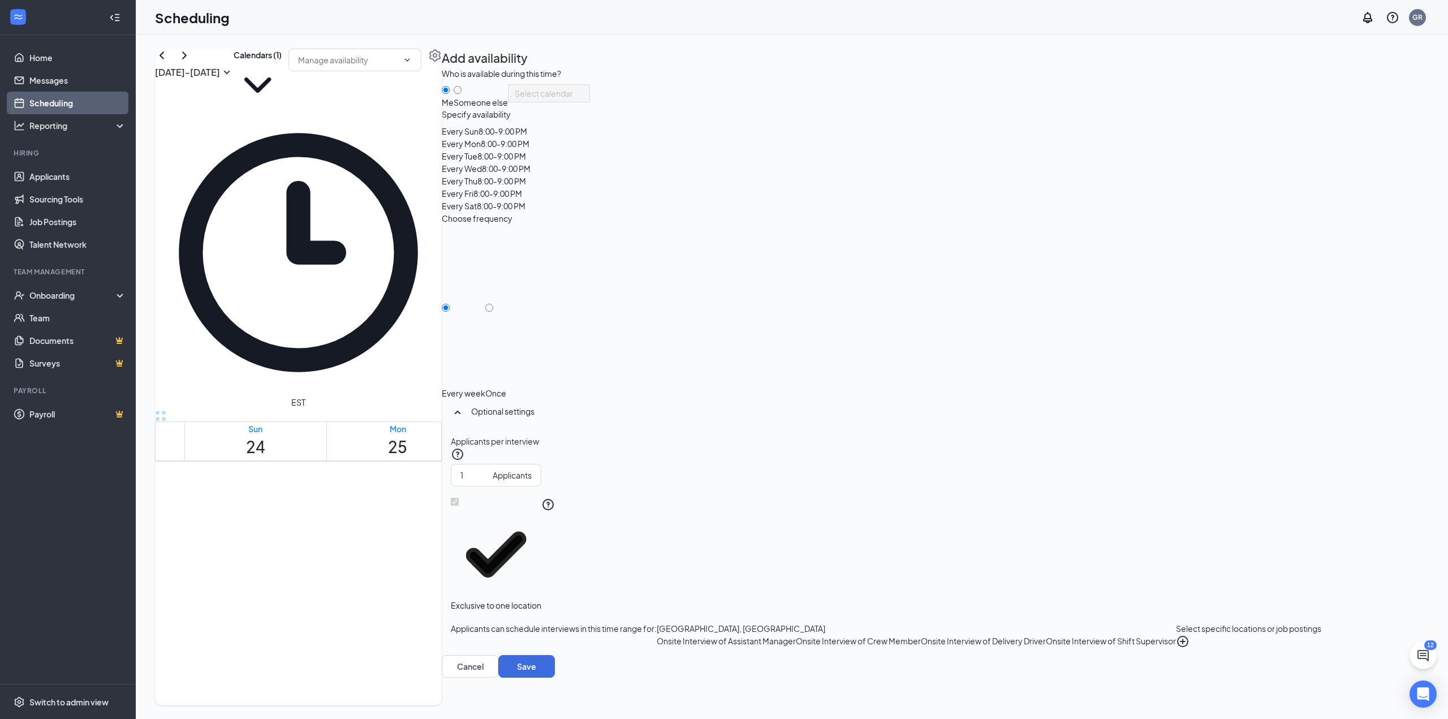
drag, startPoint x: 704, startPoint y: 467, endPoint x: 721, endPoint y: 563, distance: 97.7
click at [721, 440] on td at bounding box center [682, 433] width 996 height 13
click at [1275, 622] on button "Select specific locations or job postings" at bounding box center [1248, 635] width 145 height 26
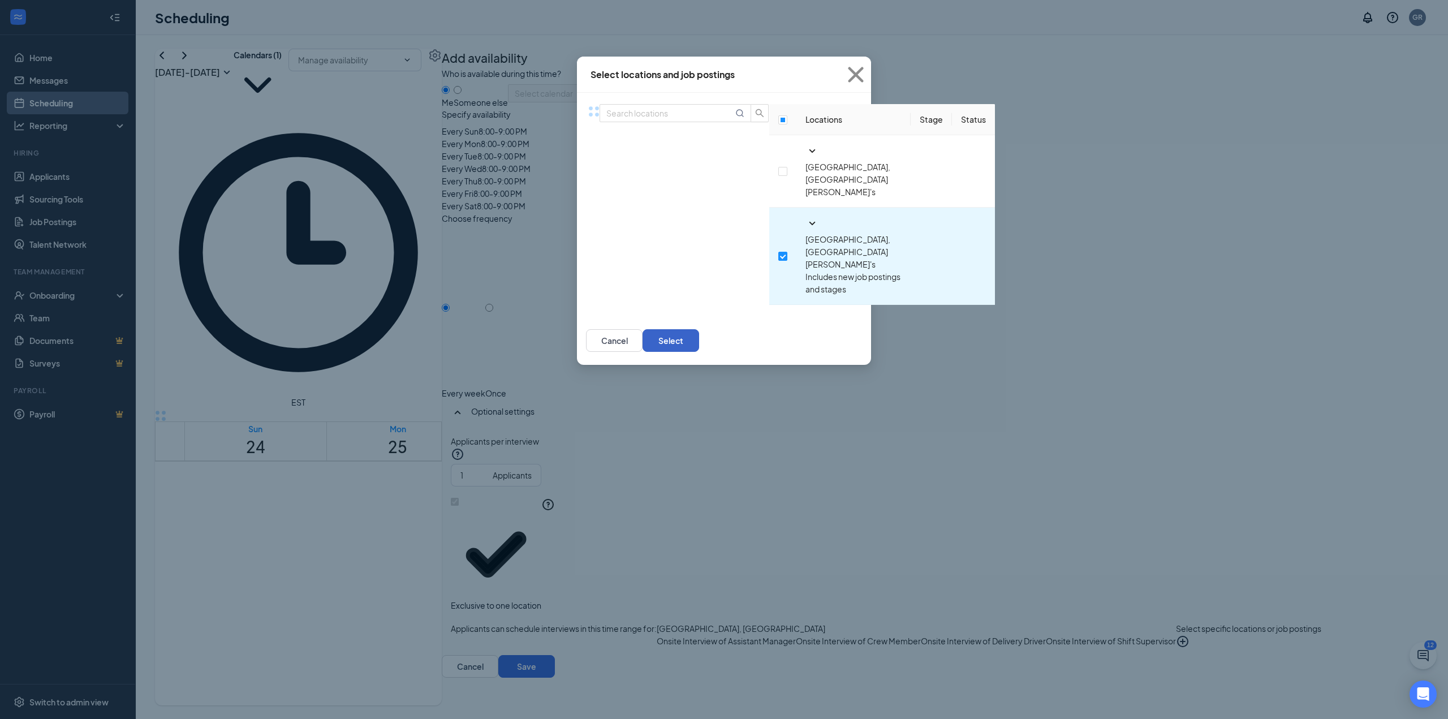
click at [699, 329] on button "Select" at bounding box center [671, 340] width 57 height 23
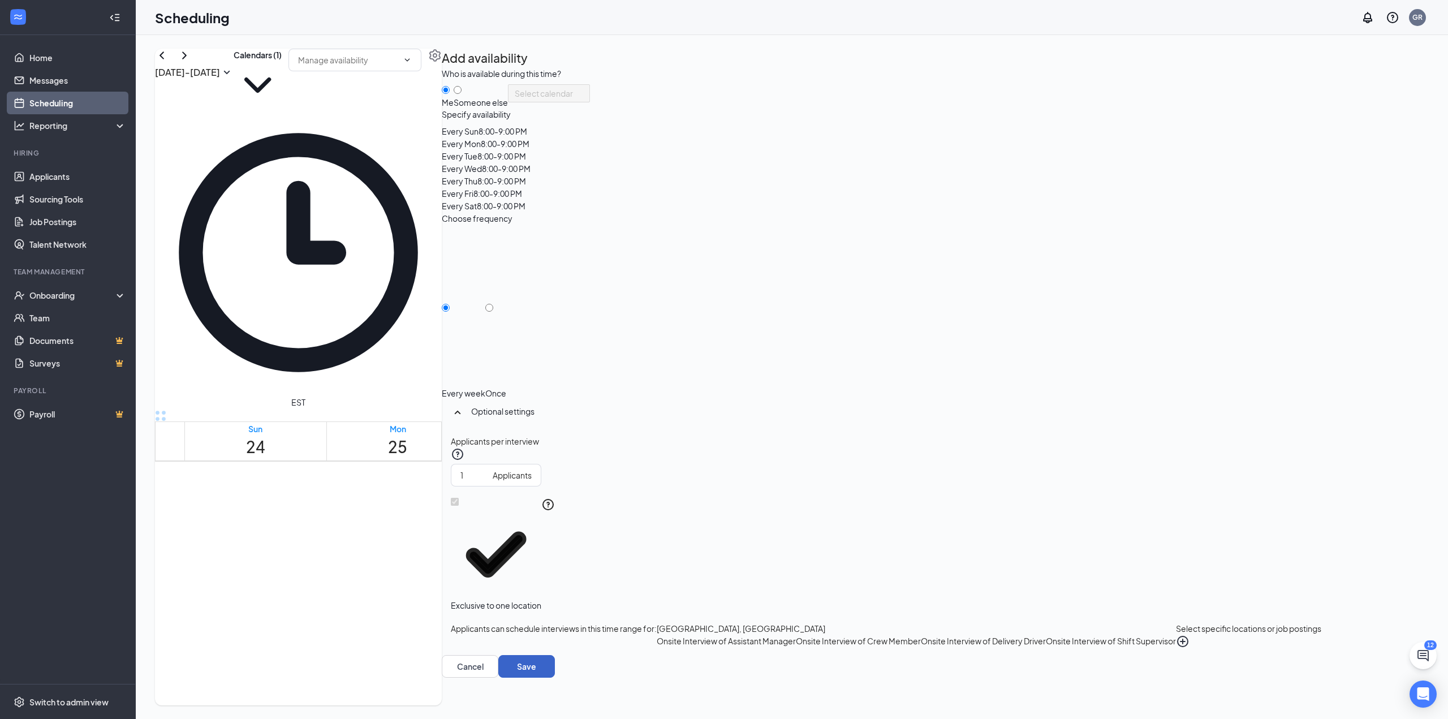
click at [555, 678] on button "Save" at bounding box center [526, 666] width 57 height 23
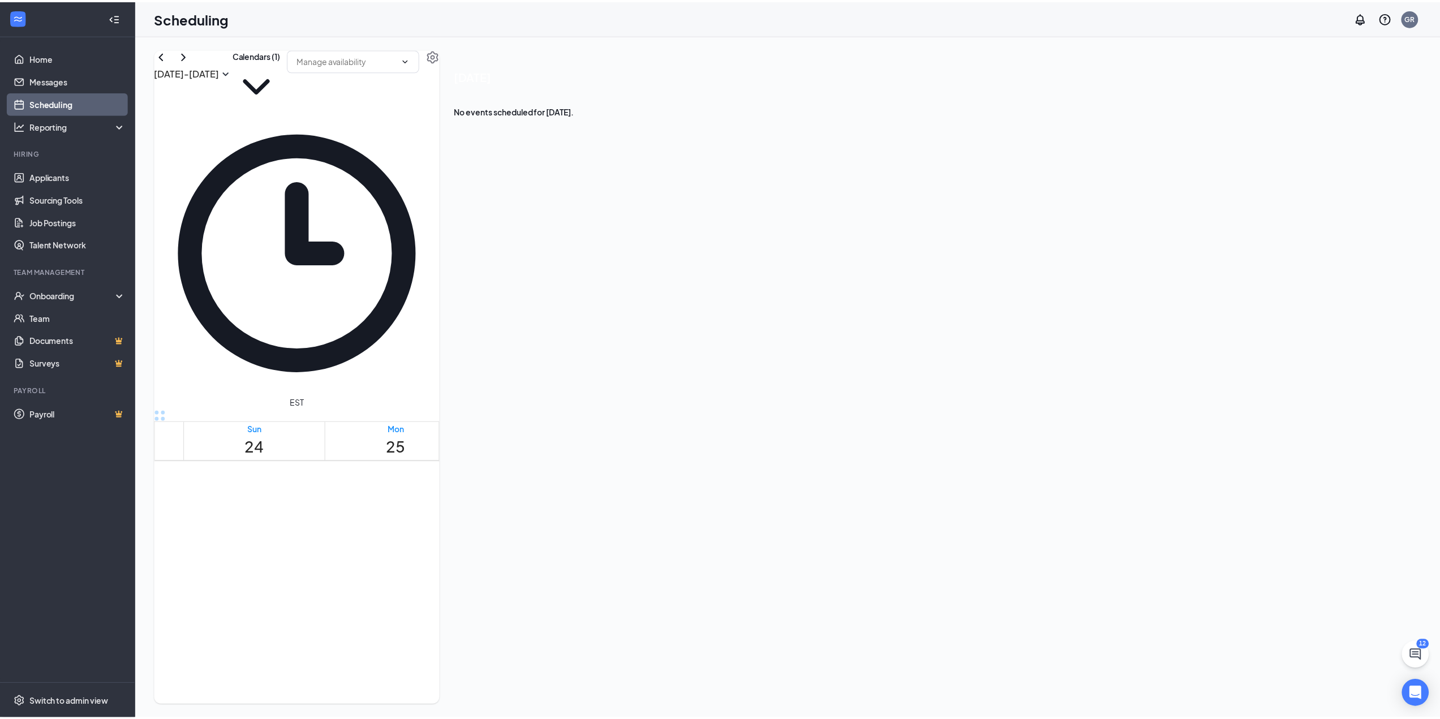
scroll to position [48, 0]
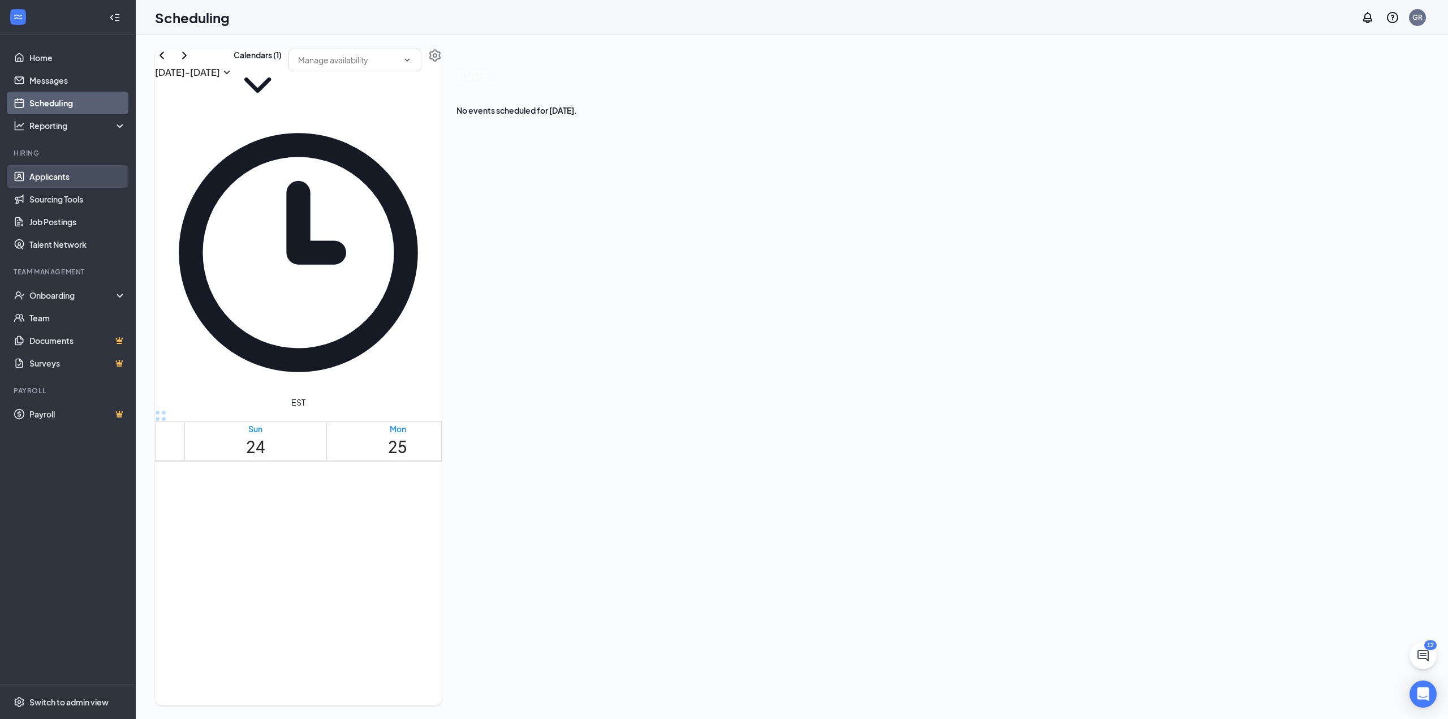
click at [70, 175] on link "Applicants" at bounding box center [77, 176] width 97 height 23
